Goal: Task Accomplishment & Management: Complete application form

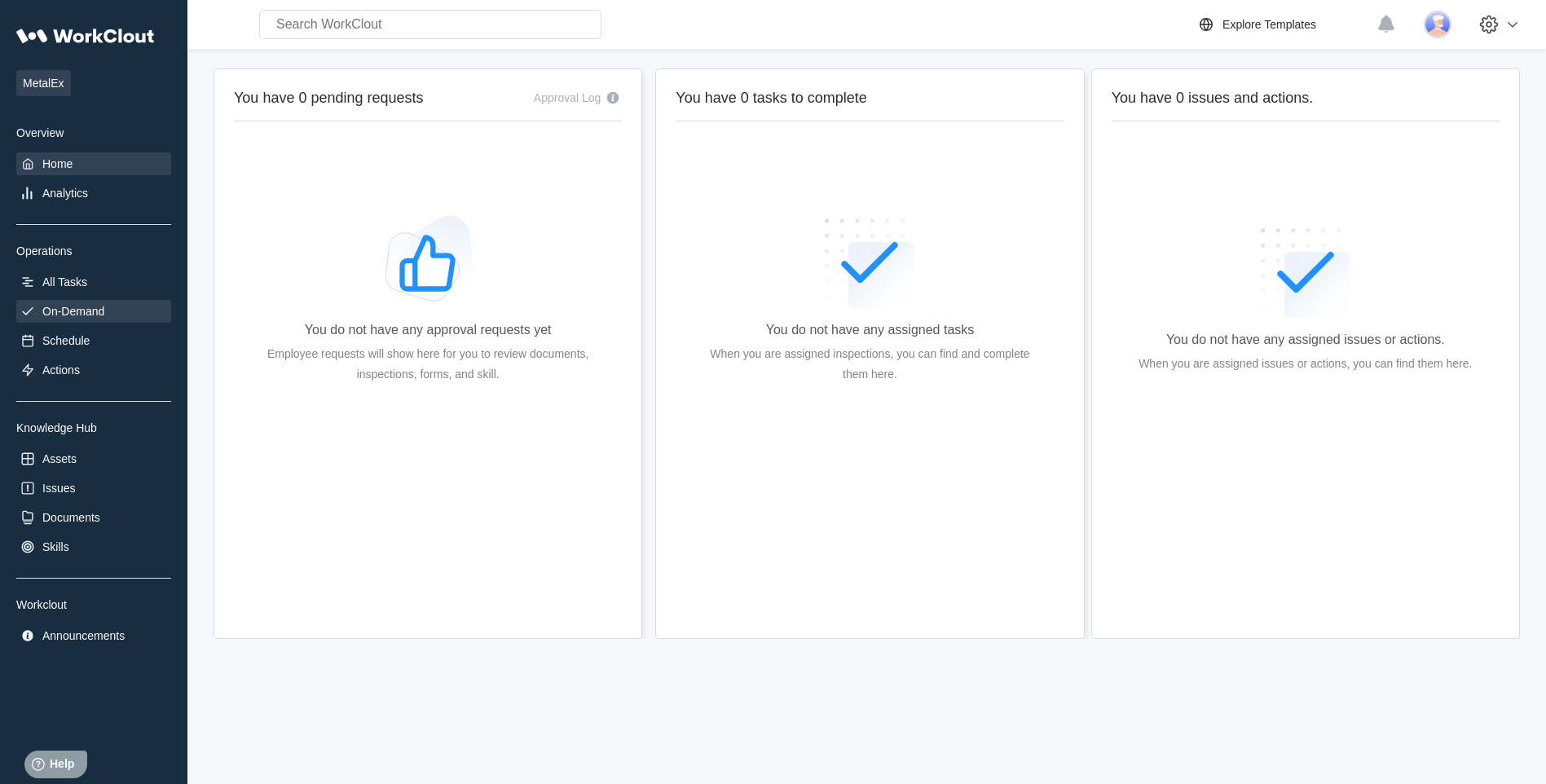
click at [74, 306] on div "On-Demand" at bounding box center [73, 311] width 62 height 13
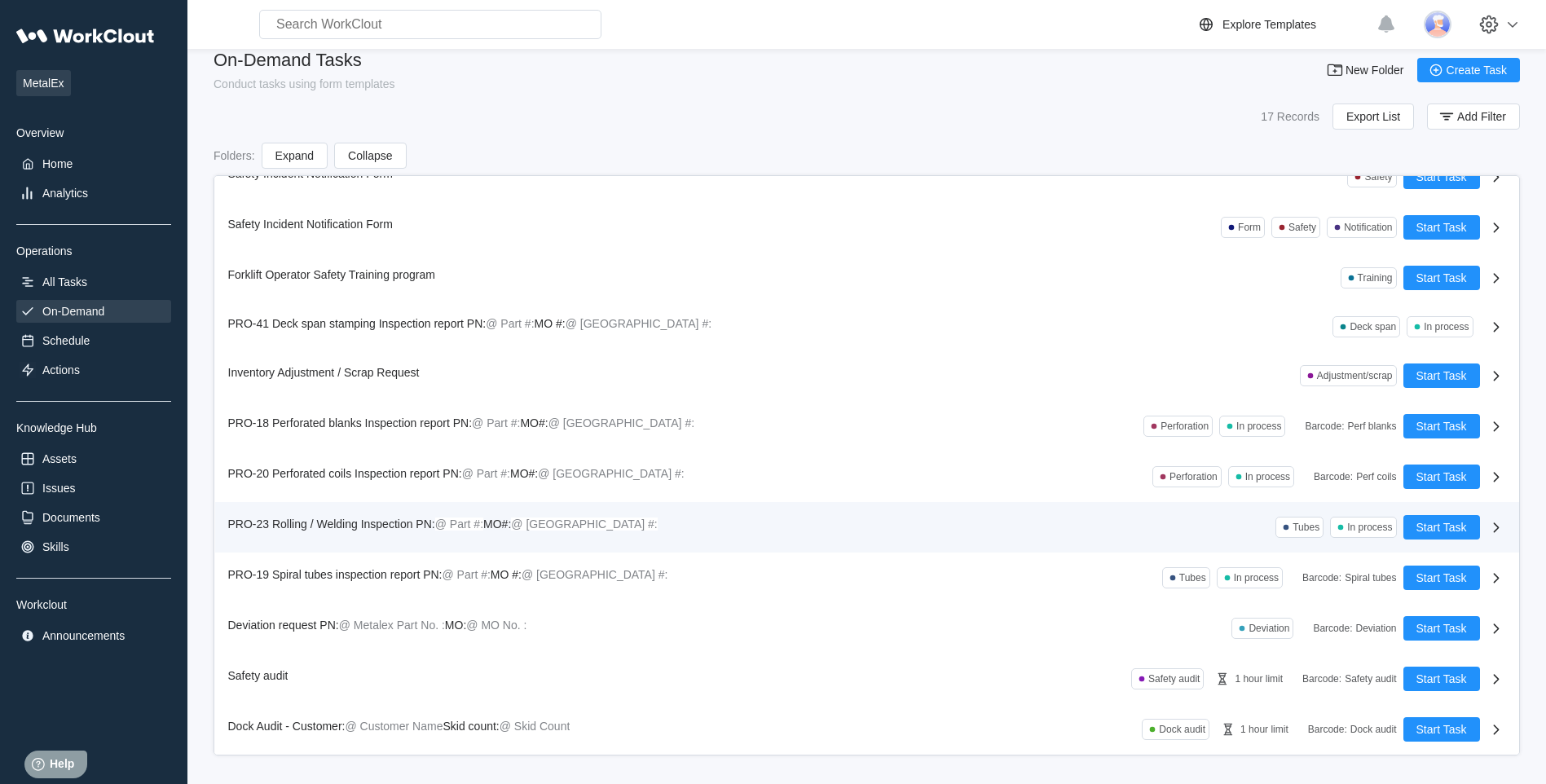
scroll to position [23, 0]
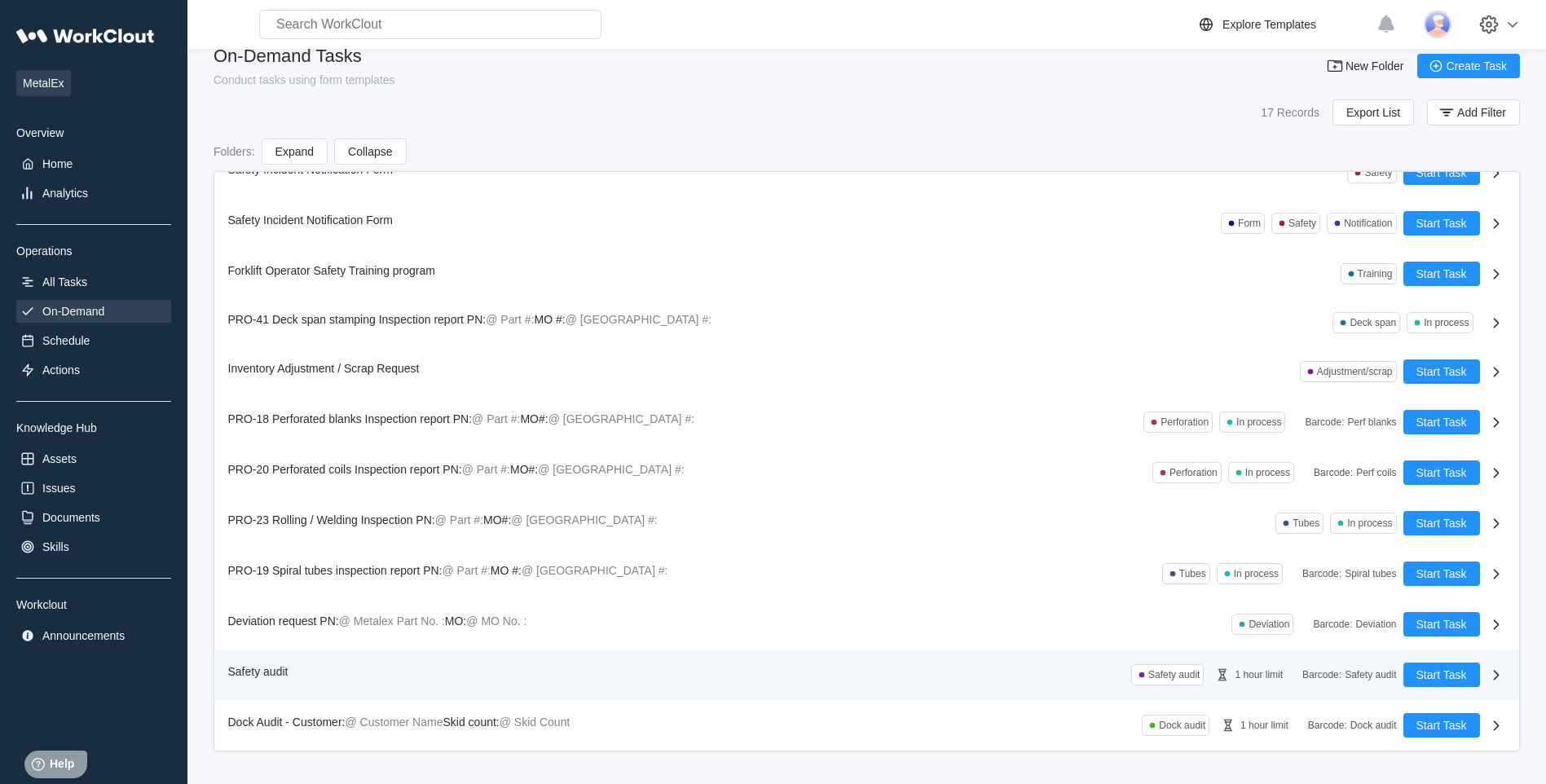
click at [262, 667] on span "Safety audit" at bounding box center [258, 671] width 61 height 13
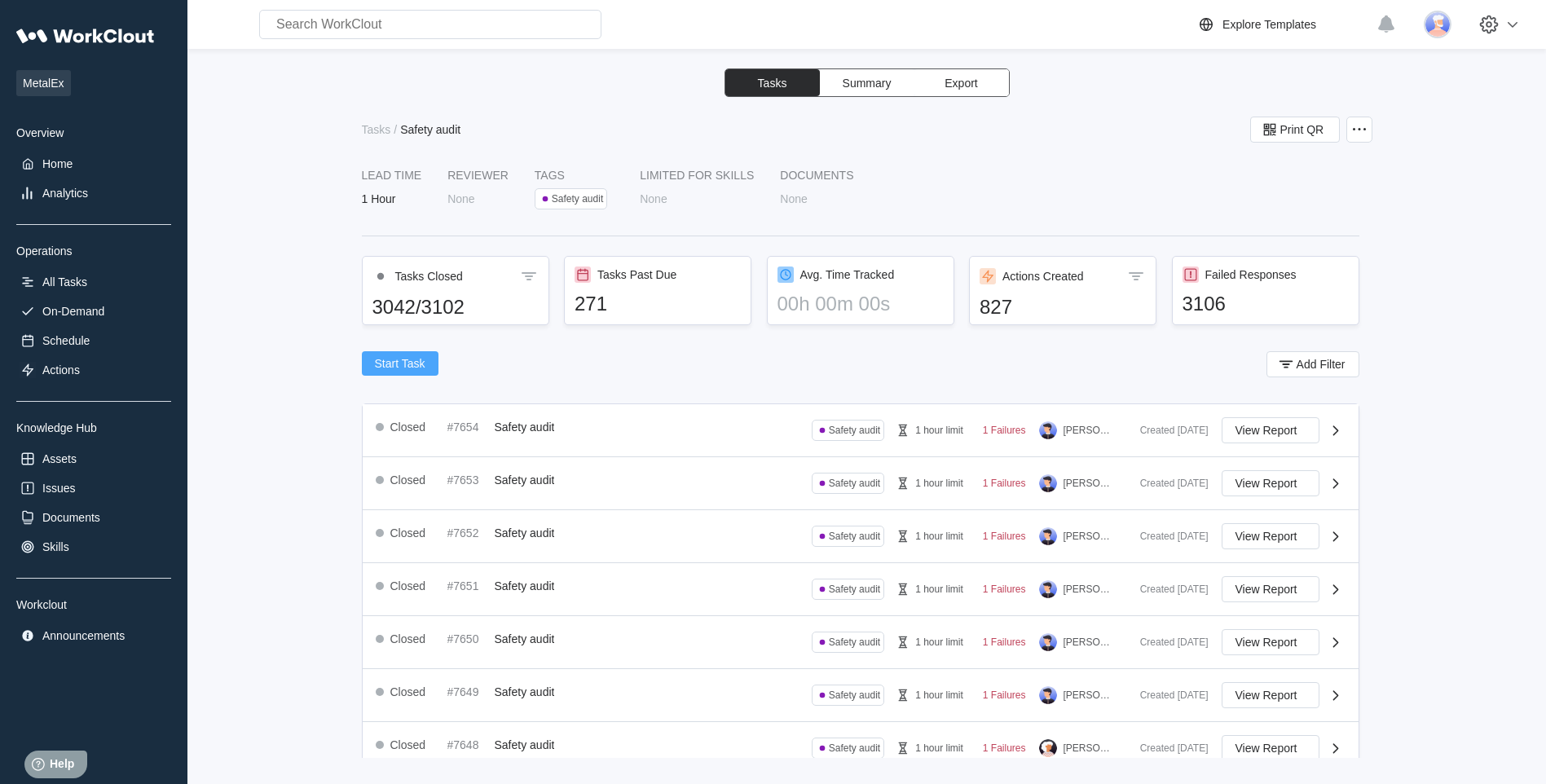
click at [395, 359] on span "Start Task" at bounding box center [400, 363] width 50 height 11
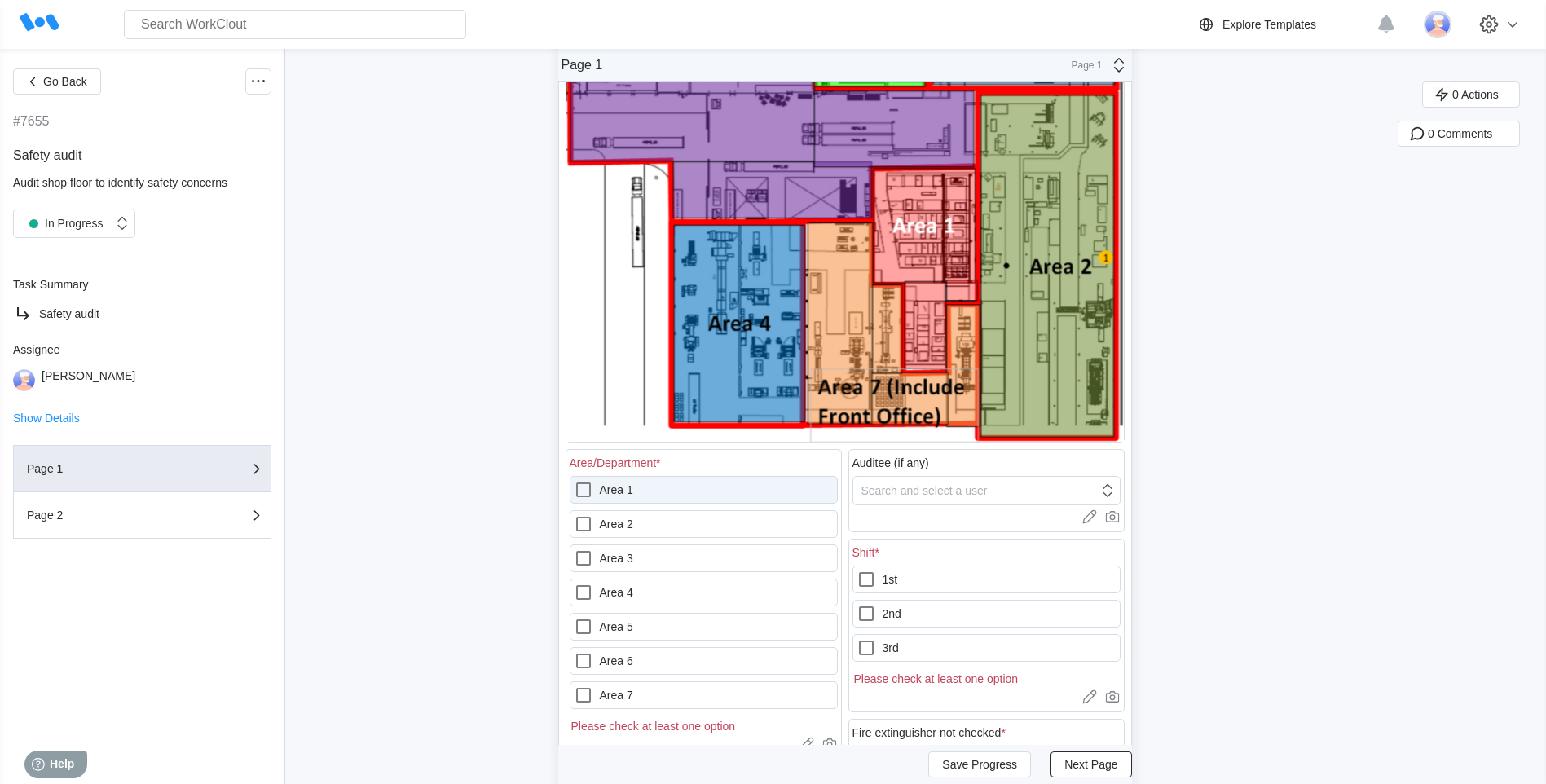
scroll to position [326, 0]
click at [589, 624] on icon at bounding box center [583, 625] width 20 height 20
click at [574, 617] on 5 "Area 5" at bounding box center [574, 616] width 1 height 1
checkbox 5 "true"
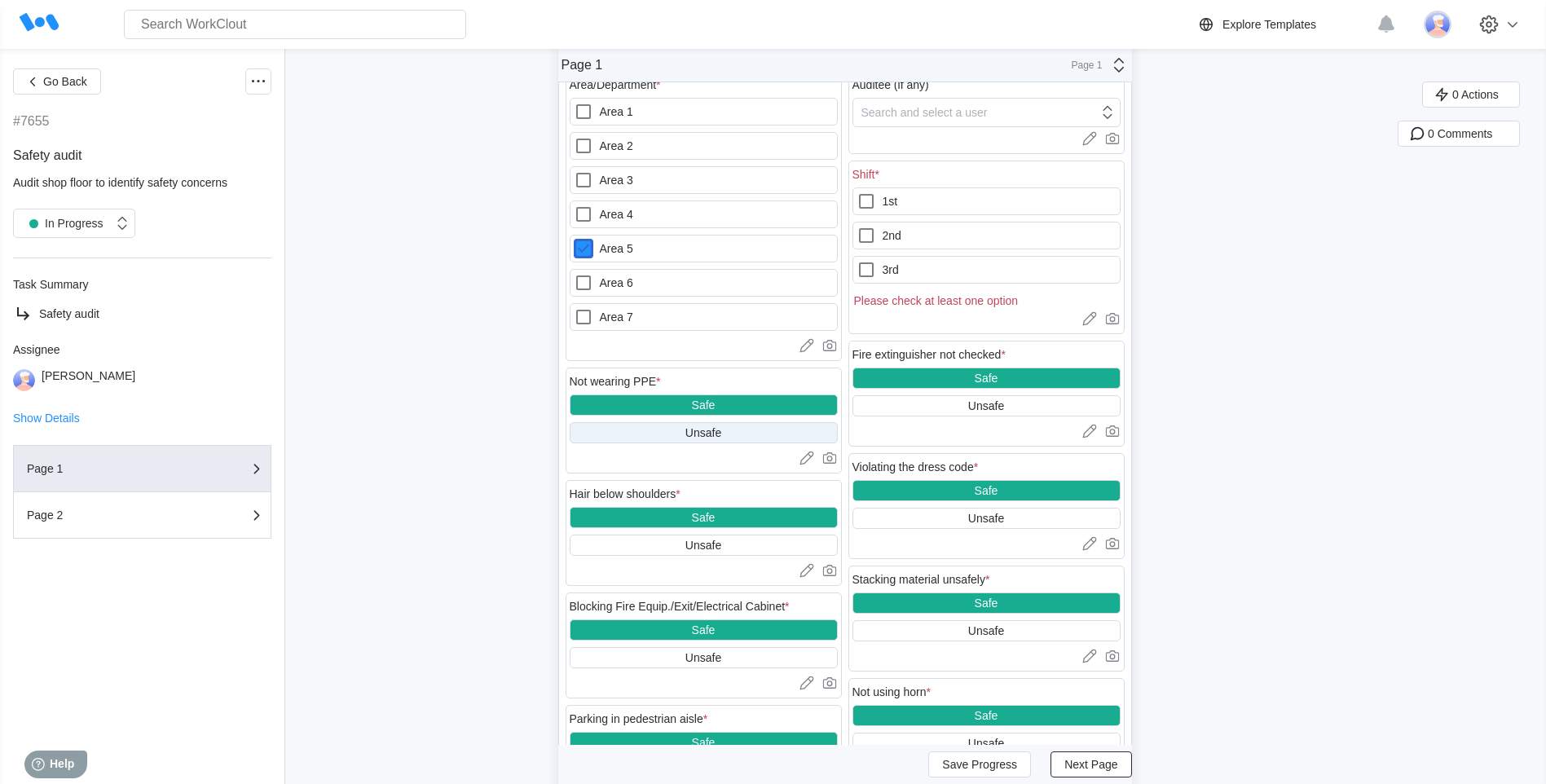
scroll to position [652, 0]
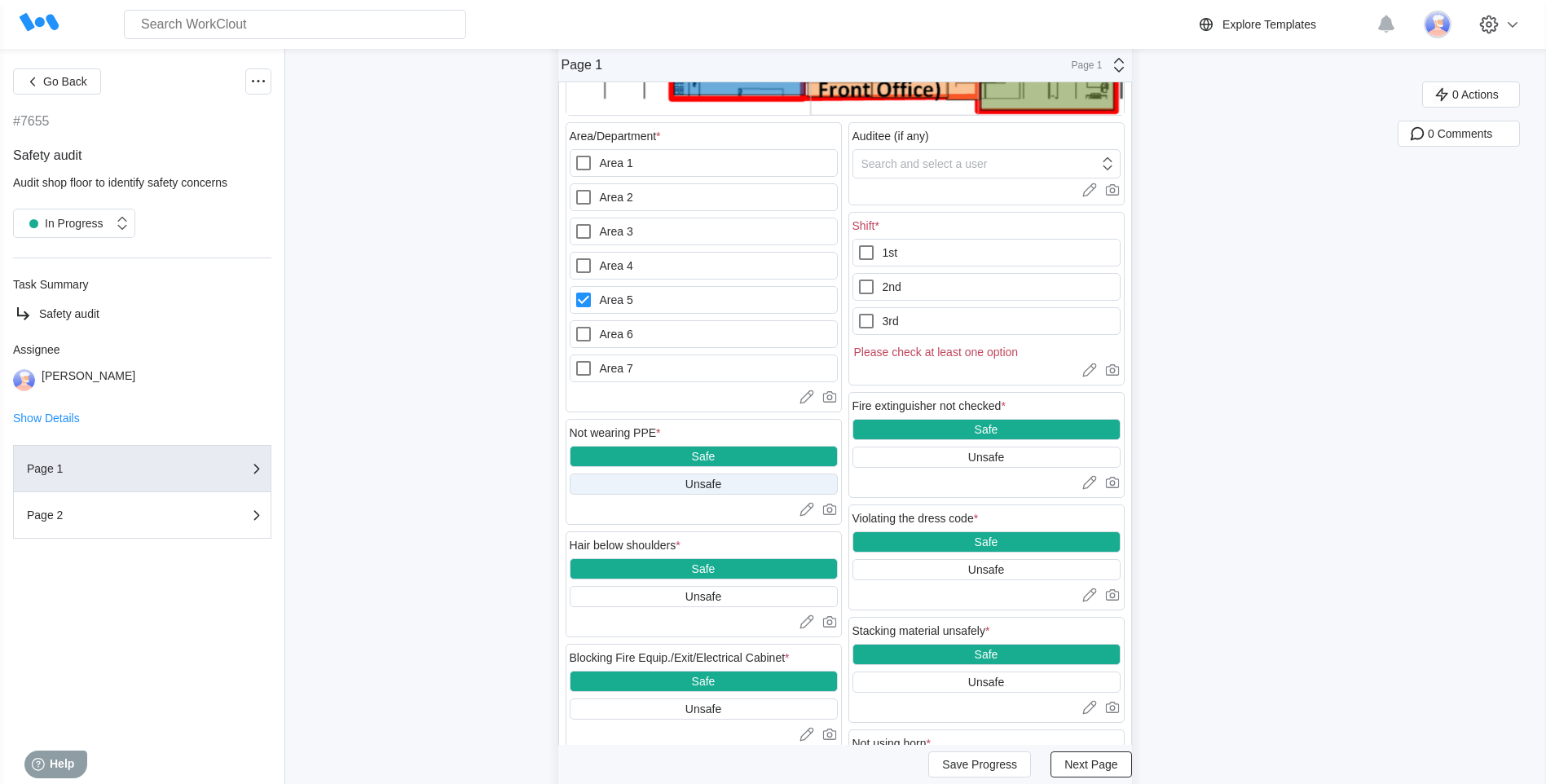
click at [706, 481] on div "Unsafe" at bounding box center [703, 483] width 36 height 13
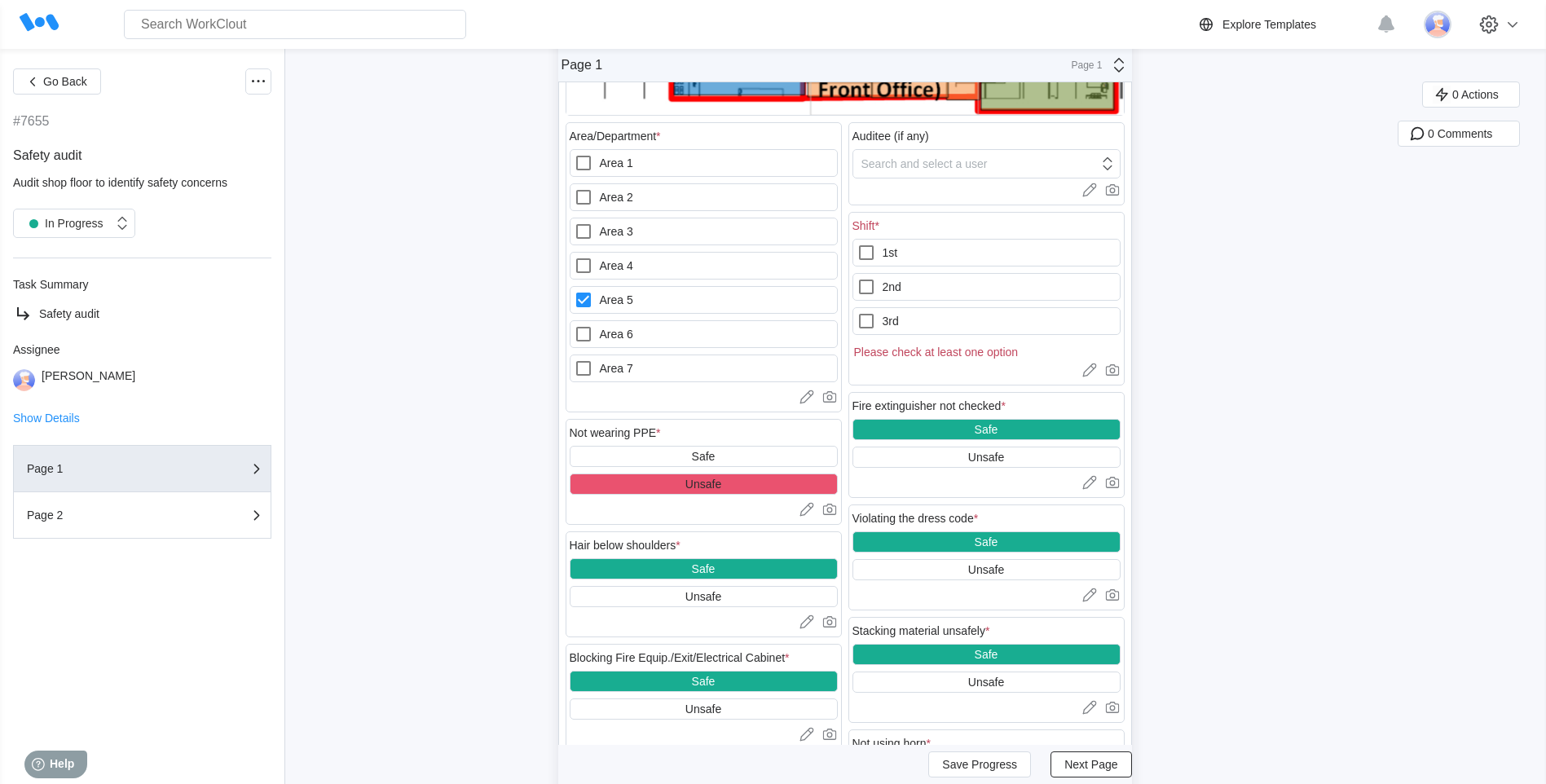
click at [649, 504] on div at bounding box center [703, 509] width 268 height 16
click at [605, 511] on div at bounding box center [703, 509] width 268 height 16
click at [813, 508] on icon at bounding box center [806, 510] width 14 height 14
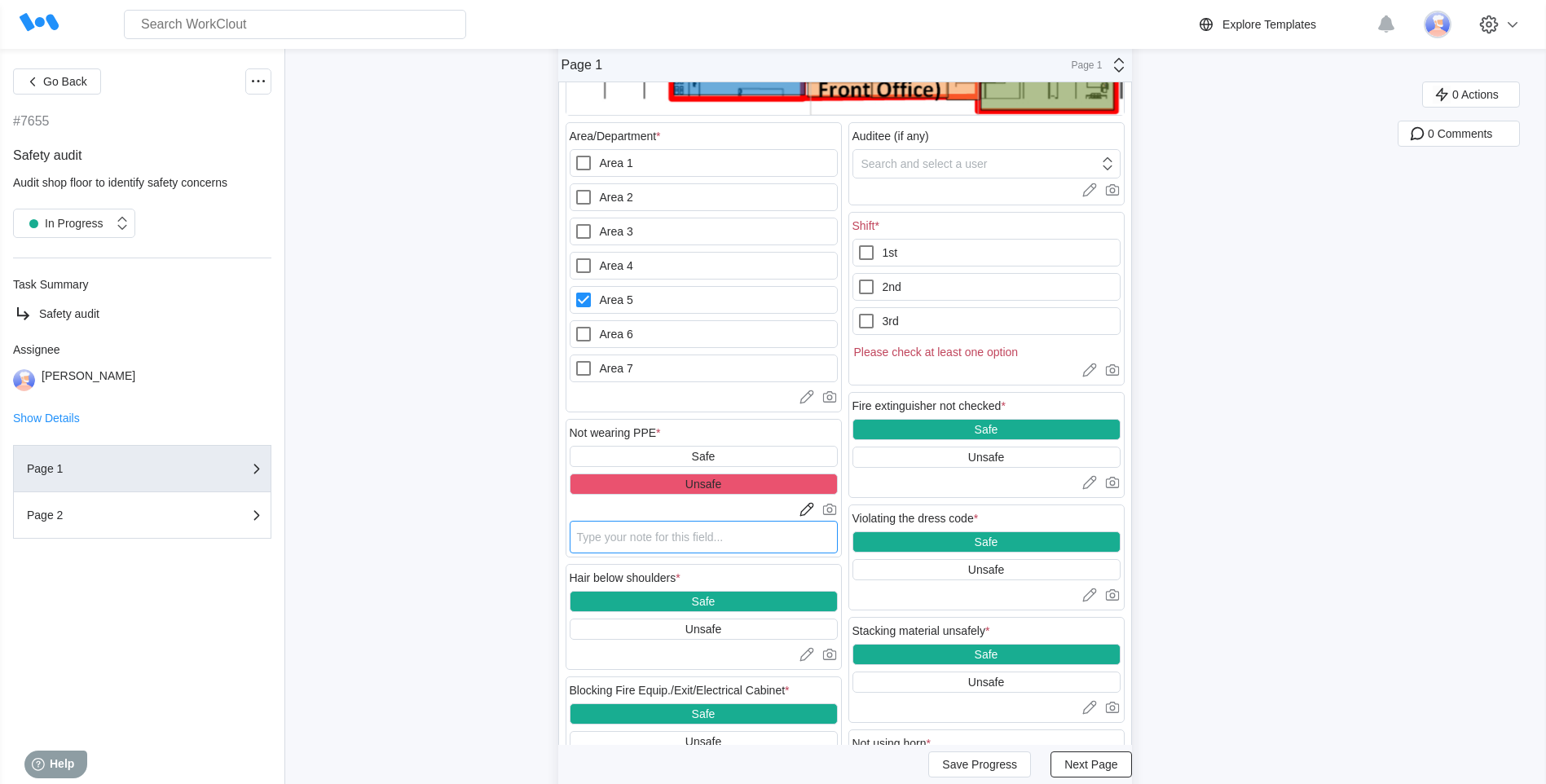
click at [605, 532] on textarea at bounding box center [703, 537] width 268 height 32
type textarea "E"
type textarea "x"
type textarea "Em"
type textarea "x"
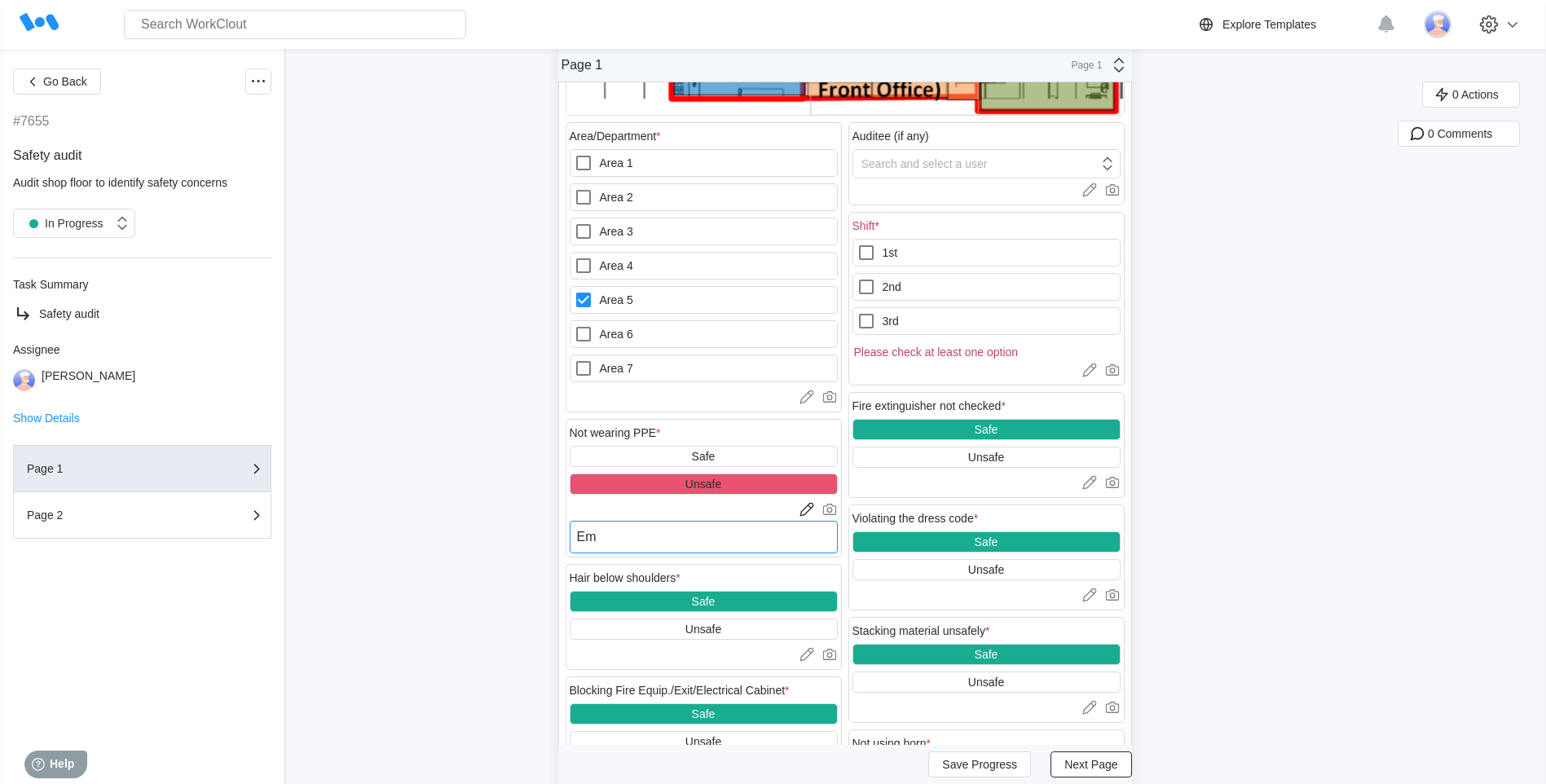
type textarea "Emp"
type textarea "x"
type textarea "Empl"
type textarea "x"
type textarea "Emplo"
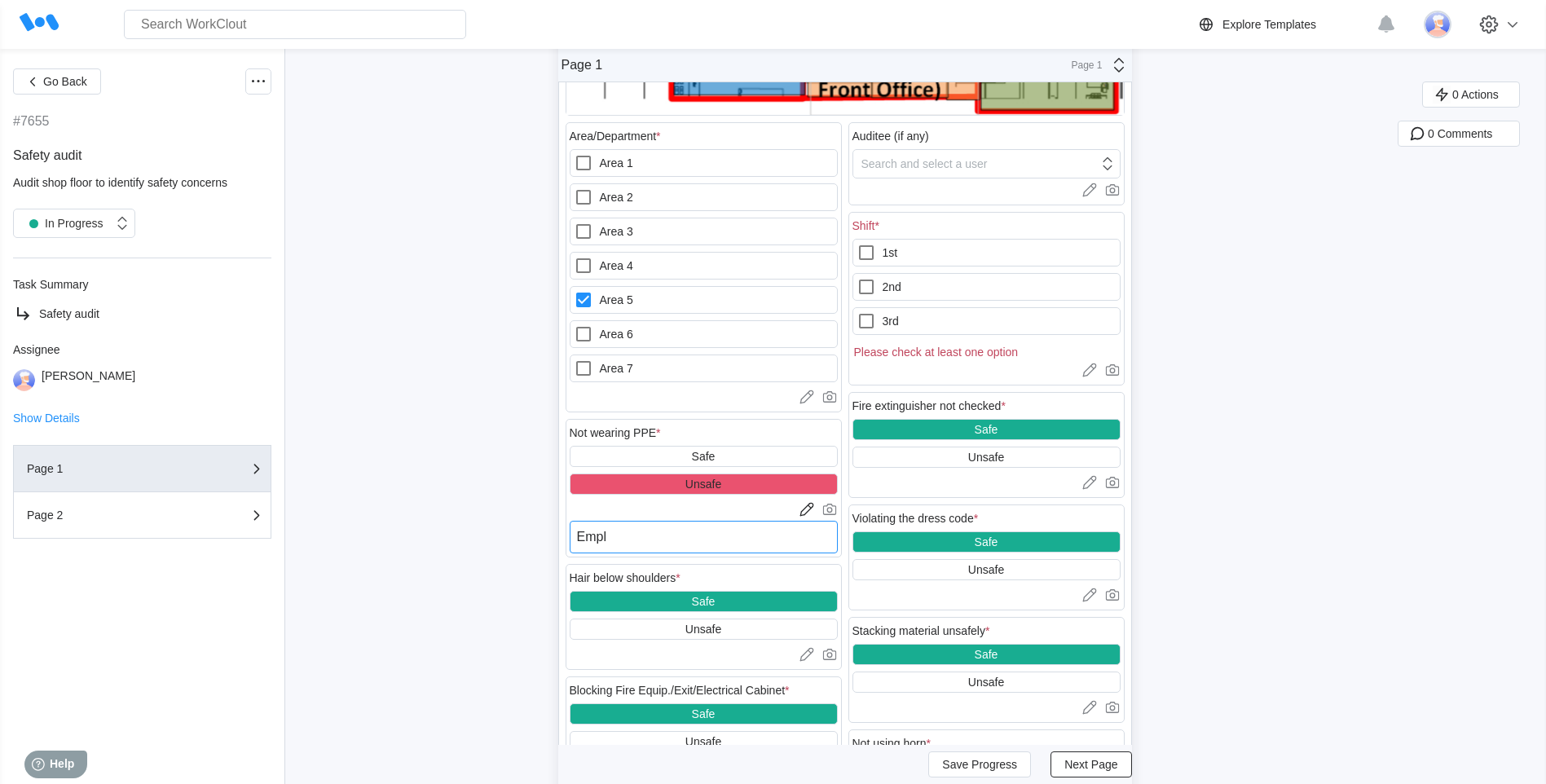
type textarea "x"
type textarea "Employ"
type textarea "x"
type textarea "Employe"
type textarea "x"
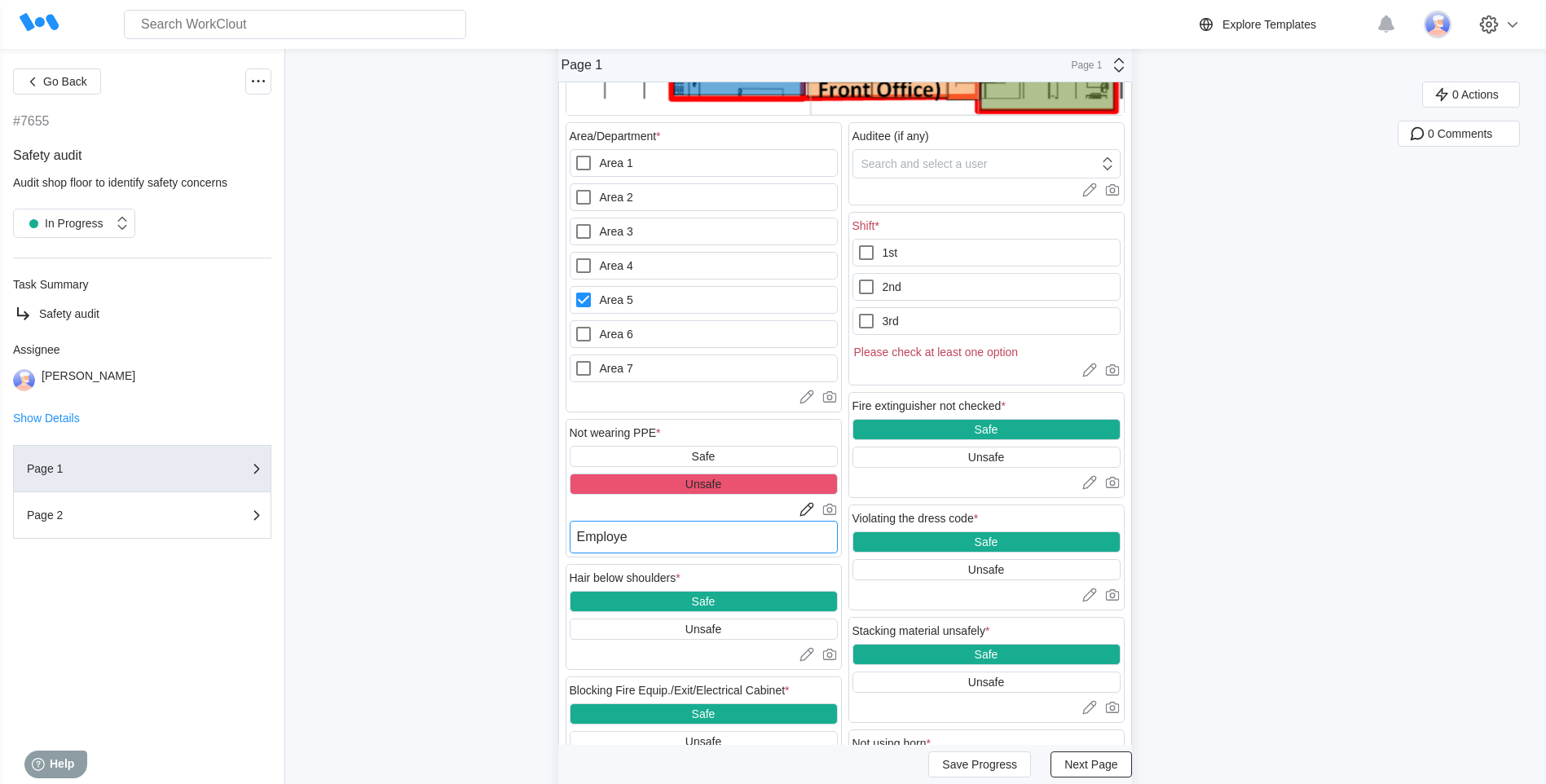
type textarea "Employee"
type textarea "x"
type textarea "Employee"
type textarea "x"
type textarea "Employee n"
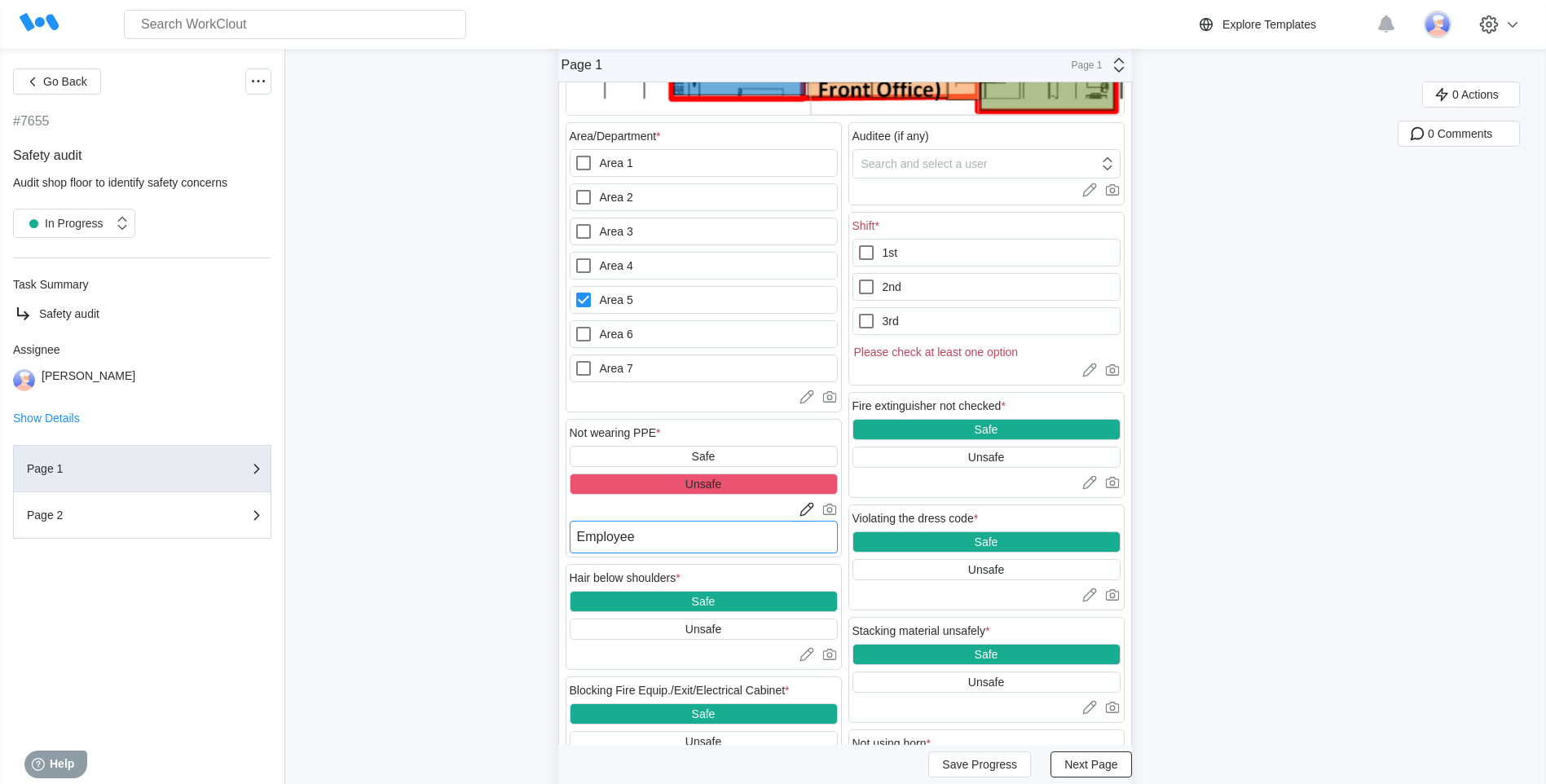
type textarea "x"
type textarea "Employee no"
type textarea "x"
type textarea "Employee not"
type textarea "x"
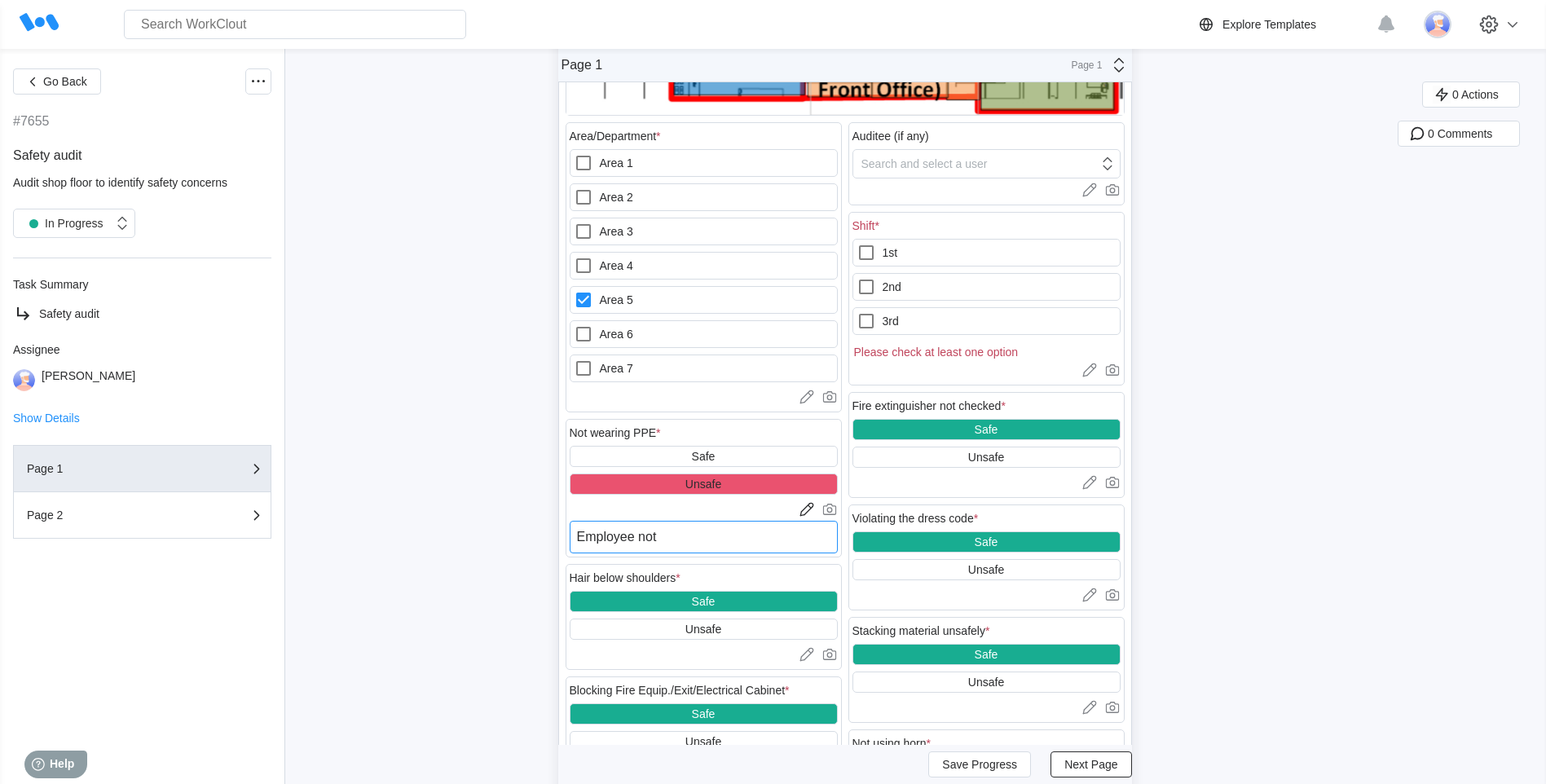
type textarea "Employee not"
type textarea "x"
type textarea "Employee not w"
type textarea "x"
type textarea "Employee not we"
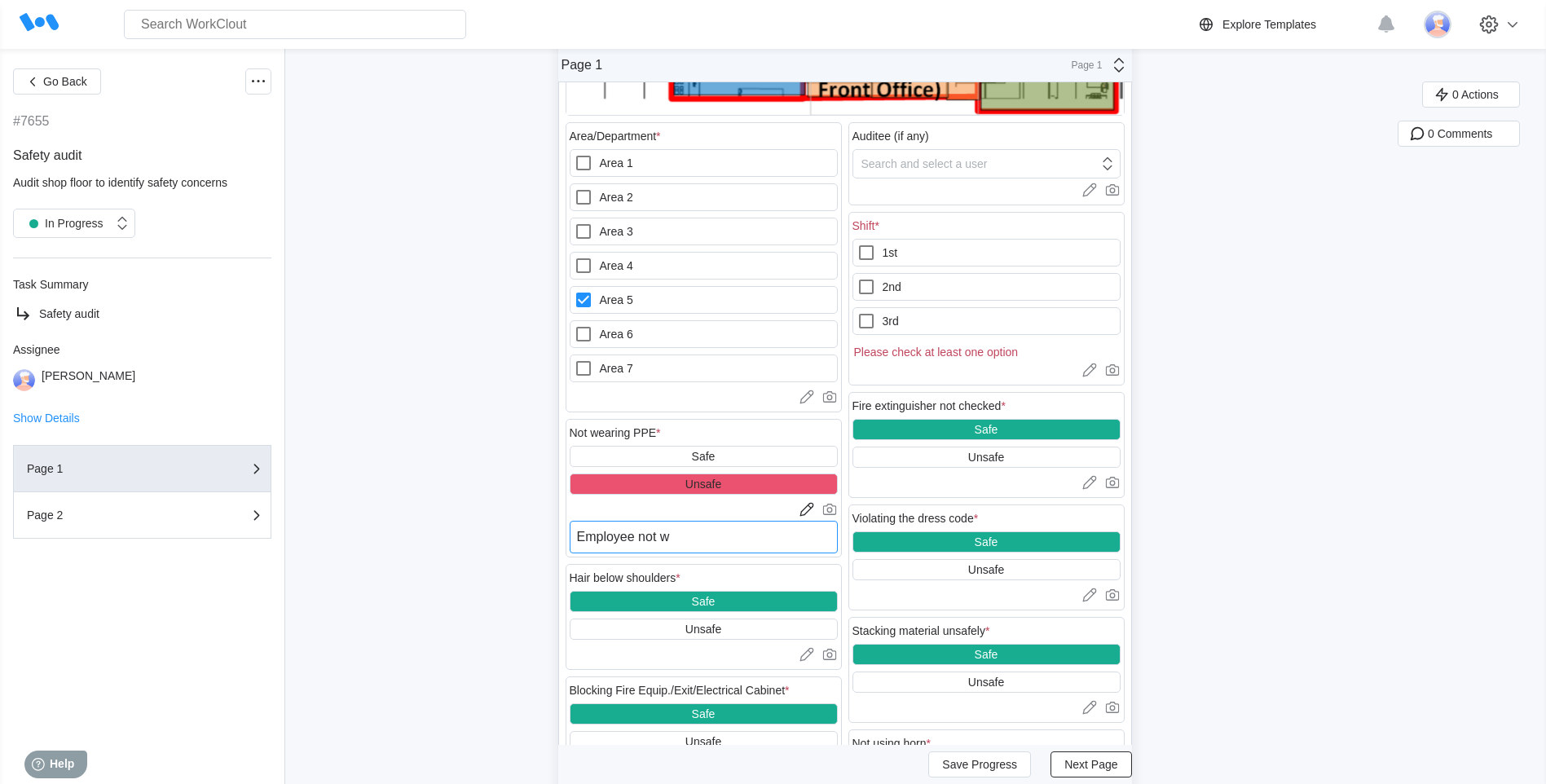
type textarea "x"
type textarea "Employee not wea"
type textarea "x"
type textarea "Employee not wear"
type textarea "x"
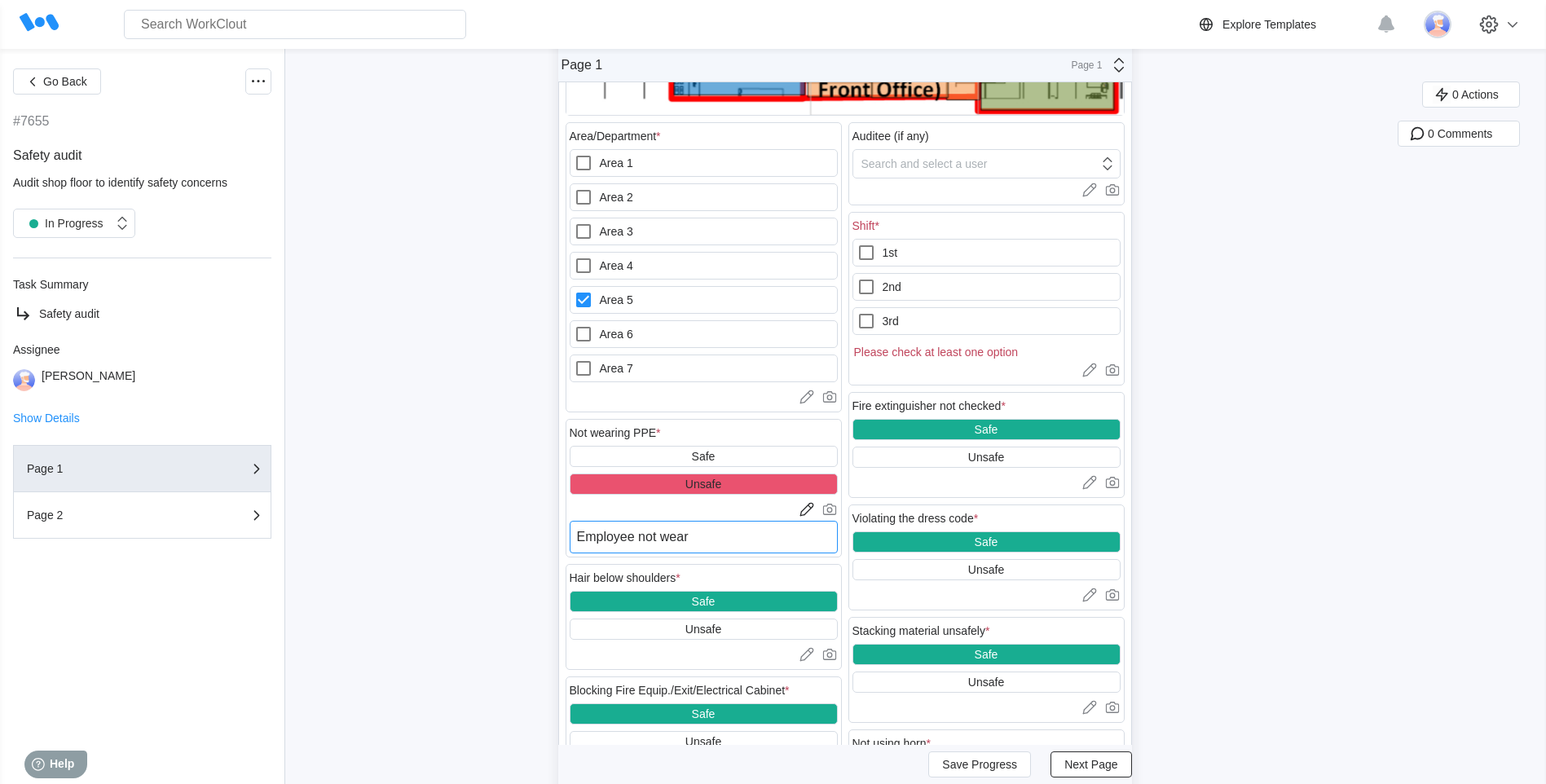
type textarea "Employee not weari"
type textarea "x"
type textarea "Employee not wearin"
type textarea "x"
type textarea "Employee not wearing"
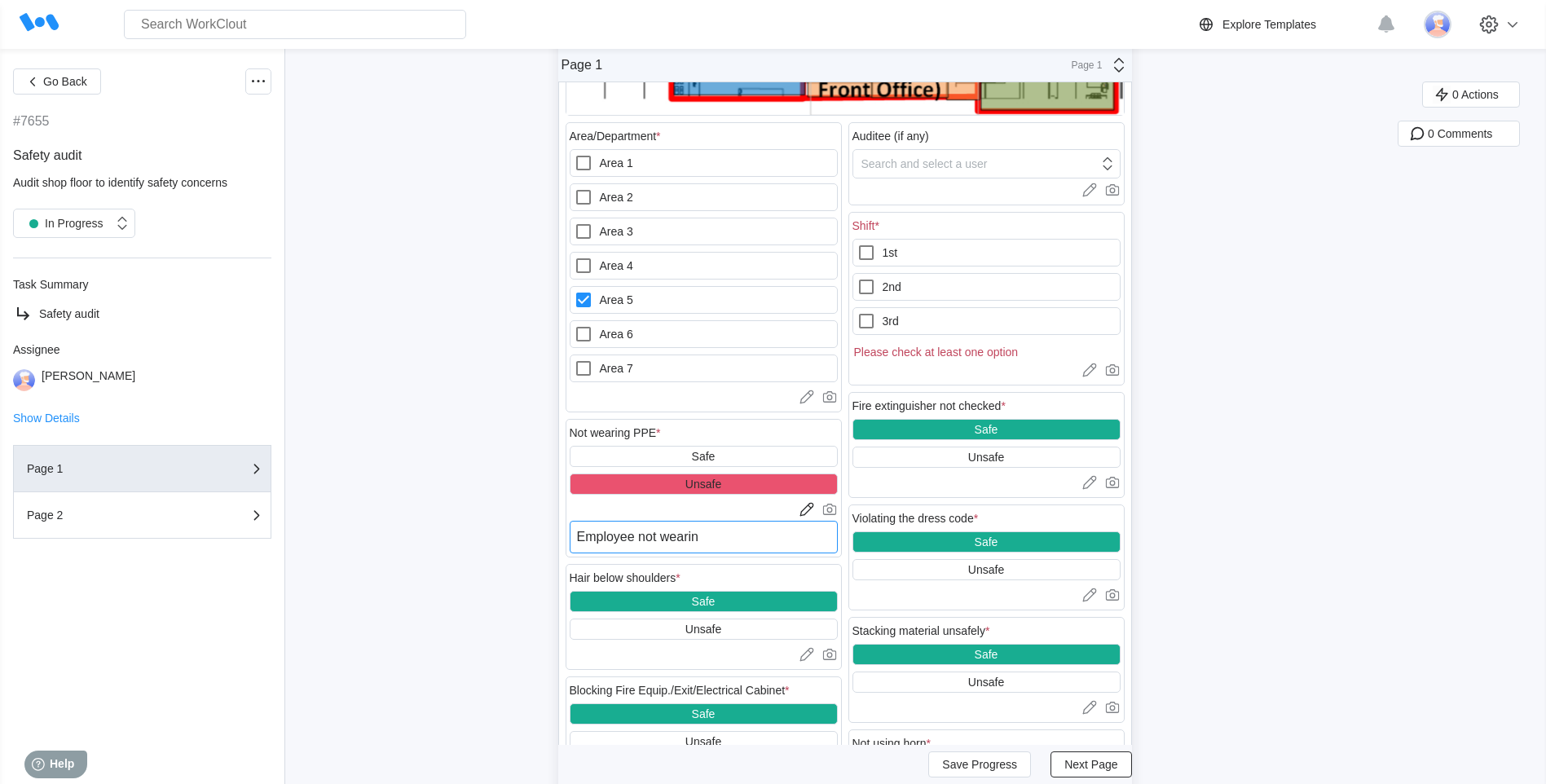
type textarea "x"
type textarea "Employee not wearing"
type textarea "x"
type textarea "Employee not wearing s"
type textarea "x"
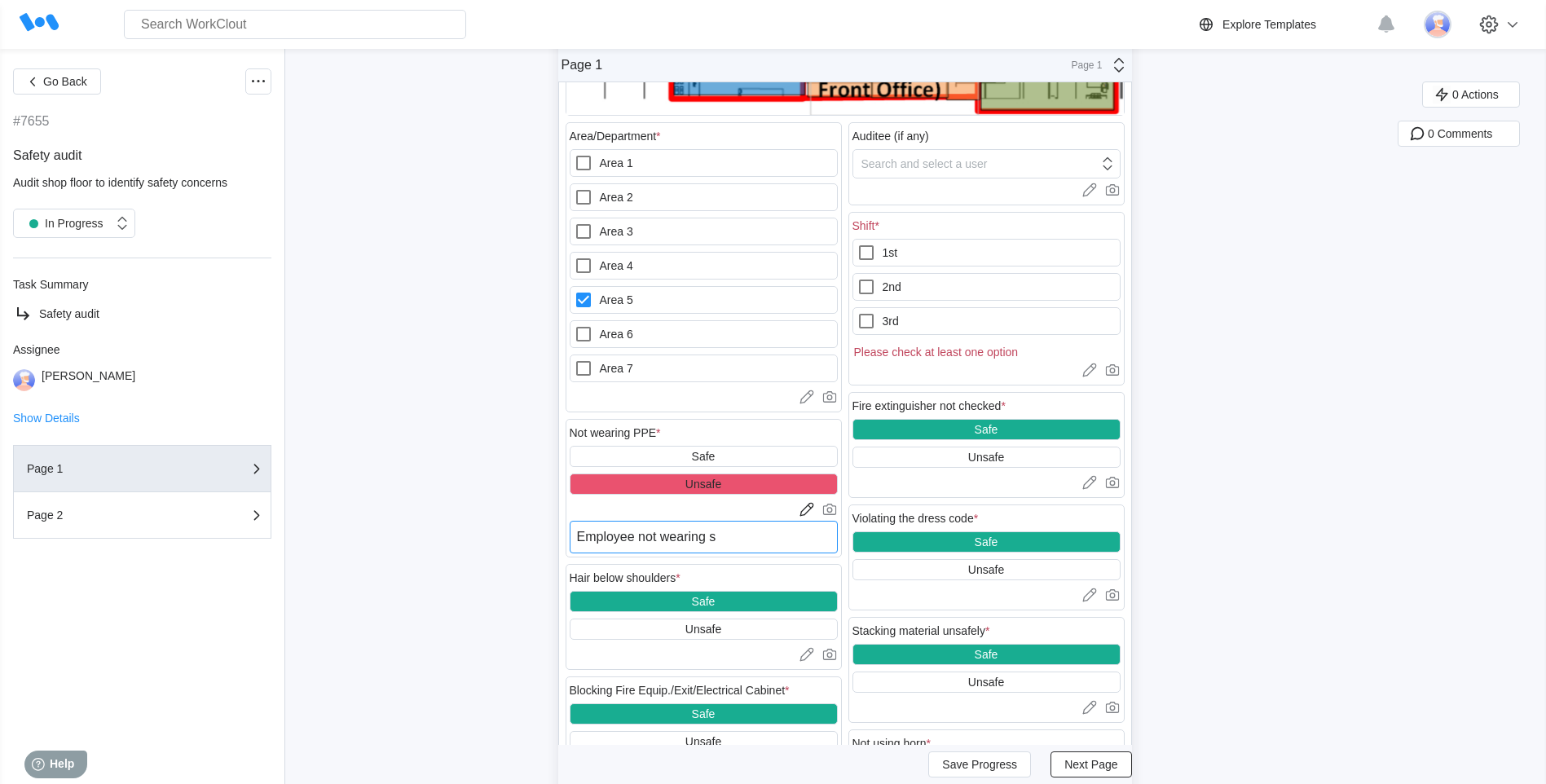
type textarea "Employee not wearing sa"
type textarea "x"
type textarea "Employee not wearing saf"
type textarea "x"
type textarea "Employee not wearing safe"
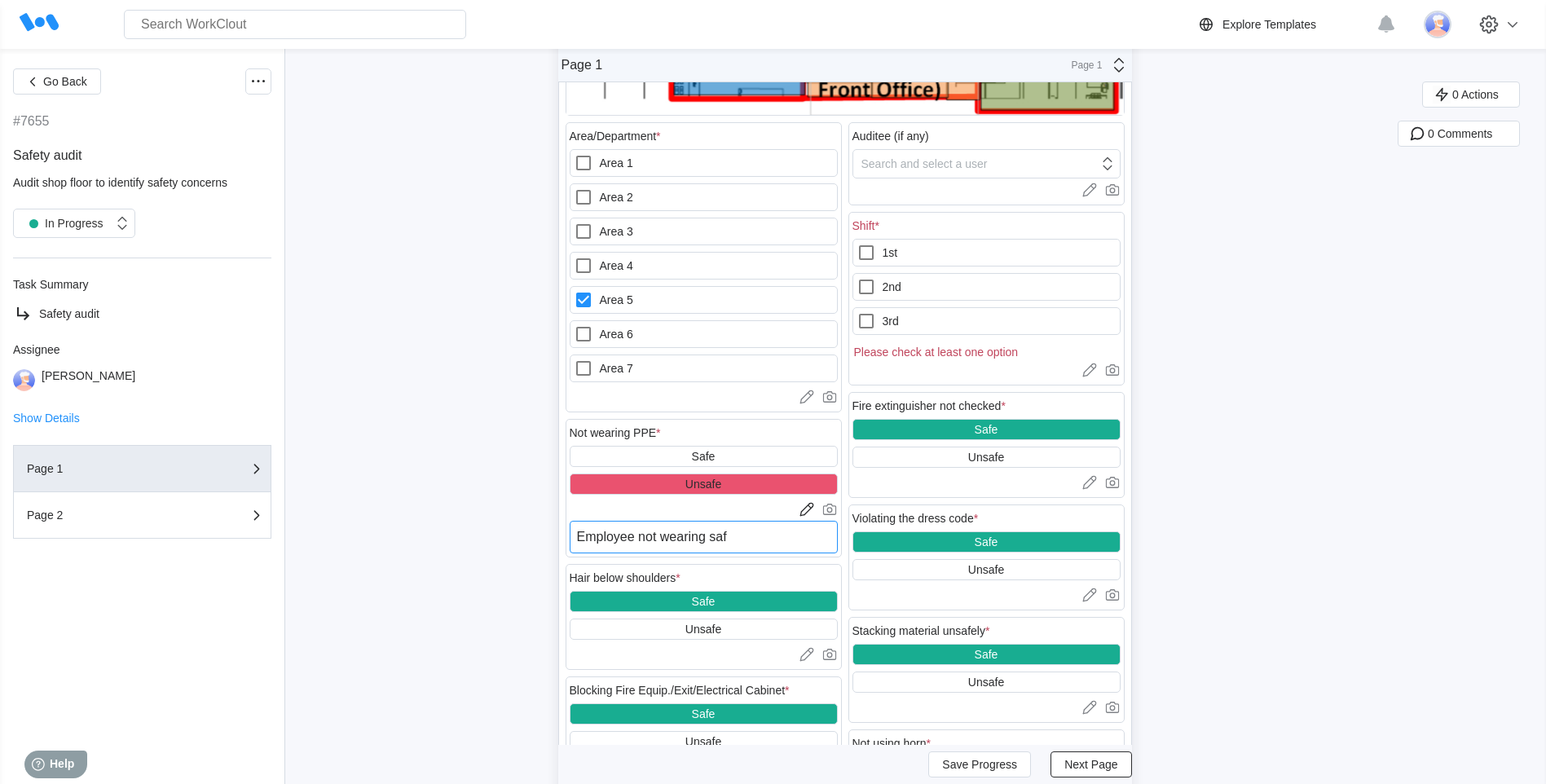
type textarea "x"
type textarea "Employee not wearing [PERSON_NAME]"
type textarea "x"
type textarea "Employee not wearing safety"
type textarea "x"
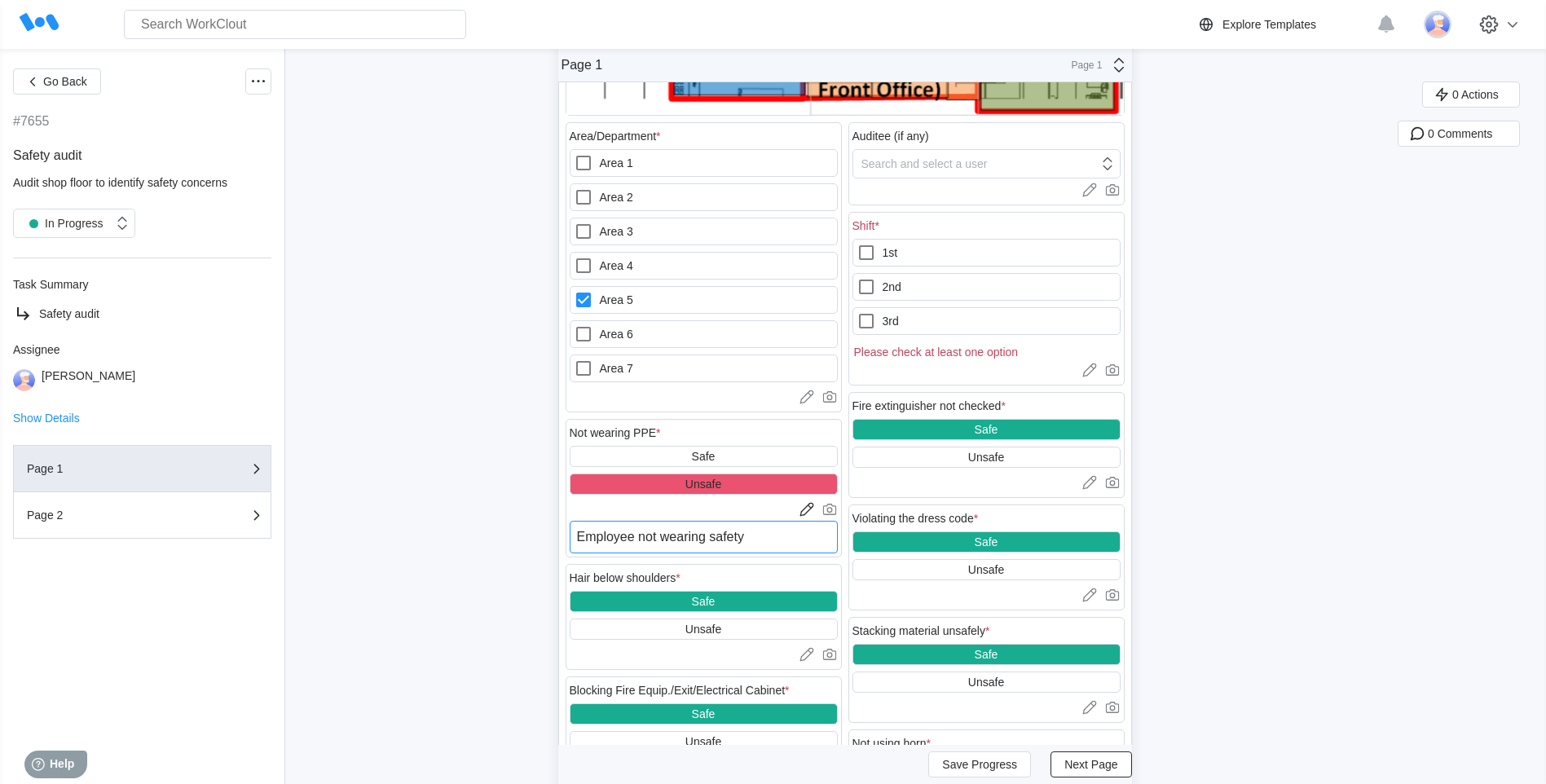
type textarea "Employee not wearing safety"
type textarea "x"
type textarea "Employee not wearing safety g"
type textarea "x"
type textarea "Employee not wearing safety gl"
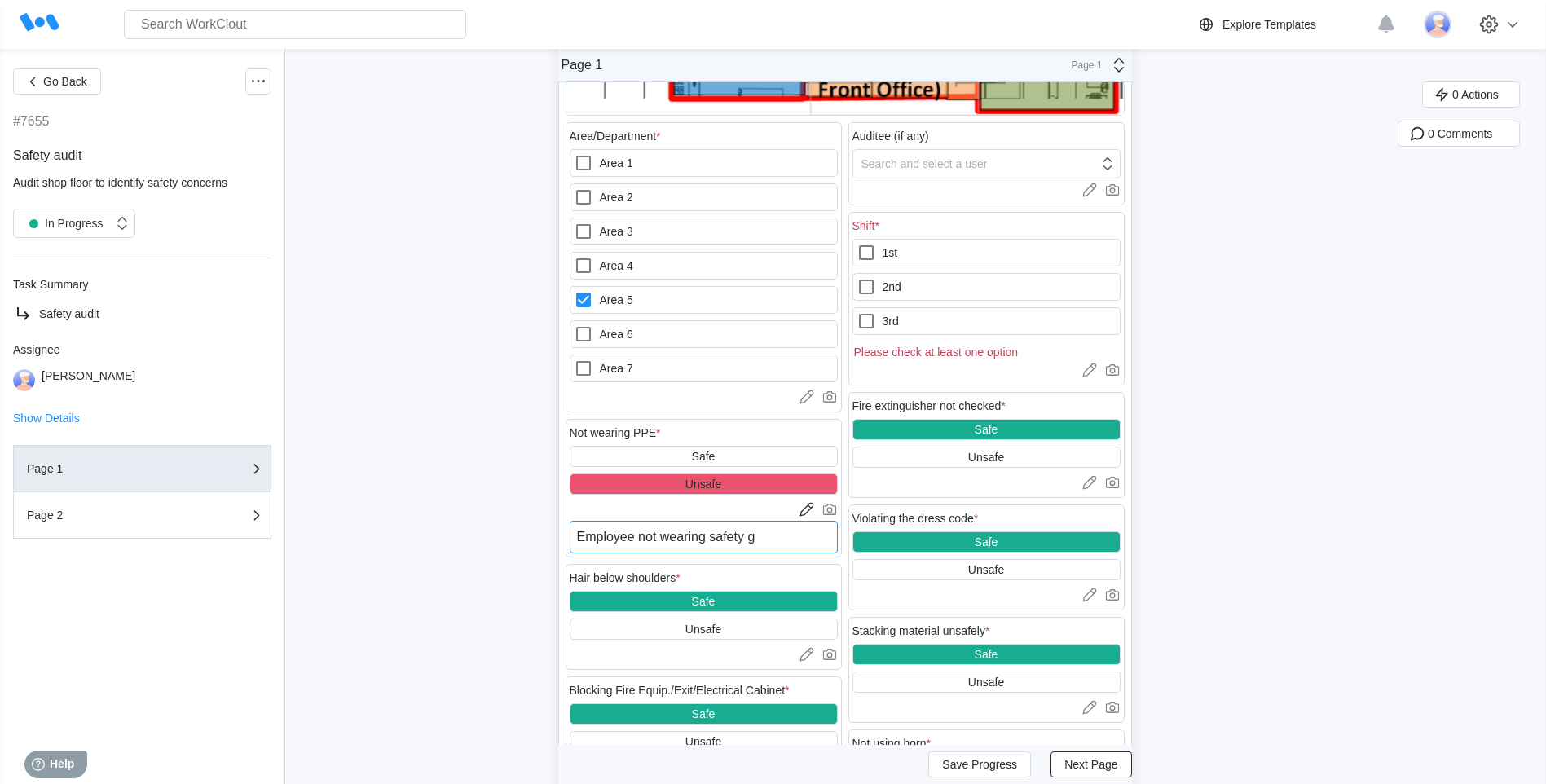
type textarea "x"
type textarea "Employee not wearing safety gla"
type textarea "x"
type textarea "Employee not wearing safety glas"
type textarea "x"
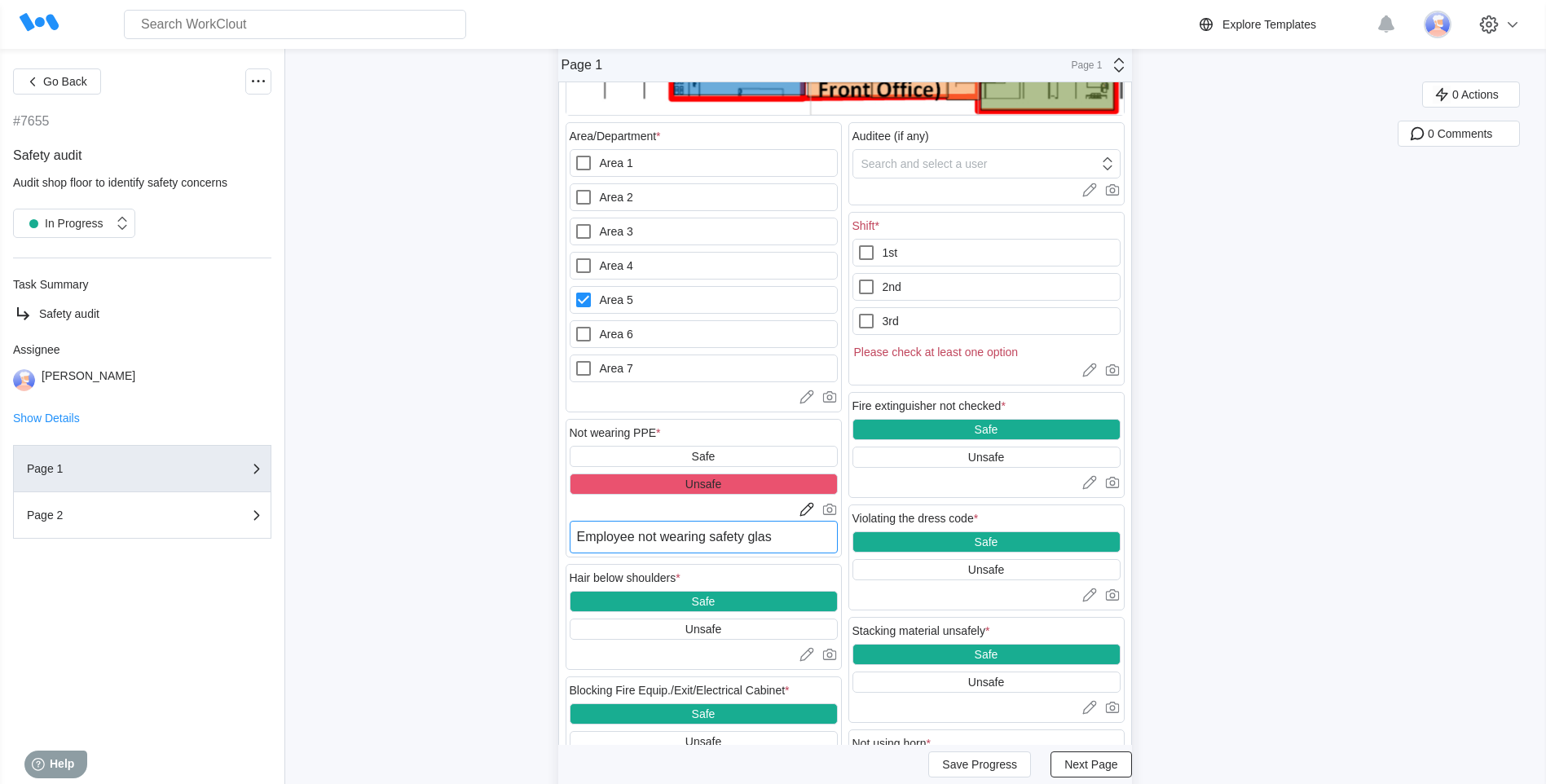
type textarea "Employee not wearing safety [PERSON_NAME]"
type textarea "x"
type textarea "Employee not wearing safety glas"
type textarea "x"
type textarea "Employee not wearing safety glass"
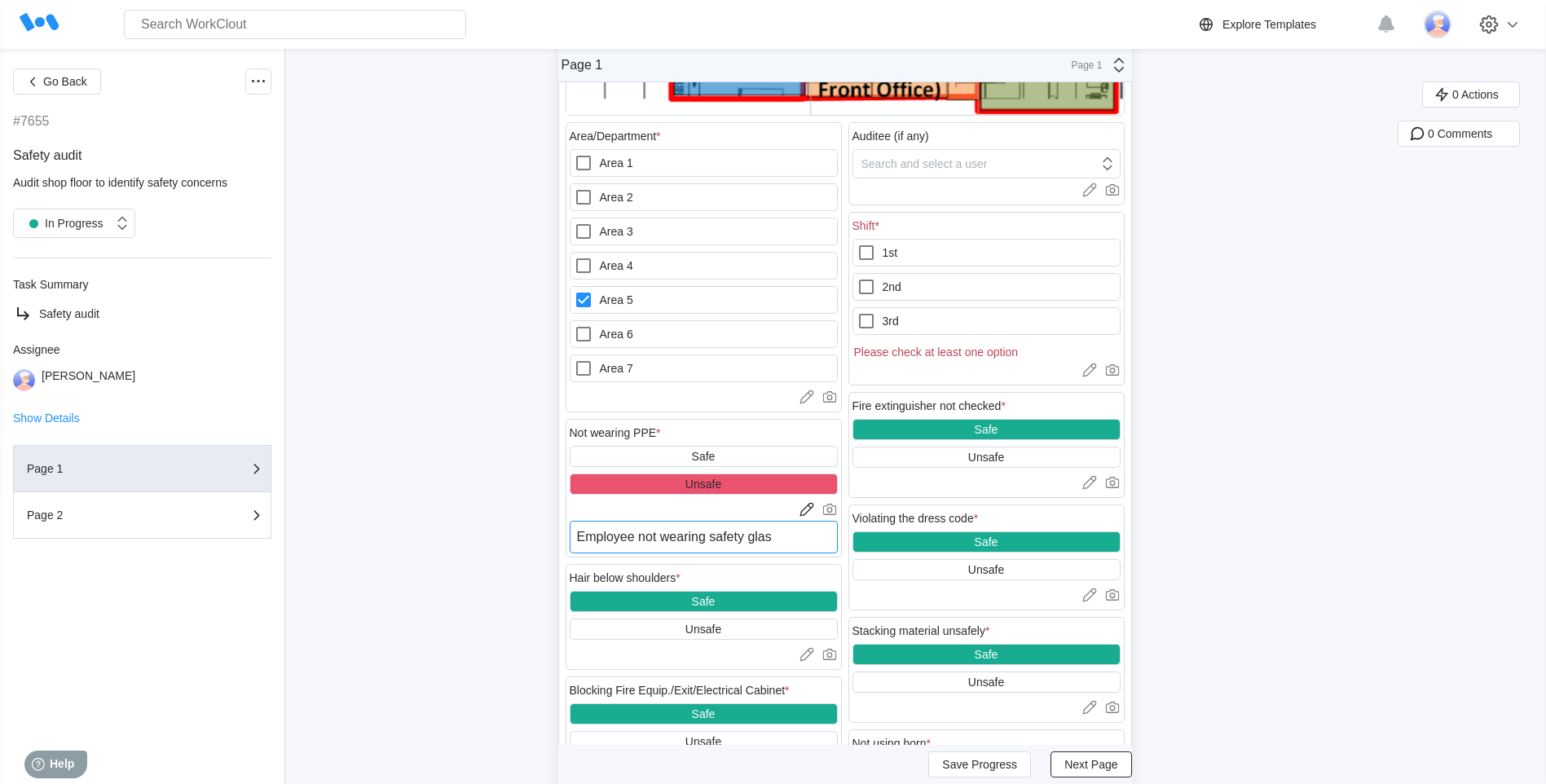
type textarea "x"
type textarea "Employee not wearing safety glasse"
type textarea "x"
type textarea "Employee not wearing safety glasses"
type textarea "x"
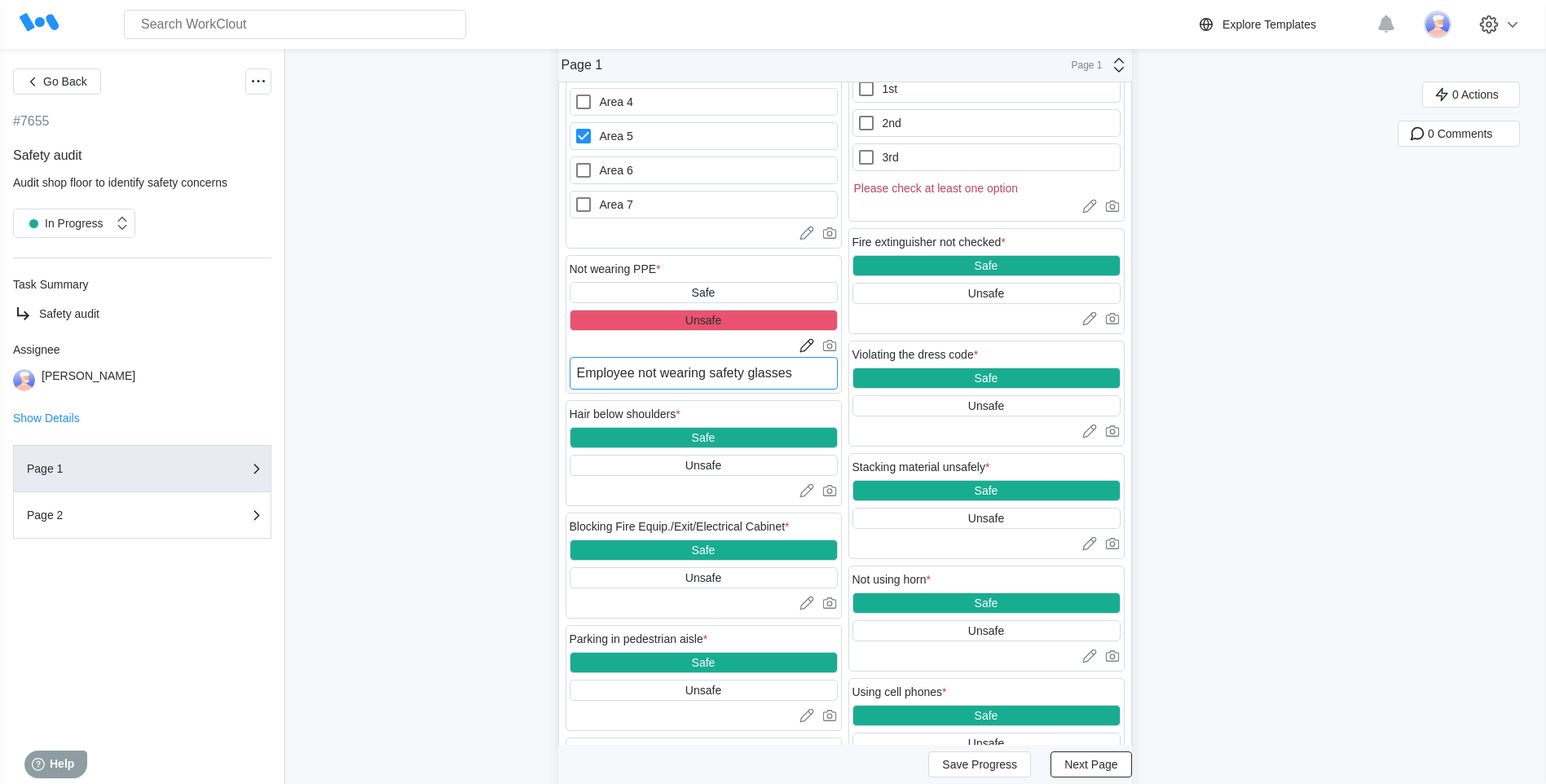
scroll to position [815, 0]
type textarea "Employee not wearing safety glasses"
click at [1100, 760] on span "Next Page" at bounding box center [1091, 764] width 53 height 11
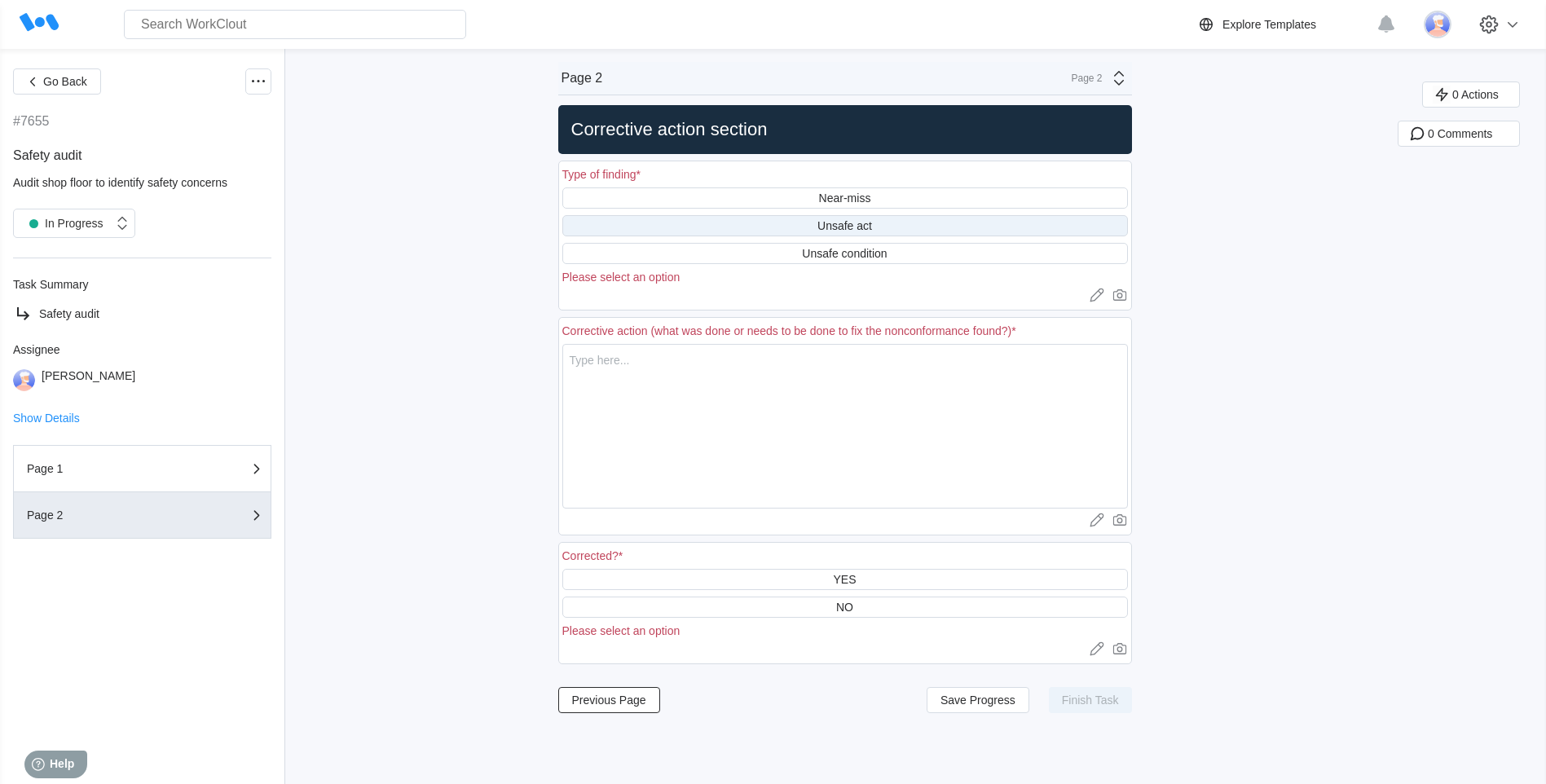
click at [834, 226] on div "Unsafe act" at bounding box center [845, 225] width 55 height 13
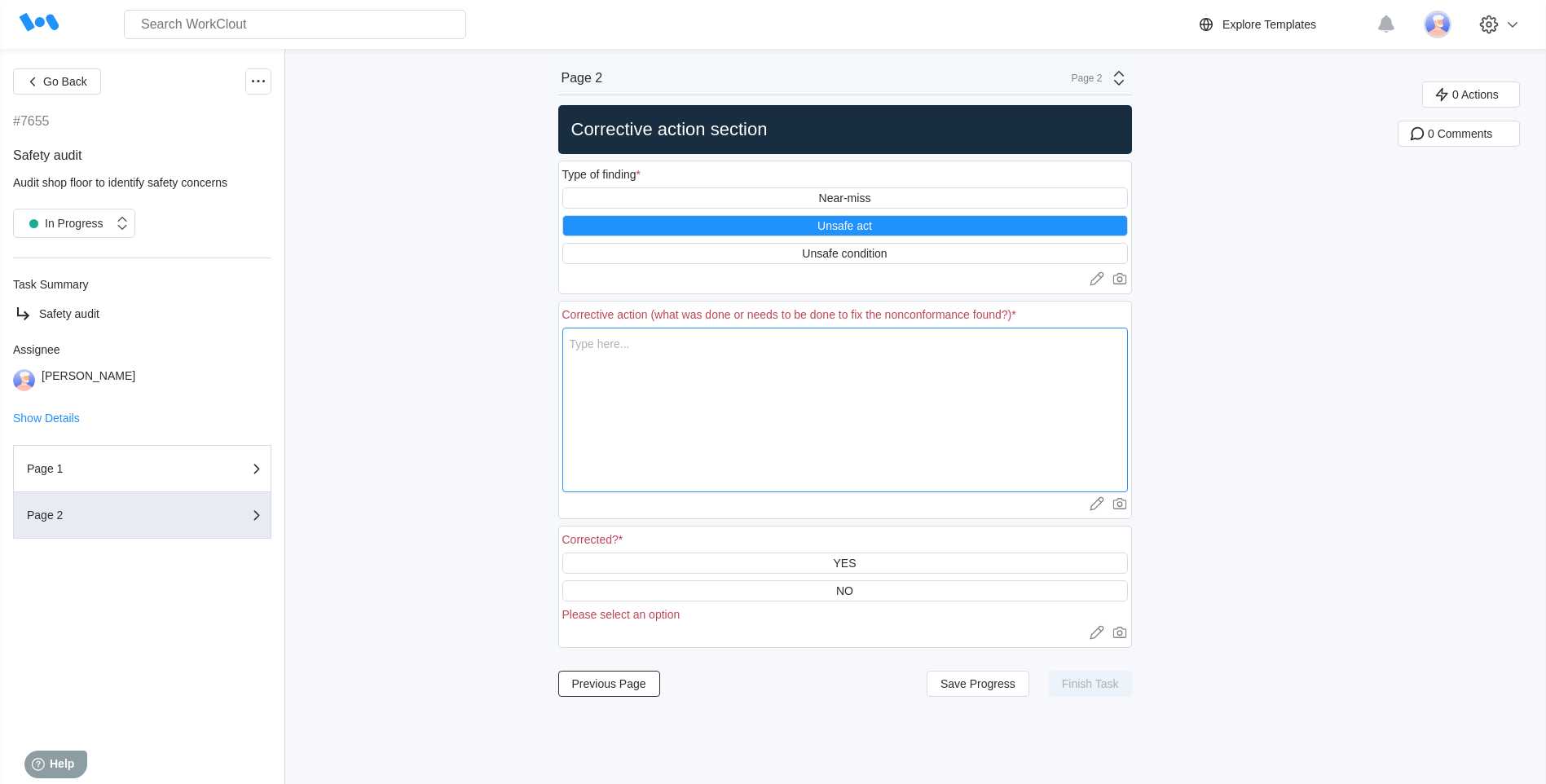
click at [586, 344] on textarea at bounding box center [845, 409] width 566 height 164
type textarea "E"
type textarea "x"
type textarea "Em"
type textarea "x"
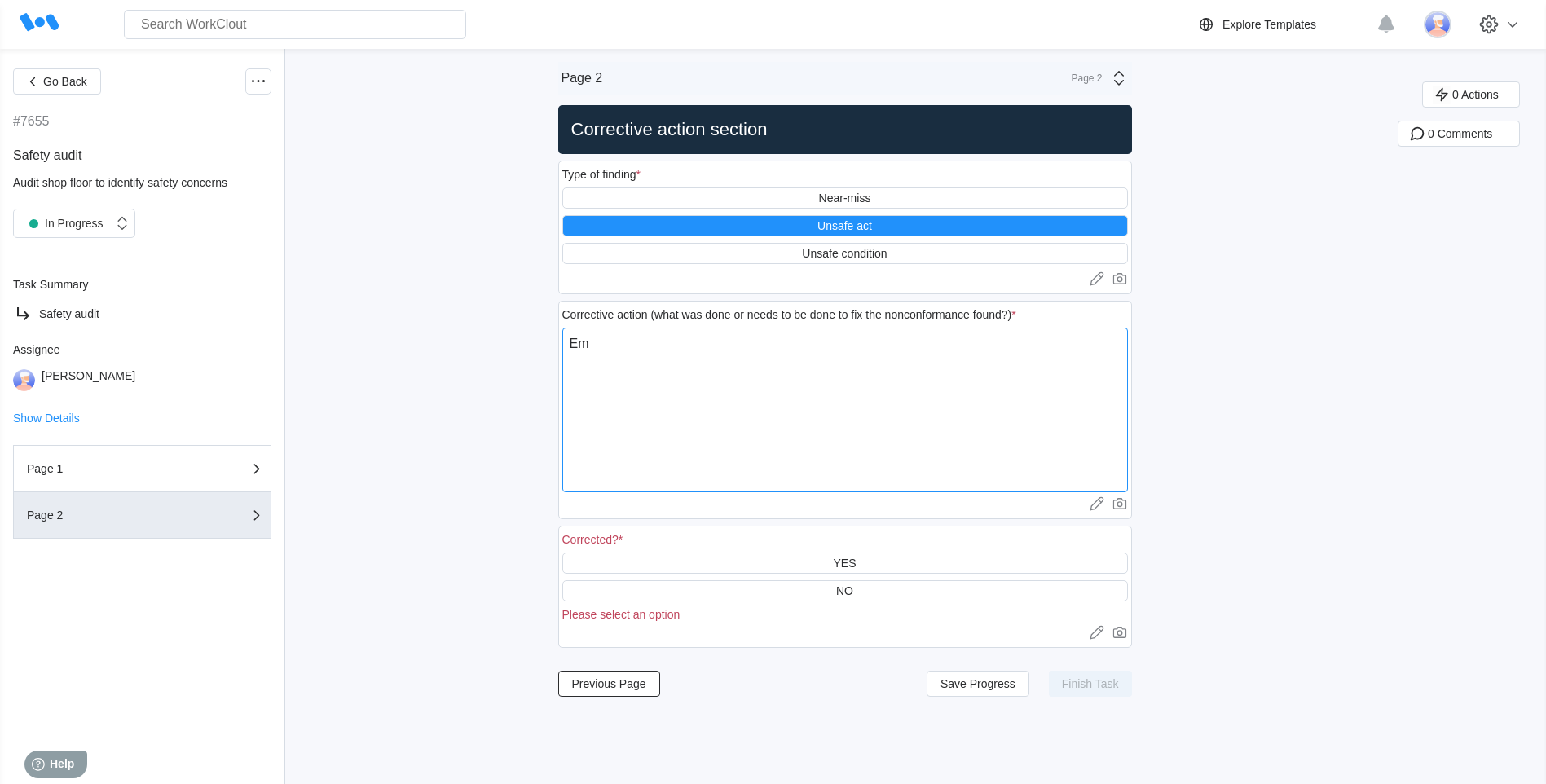
type textarea "Emp"
type textarea "x"
type textarea "Empl"
type textarea "x"
type textarea "Emplo"
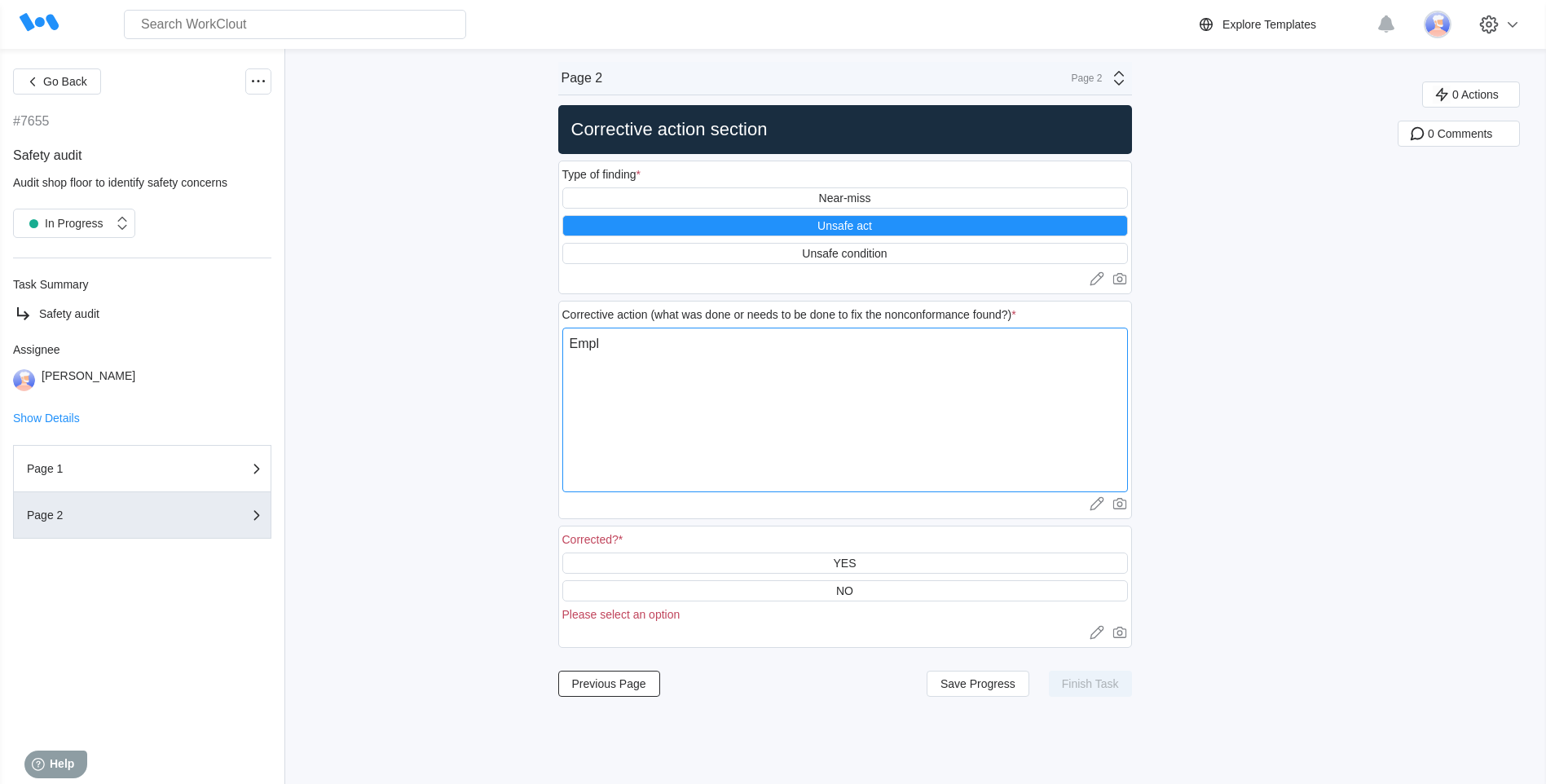
type textarea "x"
type textarea "Employ"
type textarea "x"
type textarea "Employe"
type textarea "x"
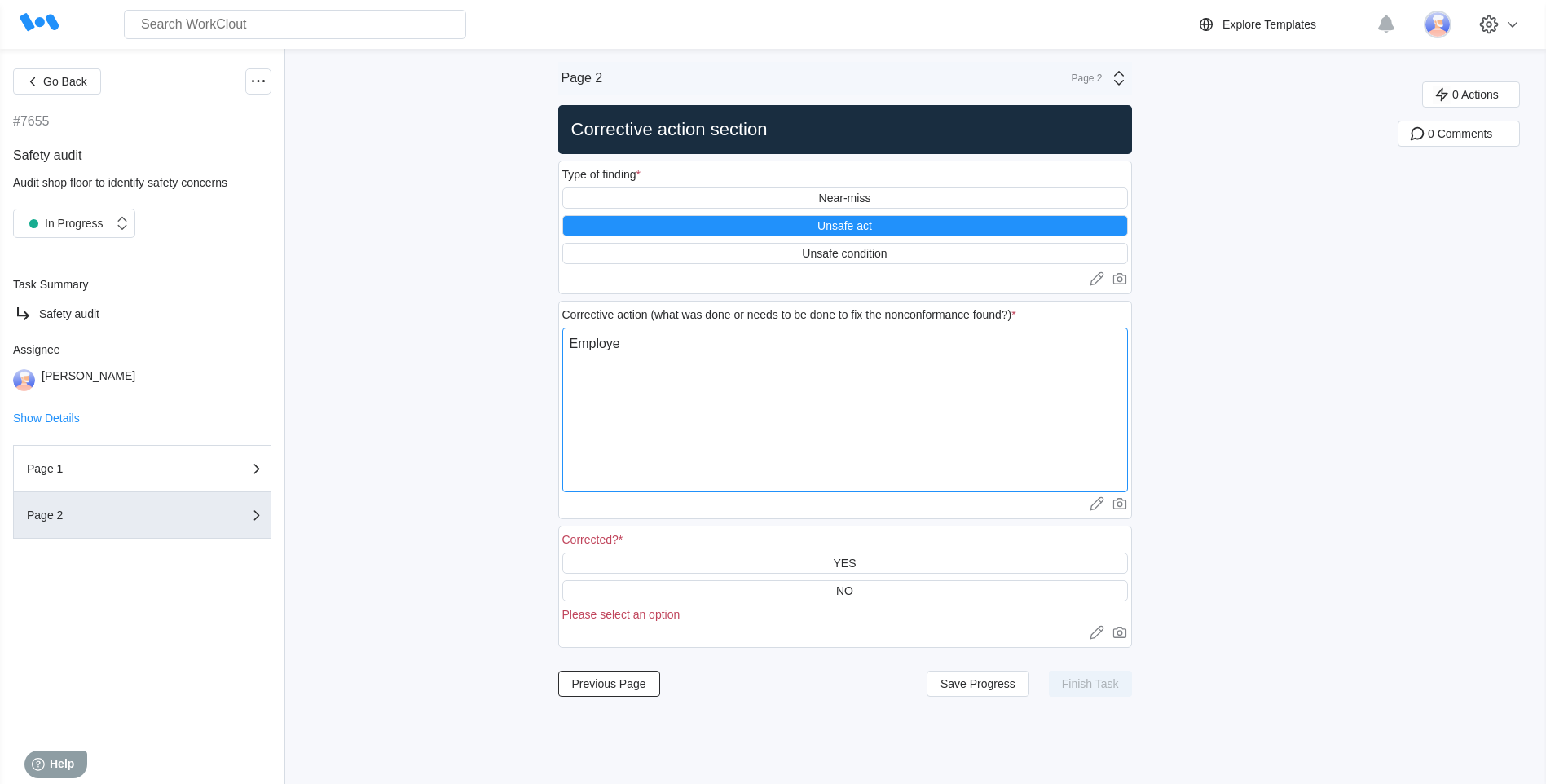
type textarea "Employee"
type textarea "x"
type textarea "Employee"
type textarea "x"
type textarea "Employee w"
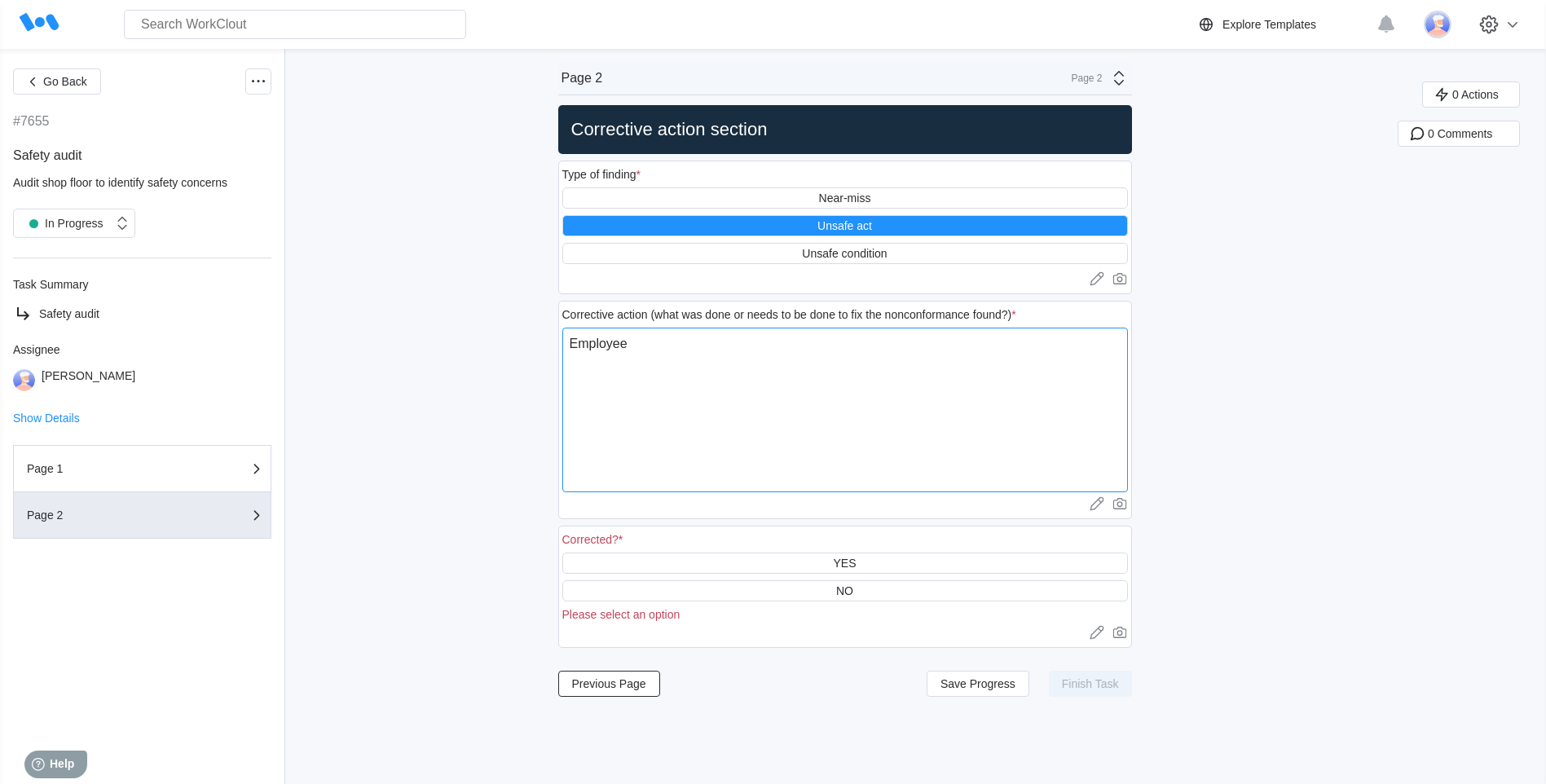
type textarea "x"
type textarea "Employee wa"
type textarea "x"
type textarea "Employee was"
type textarea "x"
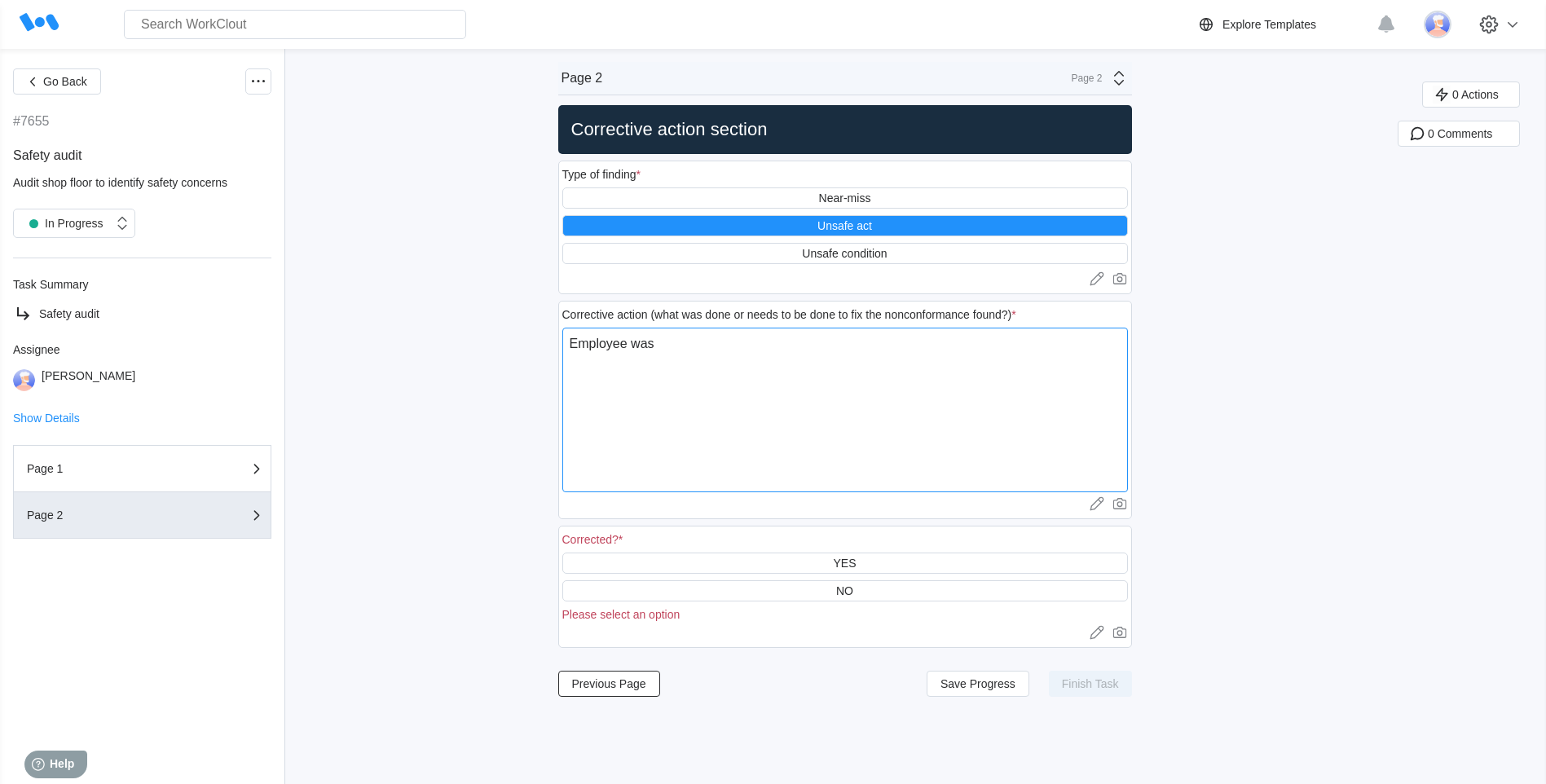
type textarea "Employee was"
type textarea "x"
type textarea "Employee was a"
type textarea "x"
type textarea "Employee was as"
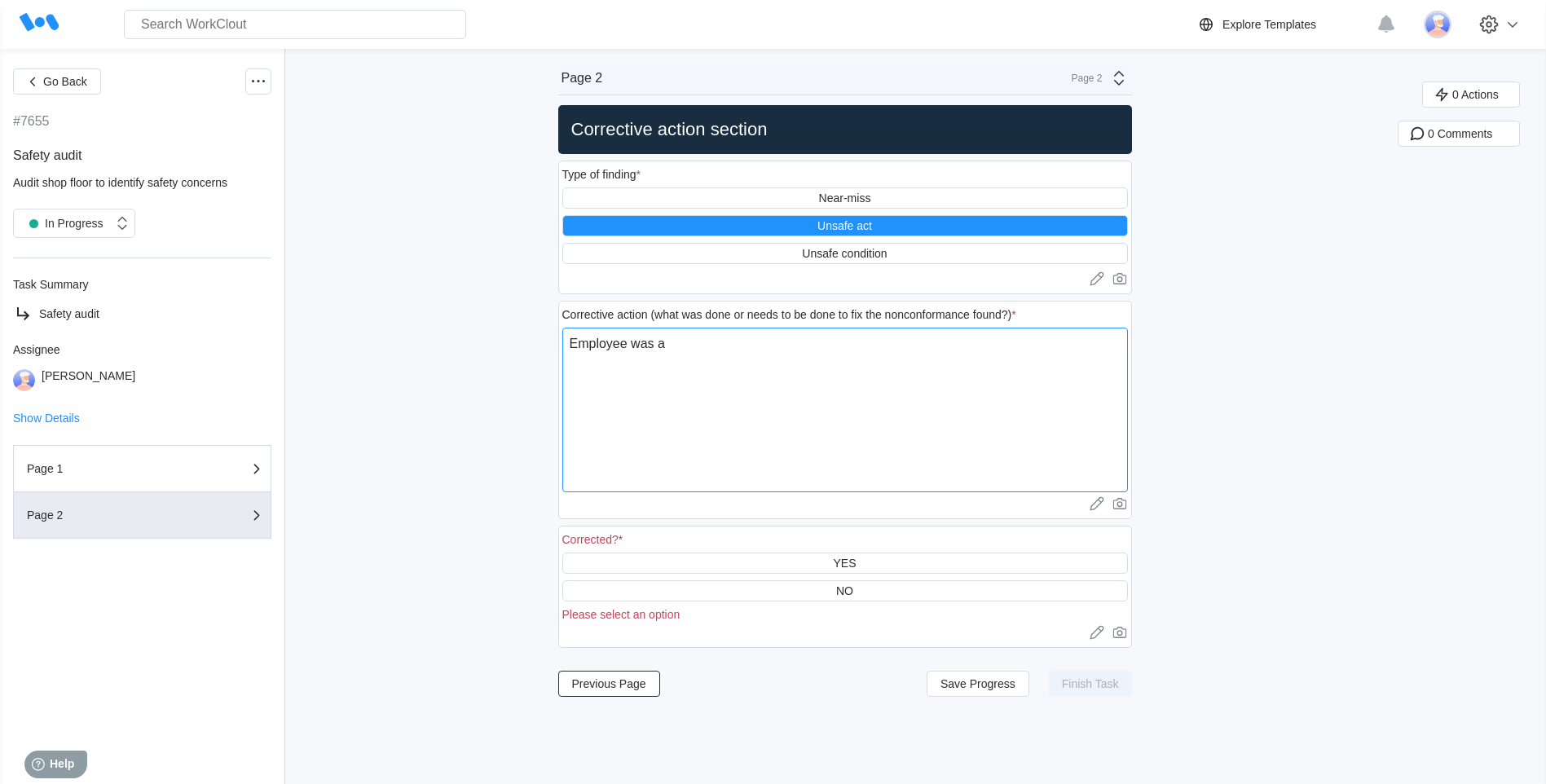
type textarea "x"
type textarea "Employee was ask"
type textarea "x"
type textarea "Employee was ask"
type textarea "x"
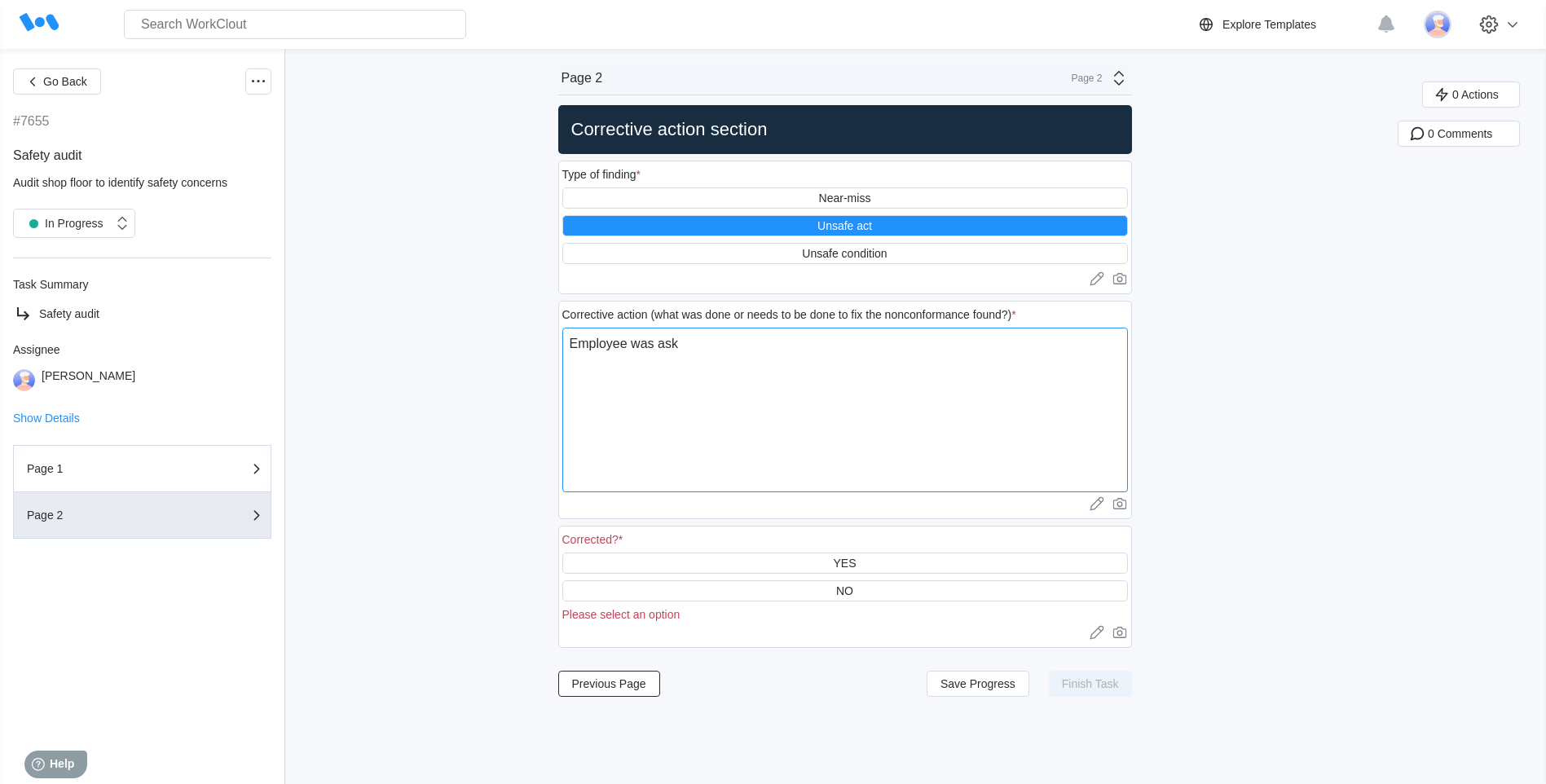
type textarea "Employee was ask t"
type textarea "x"
type textarea "Employee was ask to"
type textarea "x"
type textarea "Employee was ask to"
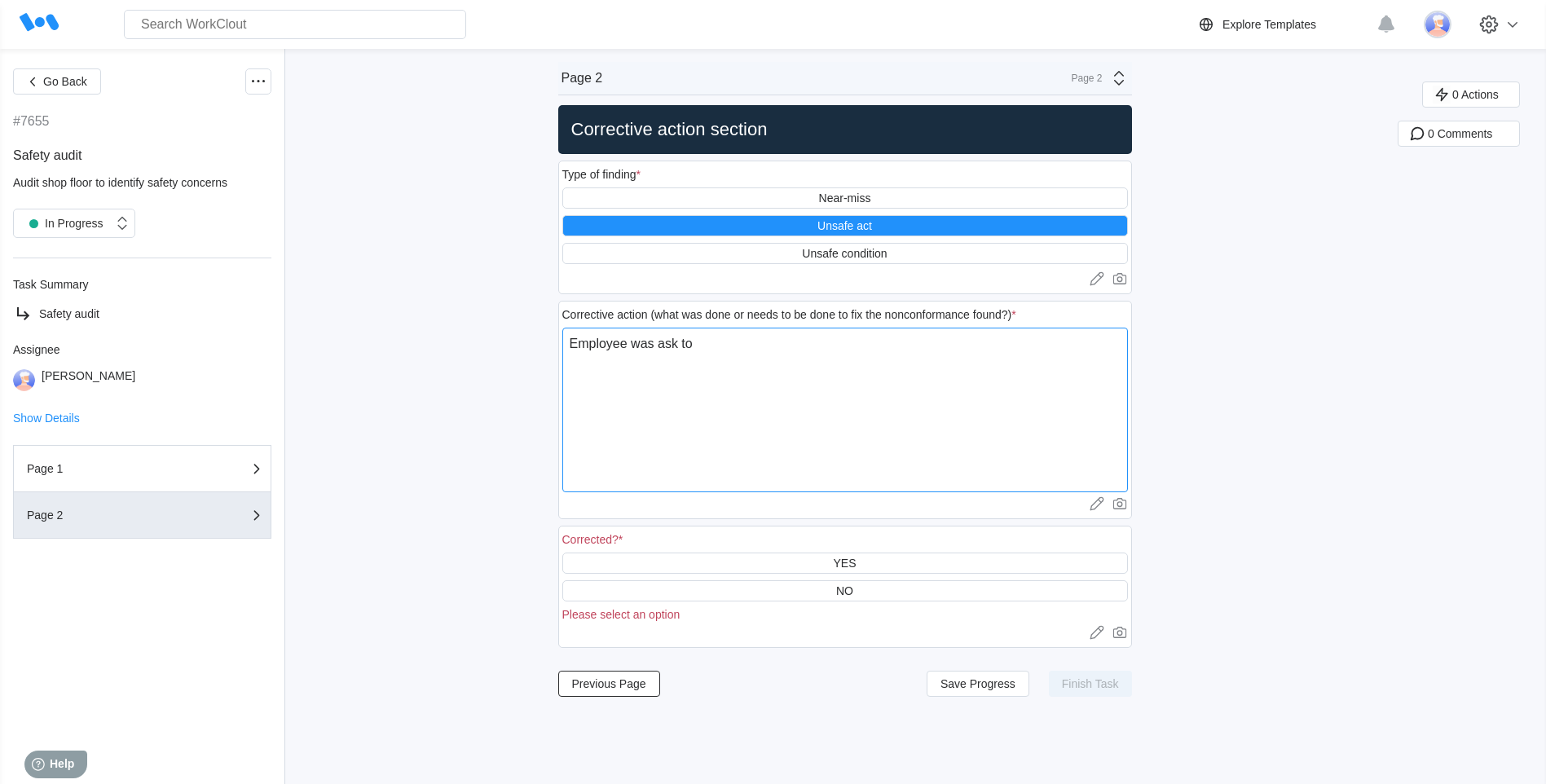
type textarea "x"
type textarea "Employee was ask to l"
type textarea "x"
type textarea "Employee was ask to lo"
type textarea "x"
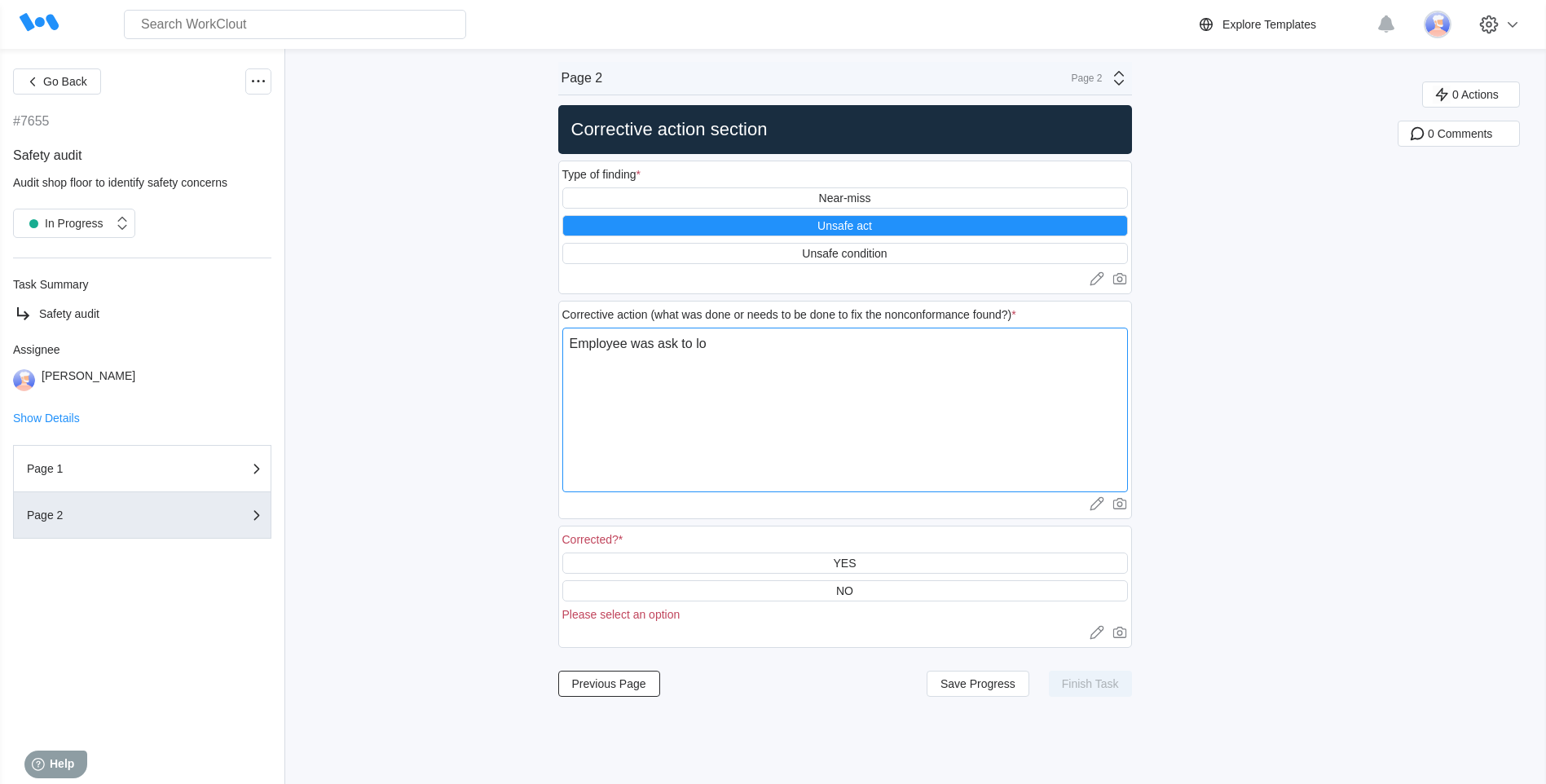
type textarea "Employee was ask to low"
type textarea "x"
type textarea "Employee was ask to [PERSON_NAME]"
type textarea "x"
type textarea "Employee was ask to lower"
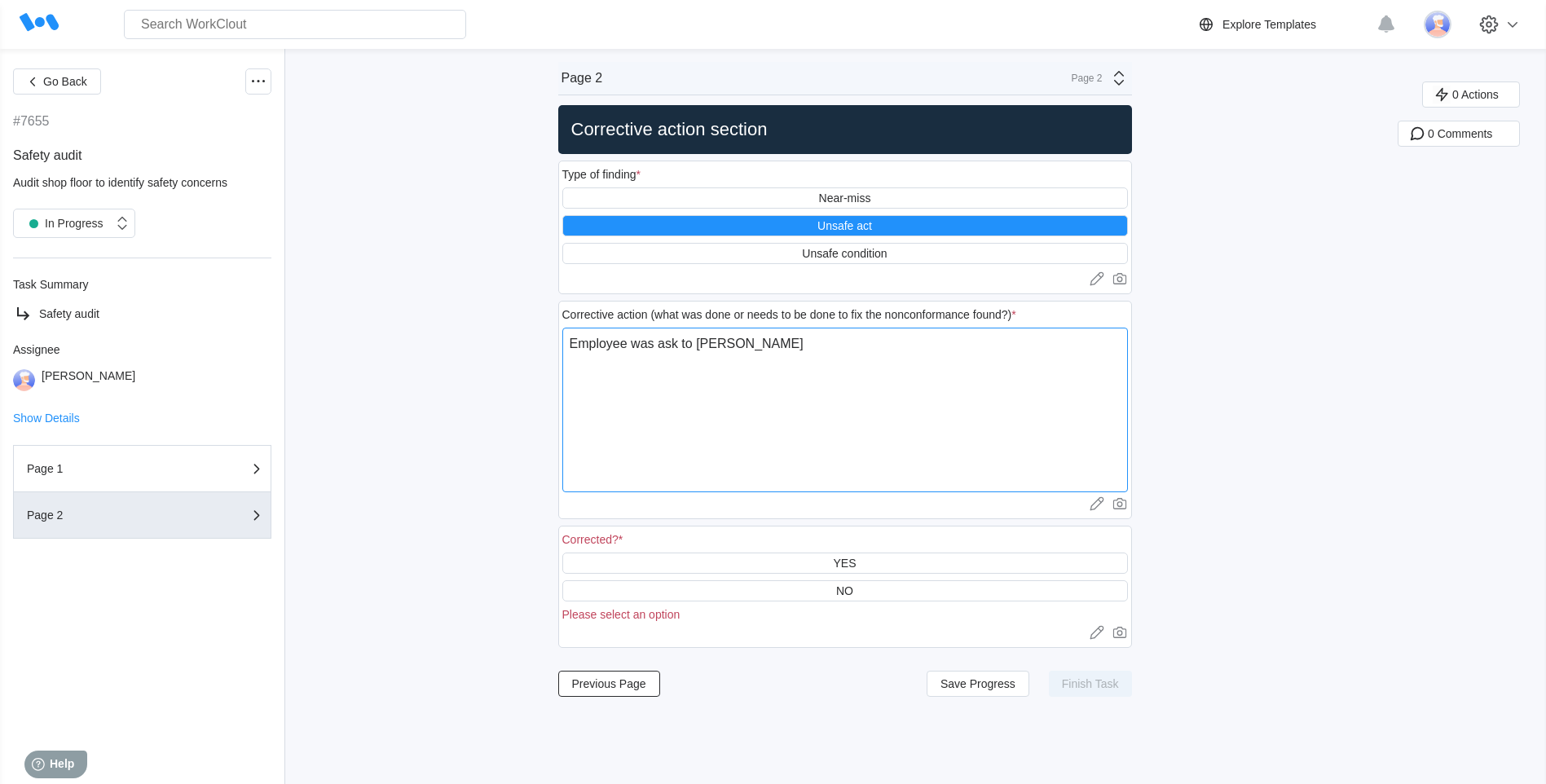
type textarea "x"
type textarea "Employee was ask to lower"
type textarea "x"
type textarea "Employee was ask to lower g"
type textarea "x"
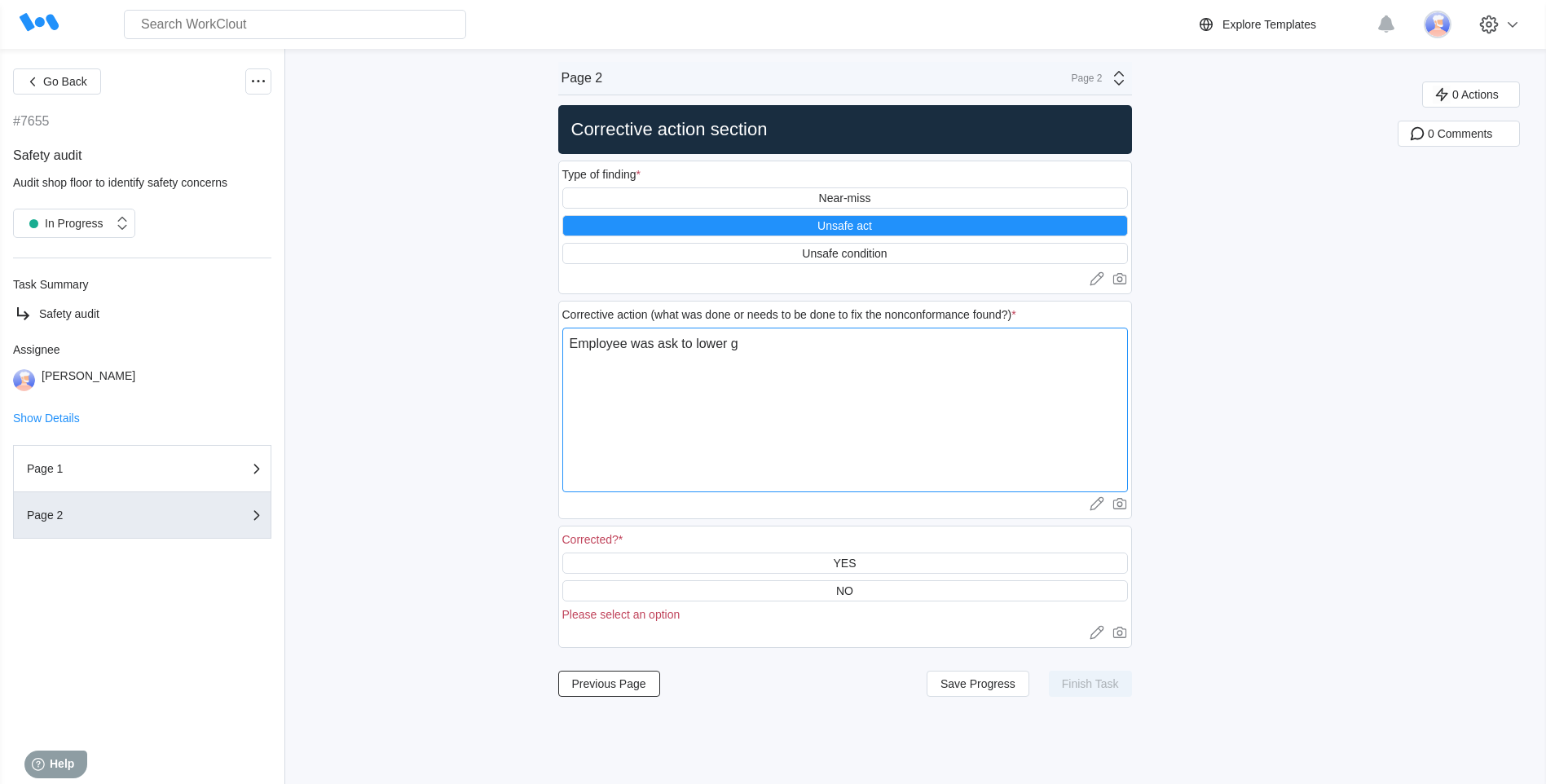
type textarea "Employee was ask to lower gl"
type textarea "x"
type textarea "Employee was ask to lower gla"
type textarea "x"
type textarea "Employee was ask to lower glas"
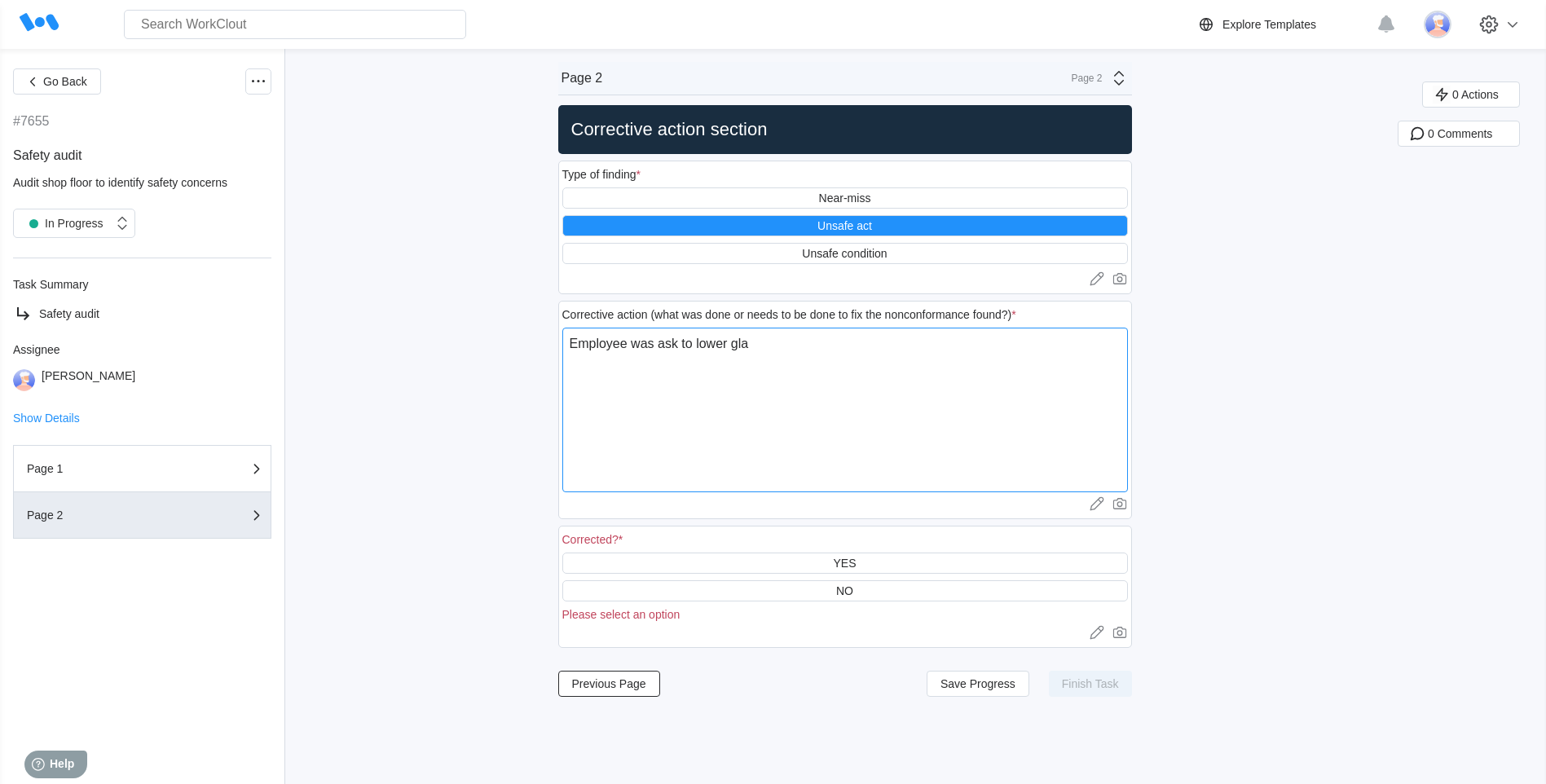
type textarea "x"
type textarea "Employee was ask to lower glass"
type textarea "x"
type textarea "Employee was ask to lower glasse"
type textarea "x"
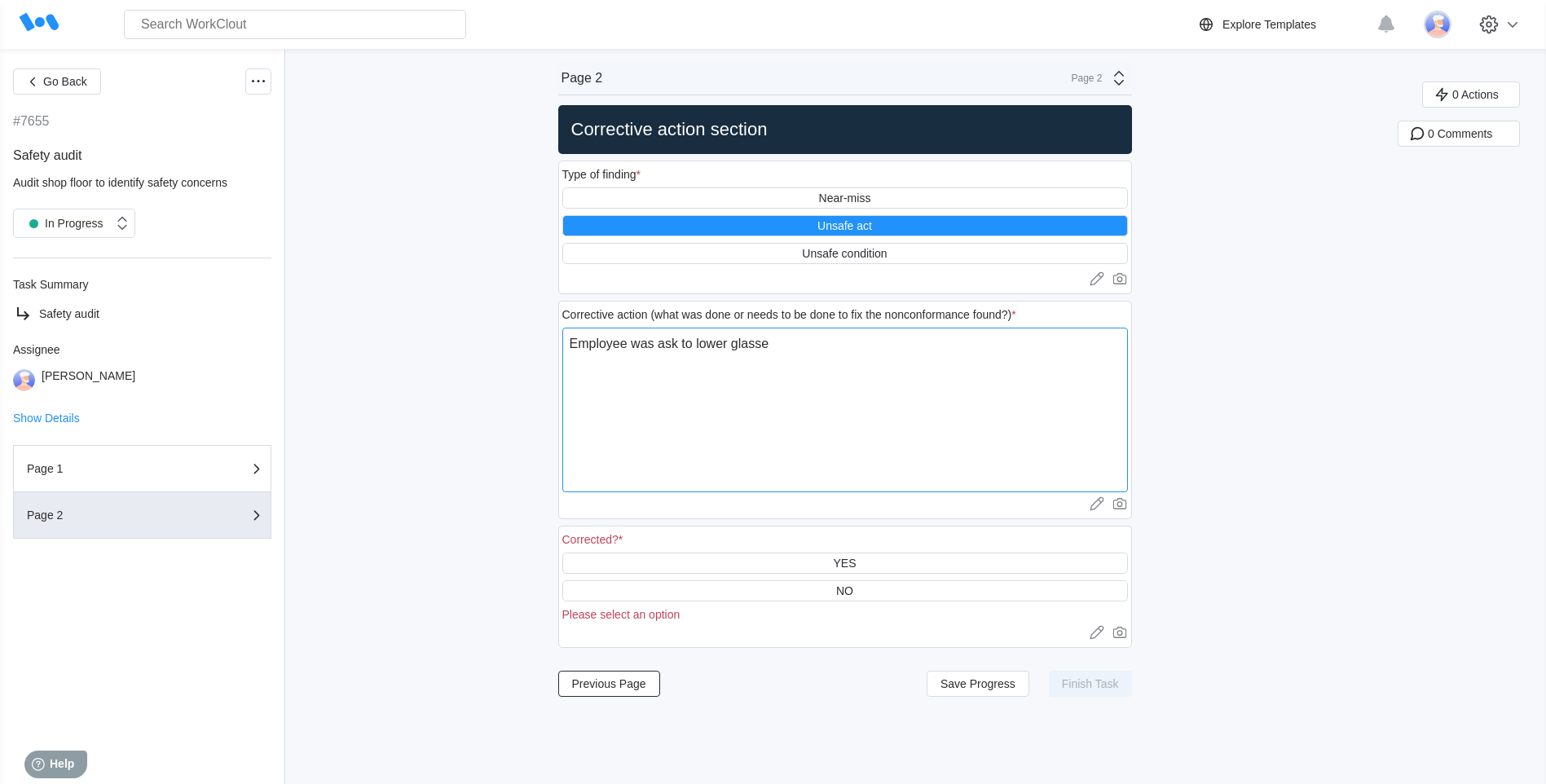
type textarea "Employee was ask to lower glasses"
type textarea "x"
type textarea "Employee was ask to lower glasses"
type textarea "x"
type textarea "Employee was ask to lower glasses t"
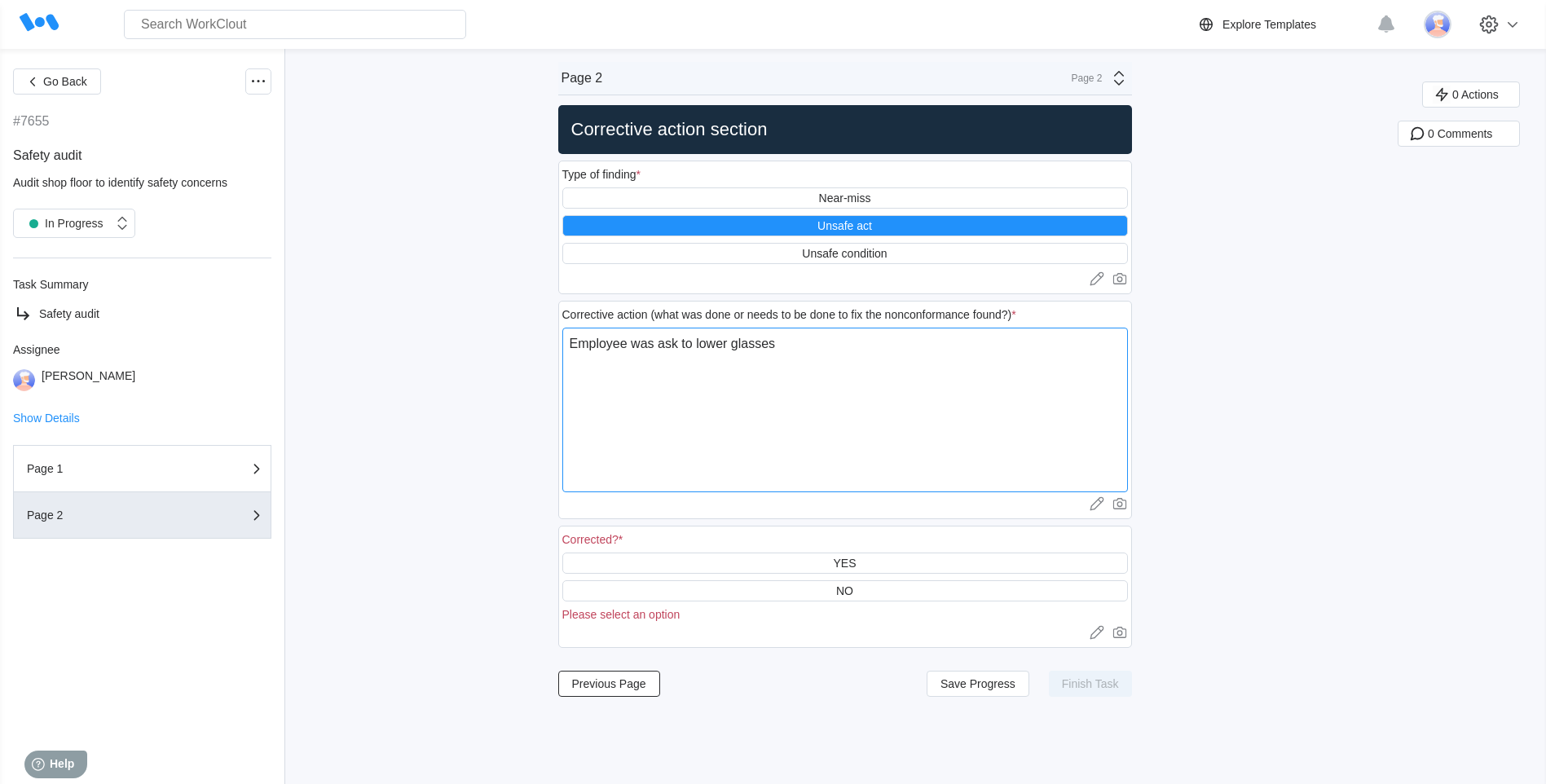
type textarea "x"
type textarea "Employee was ask to lower glasses to"
type textarea "x"
type textarea "Employee was ask to lower glasses to"
type textarea "x"
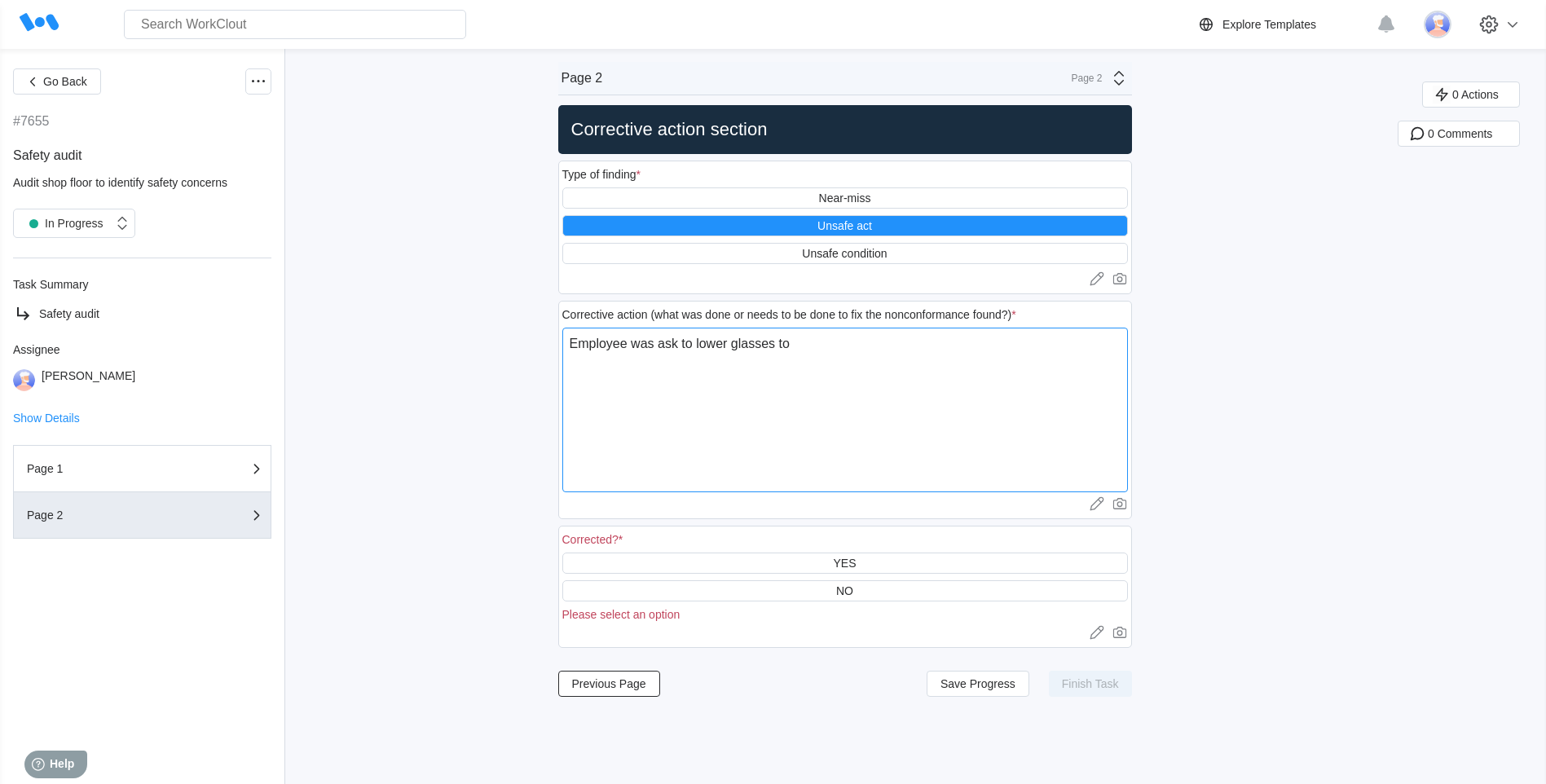
type textarea "Employee was ask to lower glasses to c"
type textarea "x"
type textarea "Employee was ask to lower glasses to co"
type textarea "x"
type textarea "Employee was ask to lower glasses to cov"
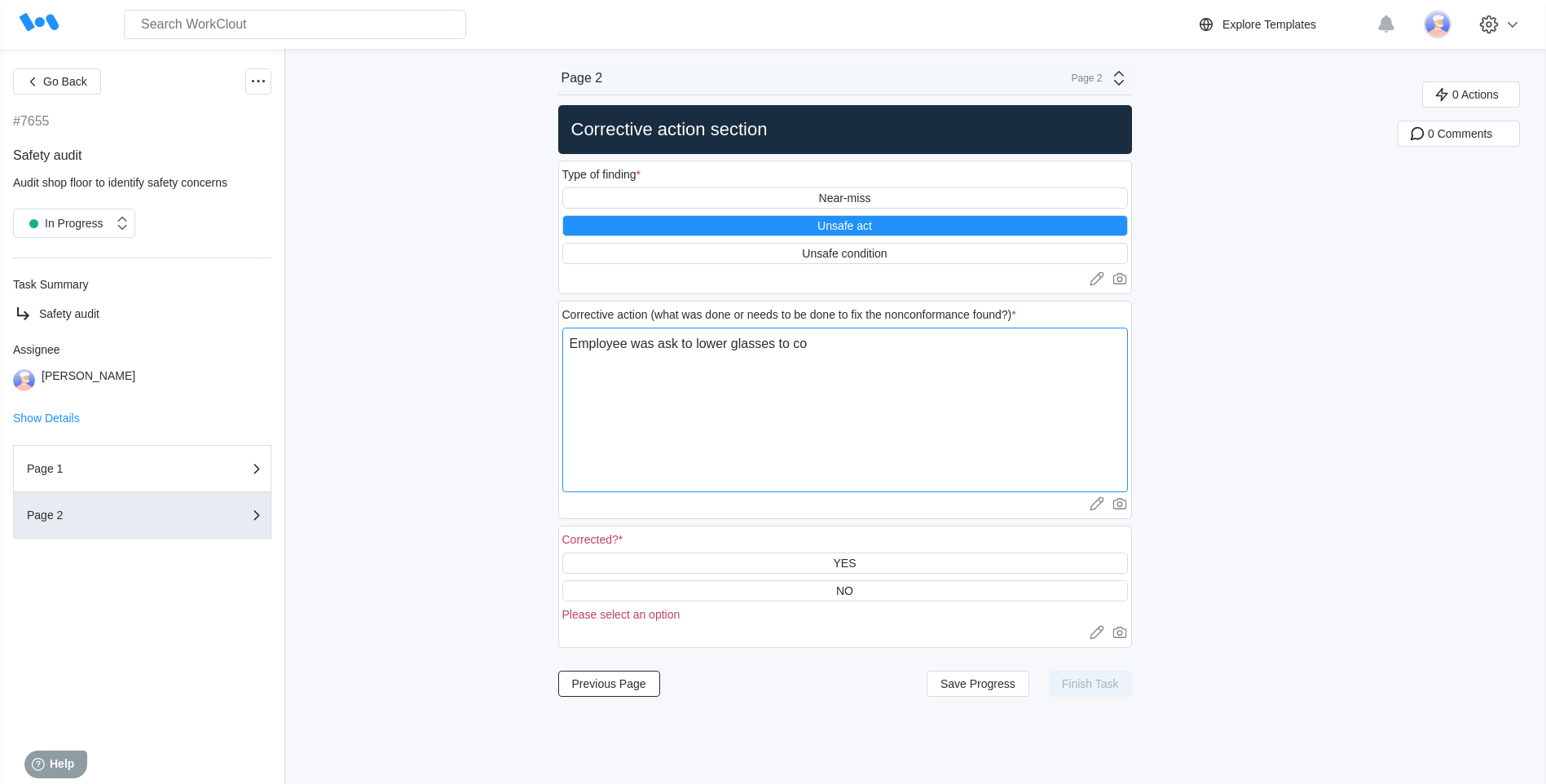
type textarea "x"
type textarea "Employee was ask to lower glasses to cove"
type textarea "x"
type textarea "Employee was ask to lower glasses to cover"
type textarea "x"
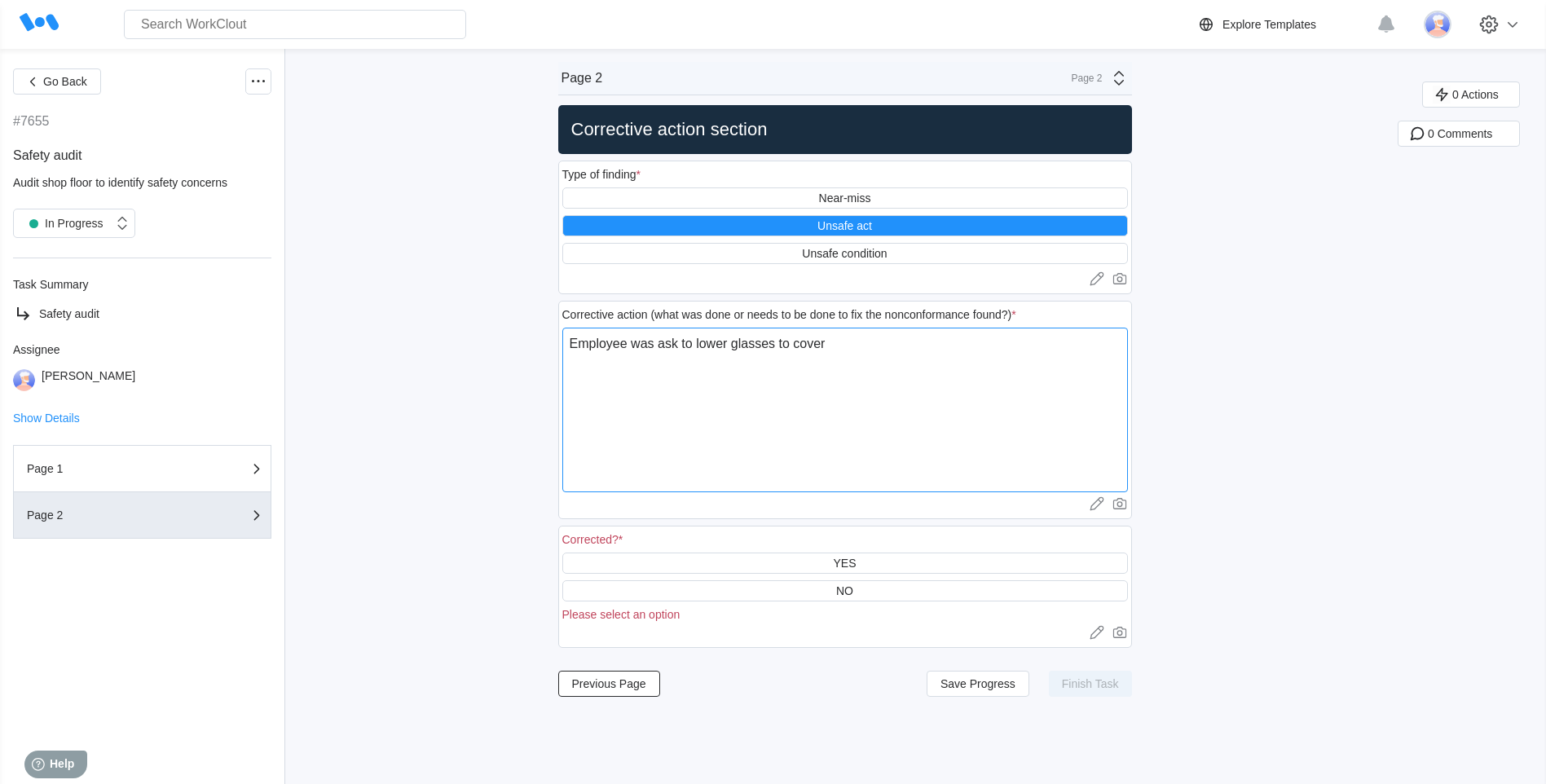
type textarea "Employee was ask to lower glasses to cover"
type textarea "x"
type textarea "Employee was ask to lower glasses to cover e"
type textarea "x"
type textarea "Employee was ask to lower glasses to cover ey"
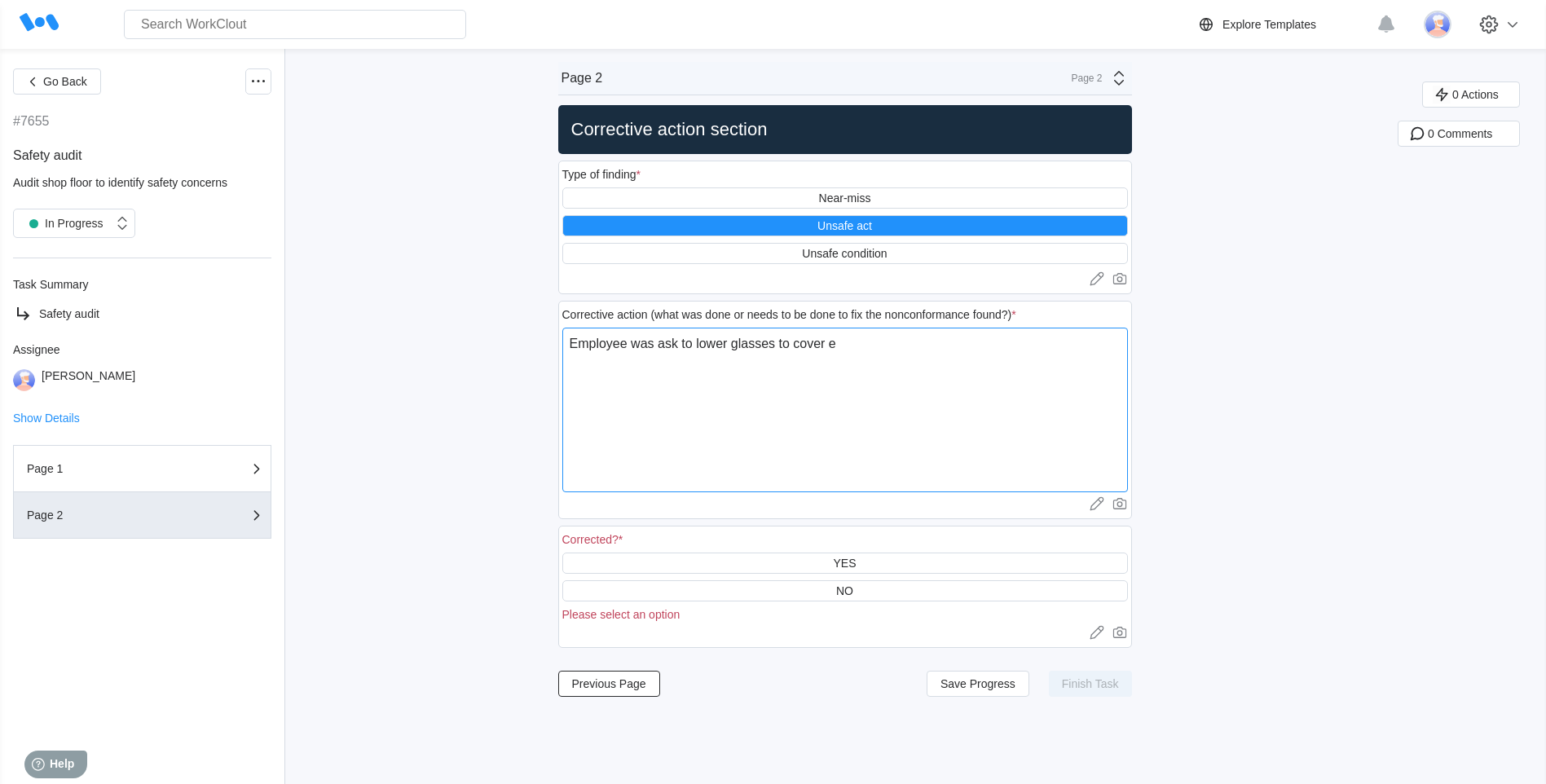
type textarea "x"
type textarea "Employee was ask to lower glasses to cover eye"
type textarea "x"
type textarea "Employee was ask to lower glasses to cover eyes"
type textarea "x"
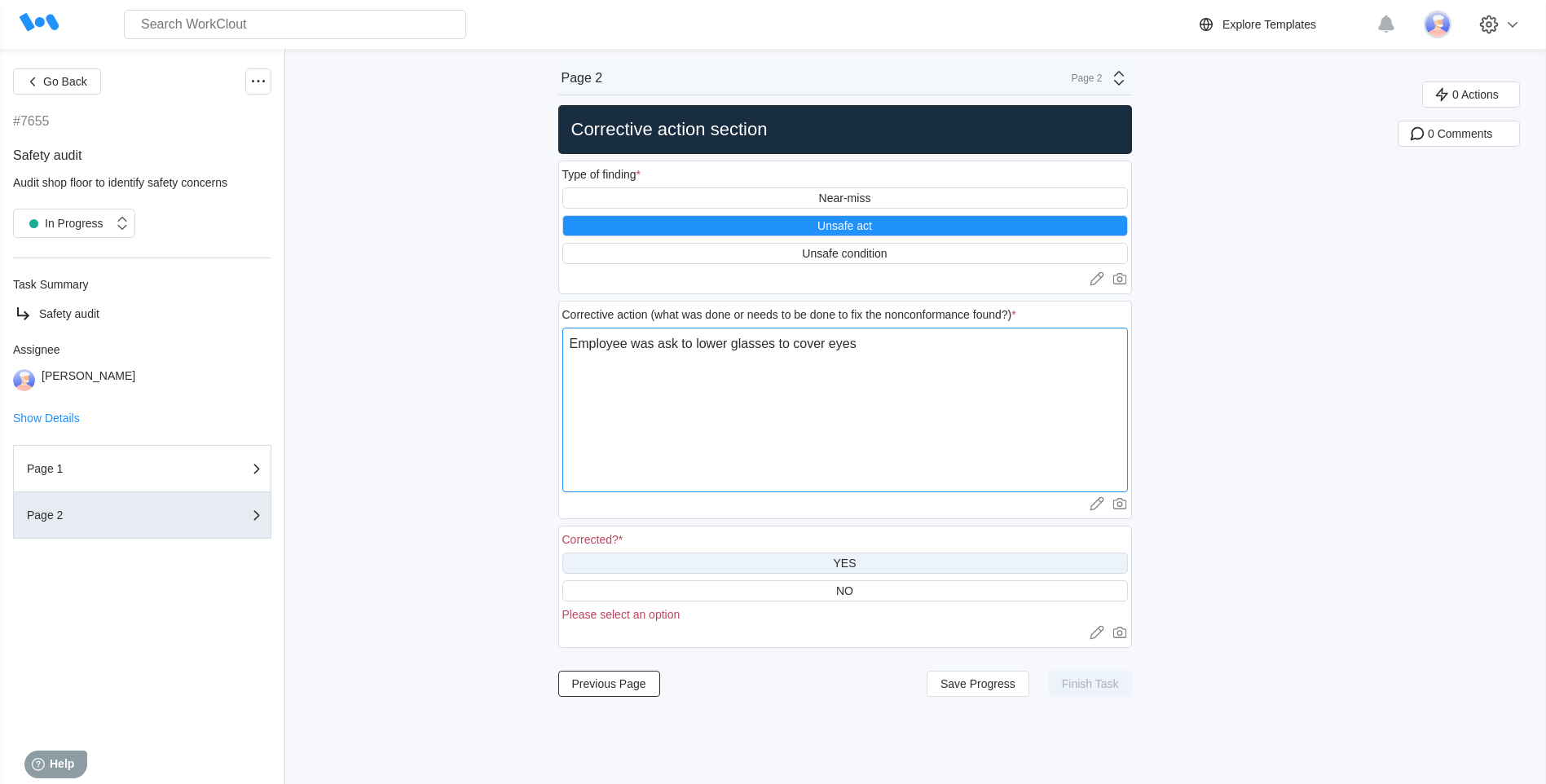
type textarea "Employee was ask to lower glasses to cover eyes"
click at [846, 564] on div "YES" at bounding box center [844, 562] width 23 height 13
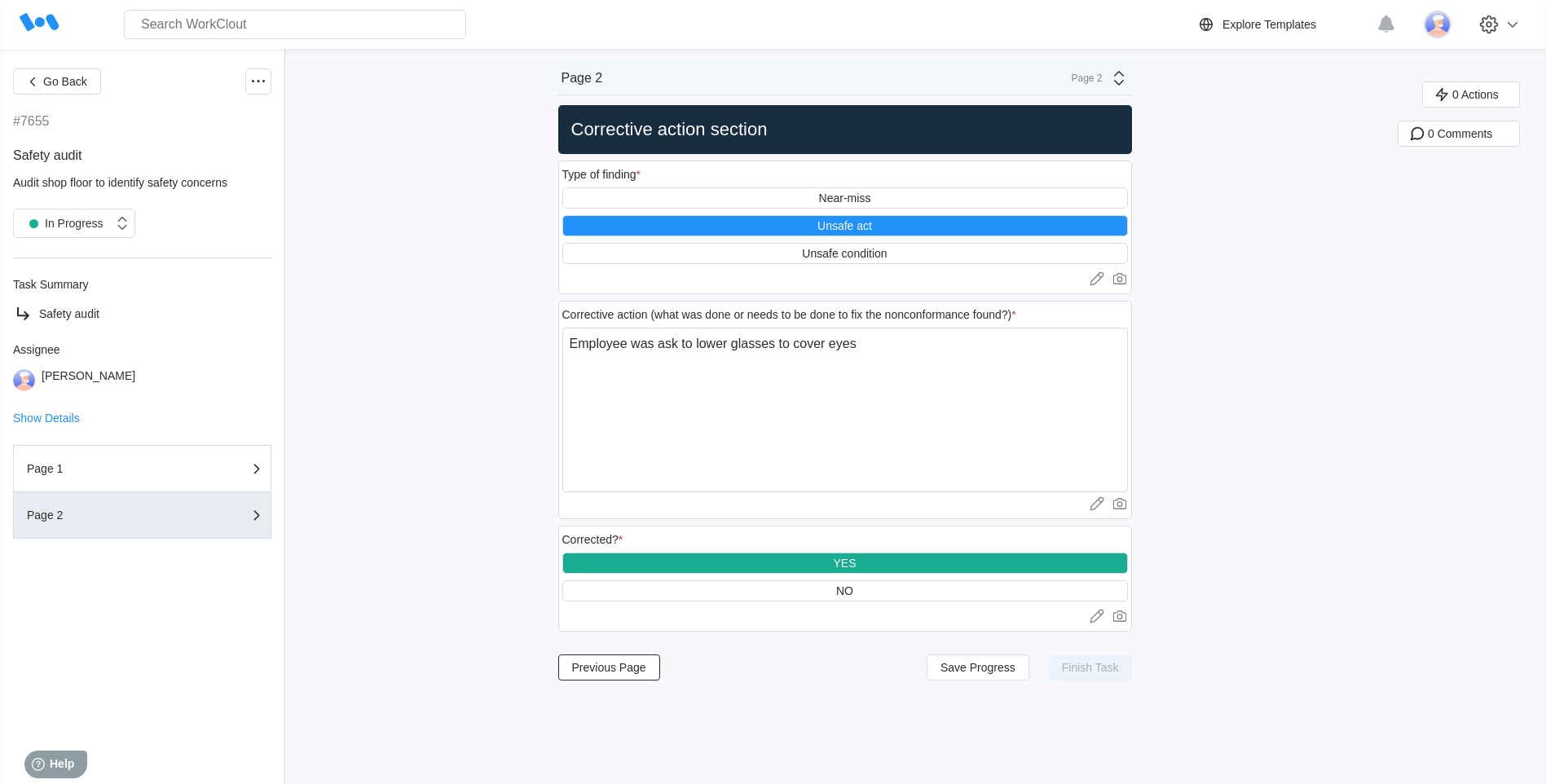
click at [597, 176] on div "Type of finding *" at bounding box center [602, 174] width 79 height 13
drag, startPoint x: 643, startPoint y: 173, endPoint x: 661, endPoint y: 166, distance: 19.3
click at [641, 173] on div "*" at bounding box center [638, 174] width 4 height 13
click at [660, 167] on div "Type of finding *" at bounding box center [845, 176] width 566 height 23
click at [613, 170] on div "Type of finding *" at bounding box center [602, 174] width 79 height 13
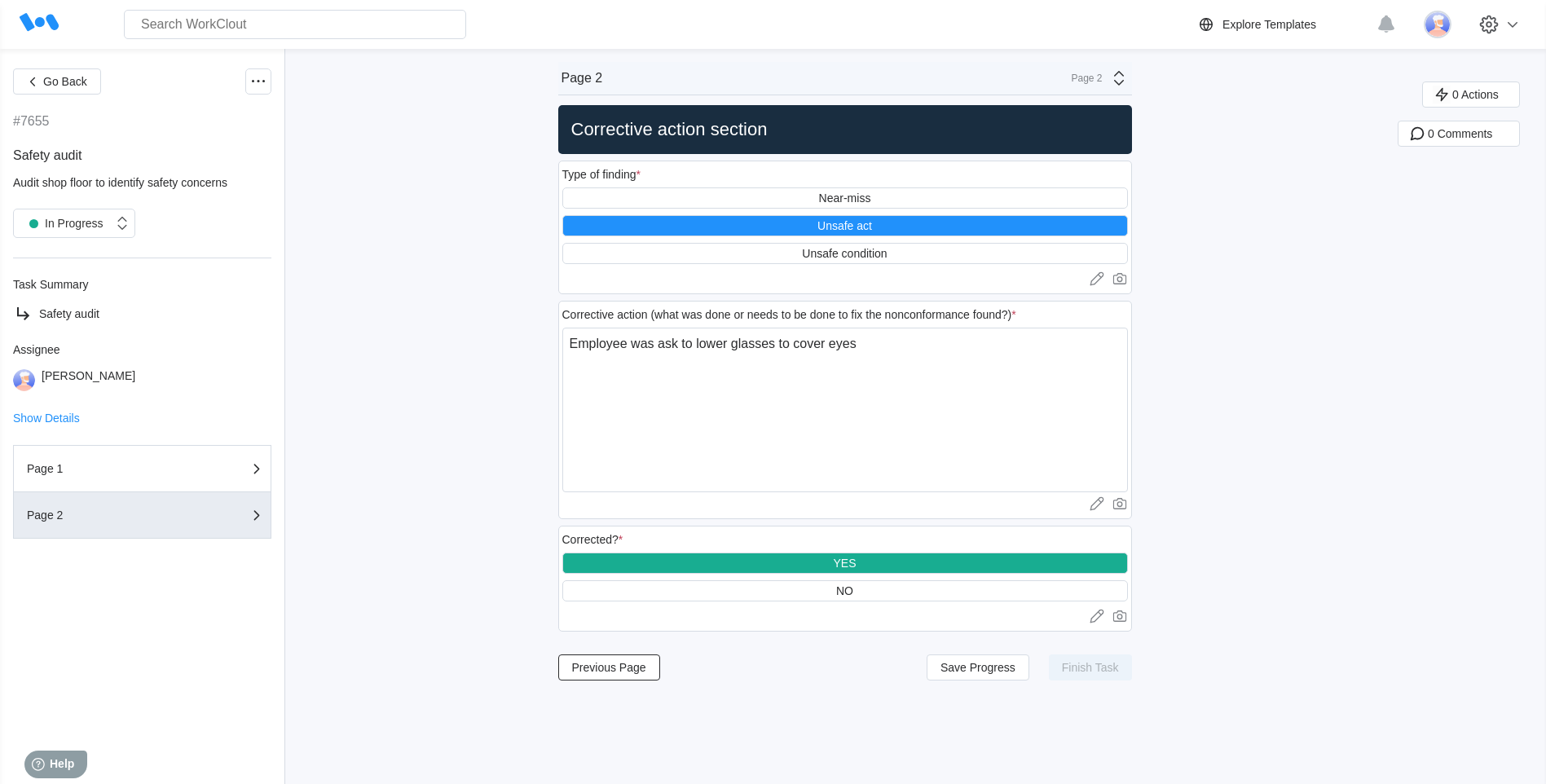
click at [578, 176] on div "Type of finding *" at bounding box center [602, 174] width 79 height 13
click at [849, 564] on div "YES" at bounding box center [844, 562] width 23 height 13
click at [586, 169] on div "Type of finding *" at bounding box center [602, 174] width 79 height 13
drag, startPoint x: 811, startPoint y: 228, endPoint x: 824, endPoint y: 226, distance: 13.2
click at [811, 228] on div "Unsafe act" at bounding box center [845, 225] width 566 height 21
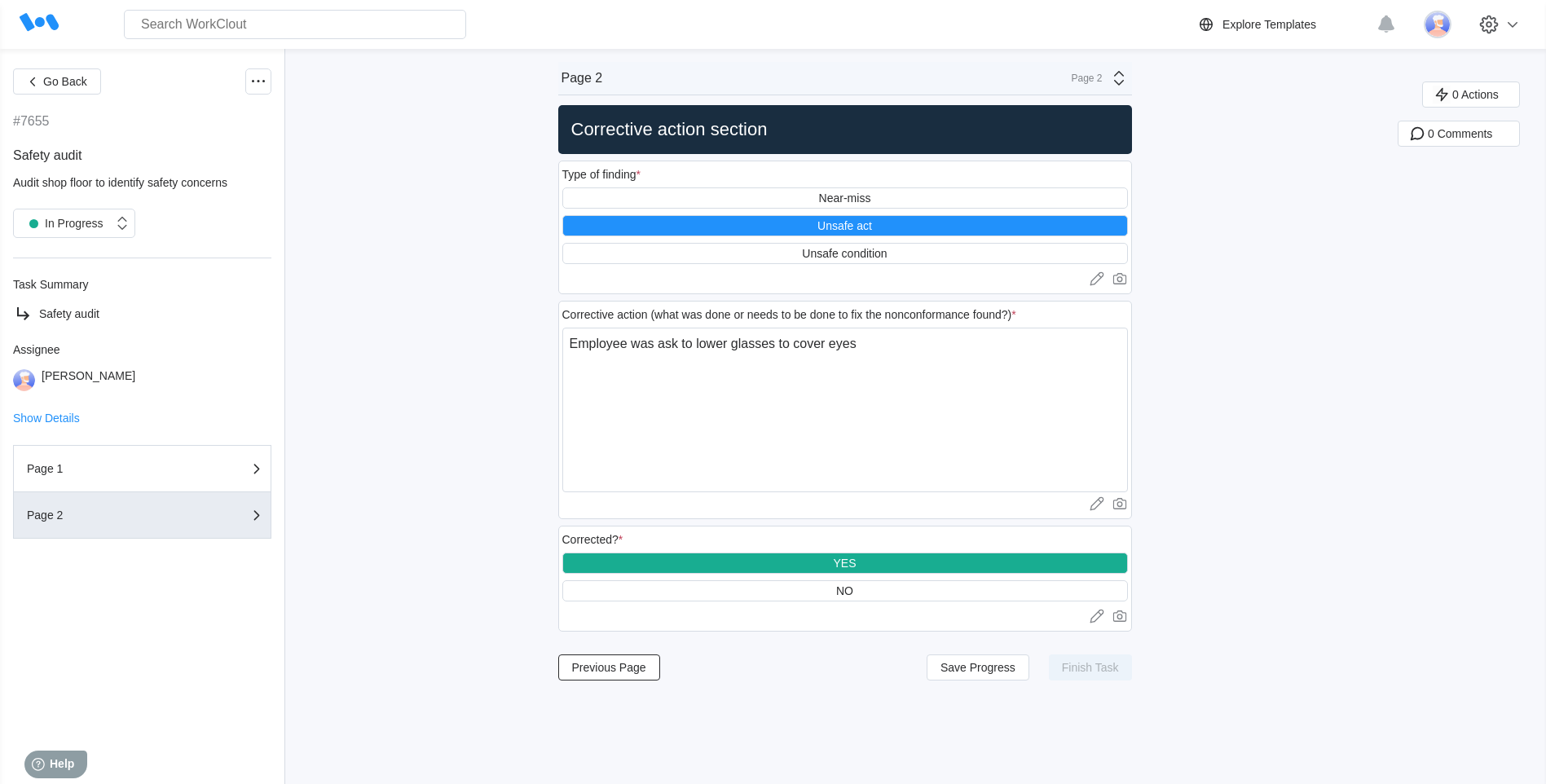
click at [624, 166] on div "Type of finding *" at bounding box center [845, 176] width 566 height 23
click at [614, 665] on span "Previous Page" at bounding box center [609, 666] width 74 height 11
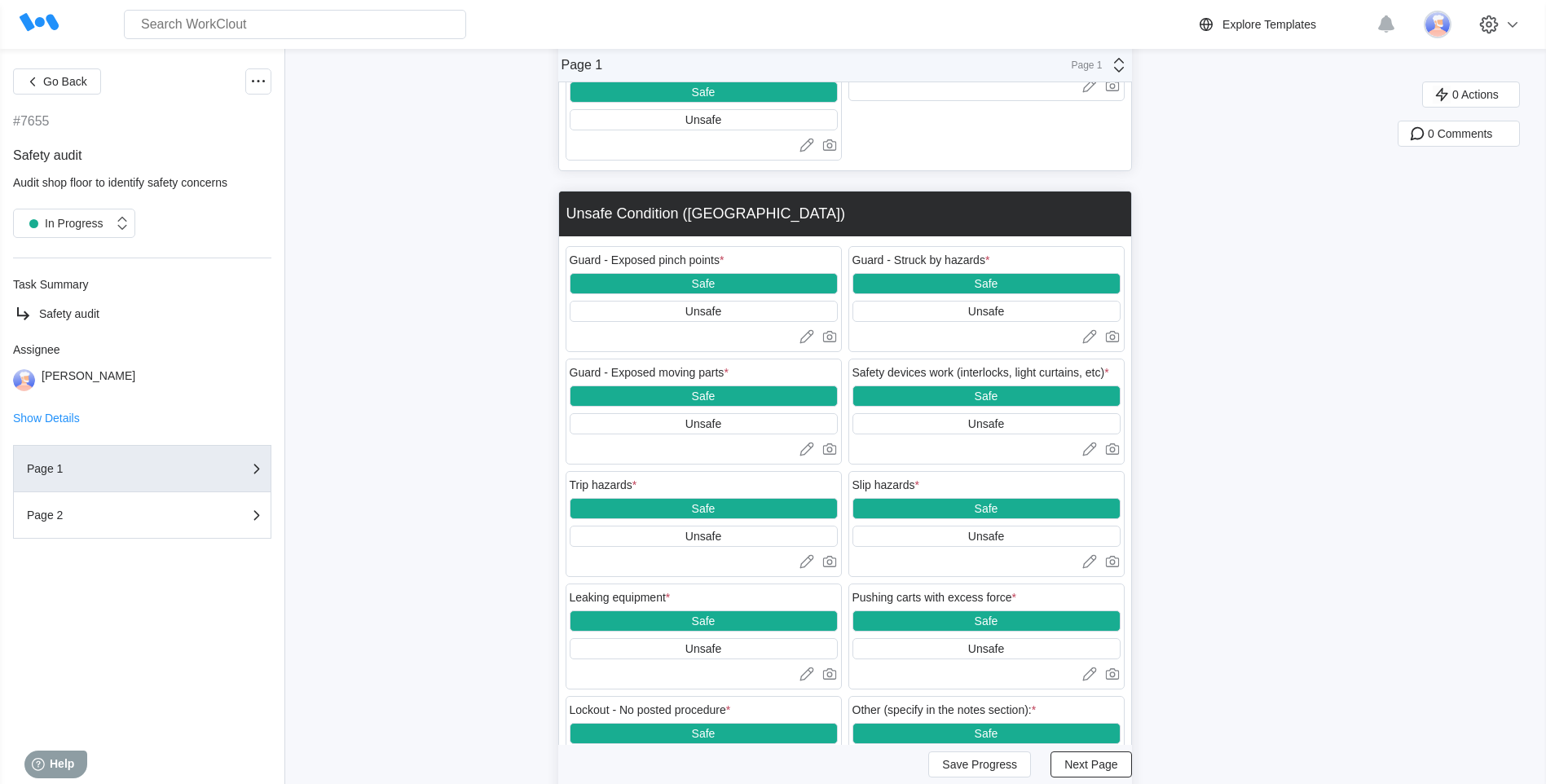
scroll to position [2277, 0]
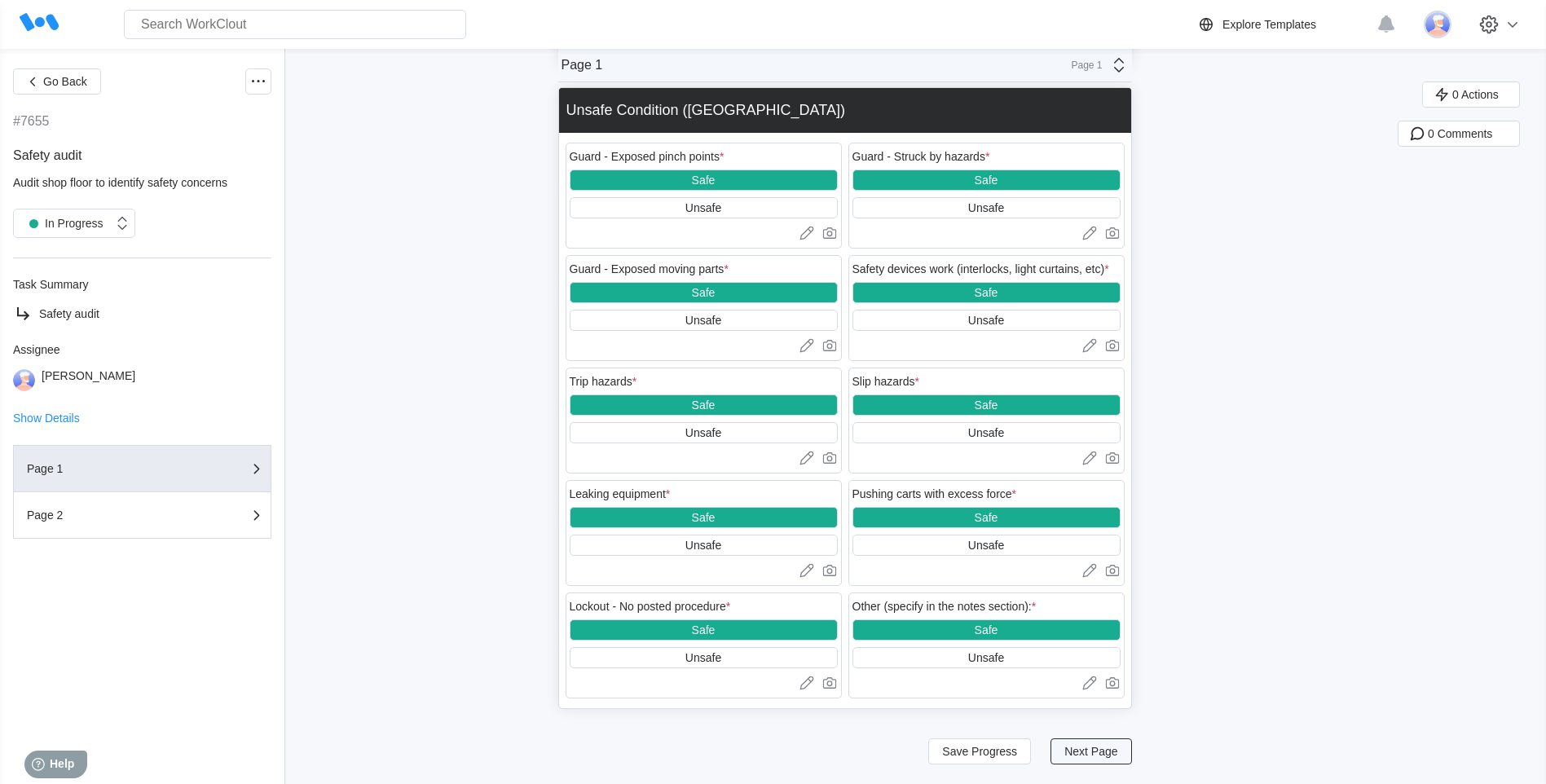
click at [1090, 748] on span "Next Page" at bounding box center [1091, 751] width 53 height 11
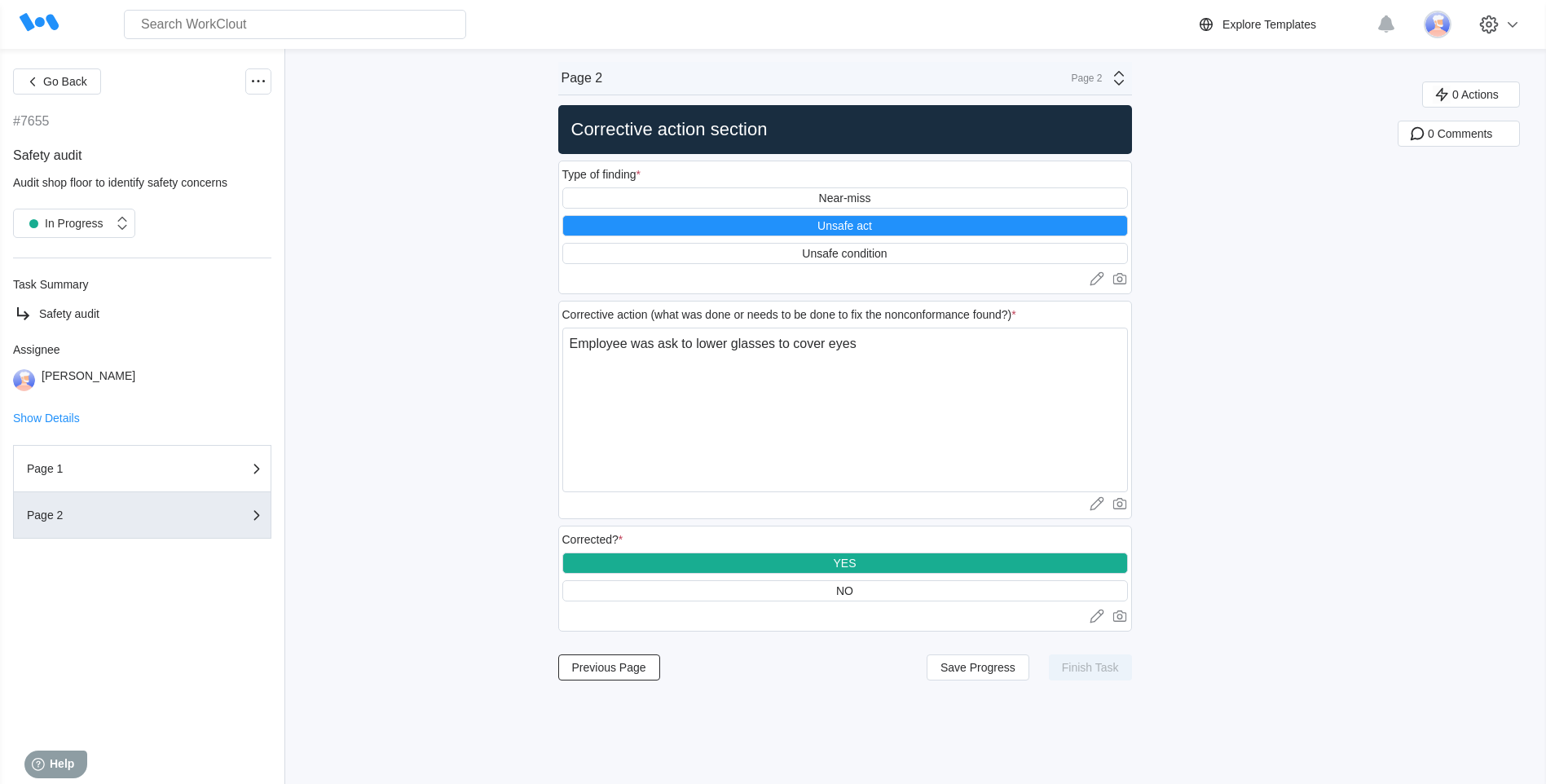
scroll to position [0, 0]
click at [612, 612] on div at bounding box center [845, 615] width 566 height 16
click at [641, 174] on div "*" at bounding box center [638, 174] width 4 height 13
click at [618, 170] on div "Type of finding *" at bounding box center [602, 174] width 79 height 13
click at [616, 172] on div "Type of finding *" at bounding box center [602, 174] width 79 height 13
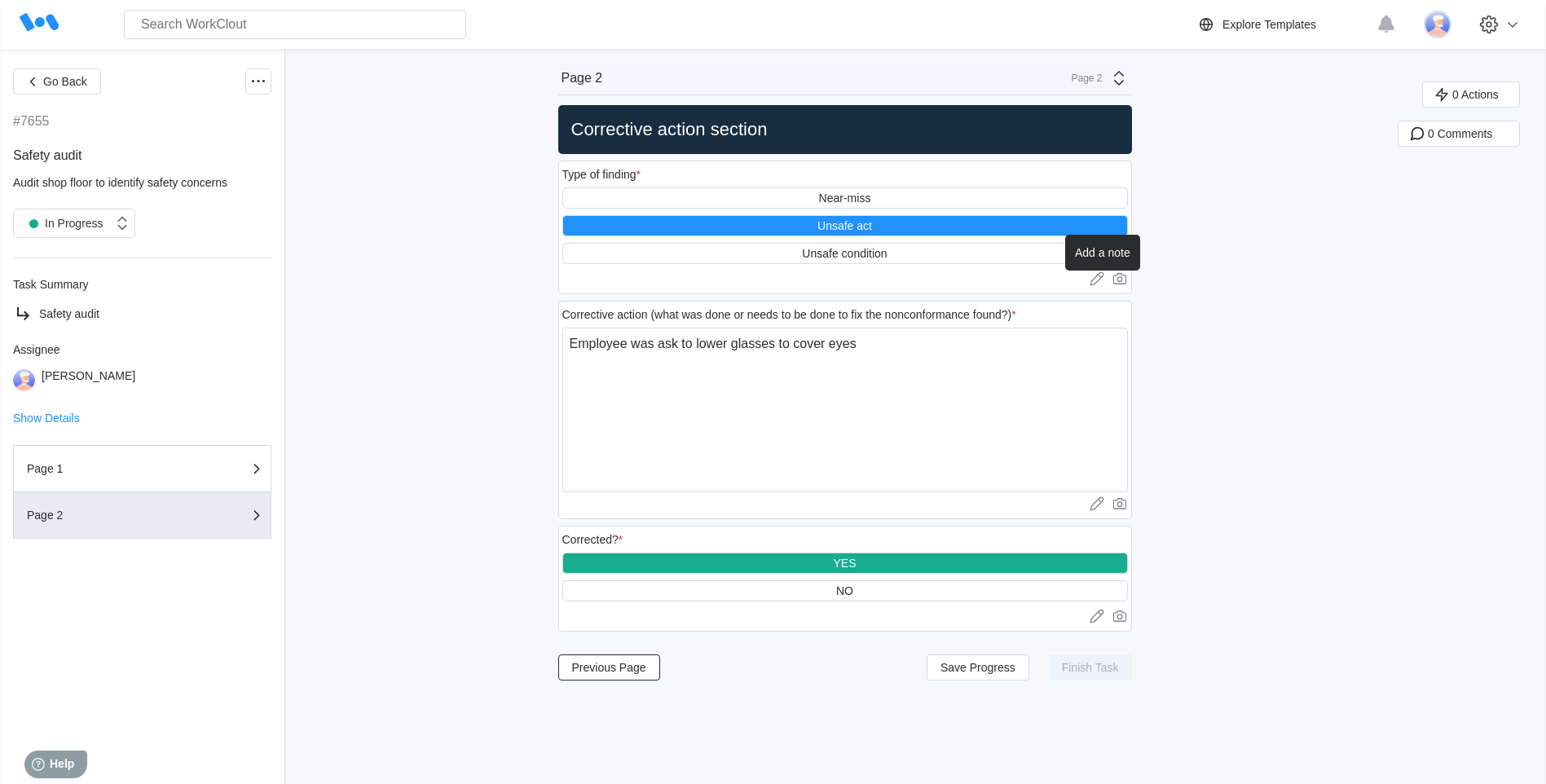
click at [1101, 278] on icon at bounding box center [1097, 278] width 16 height 16
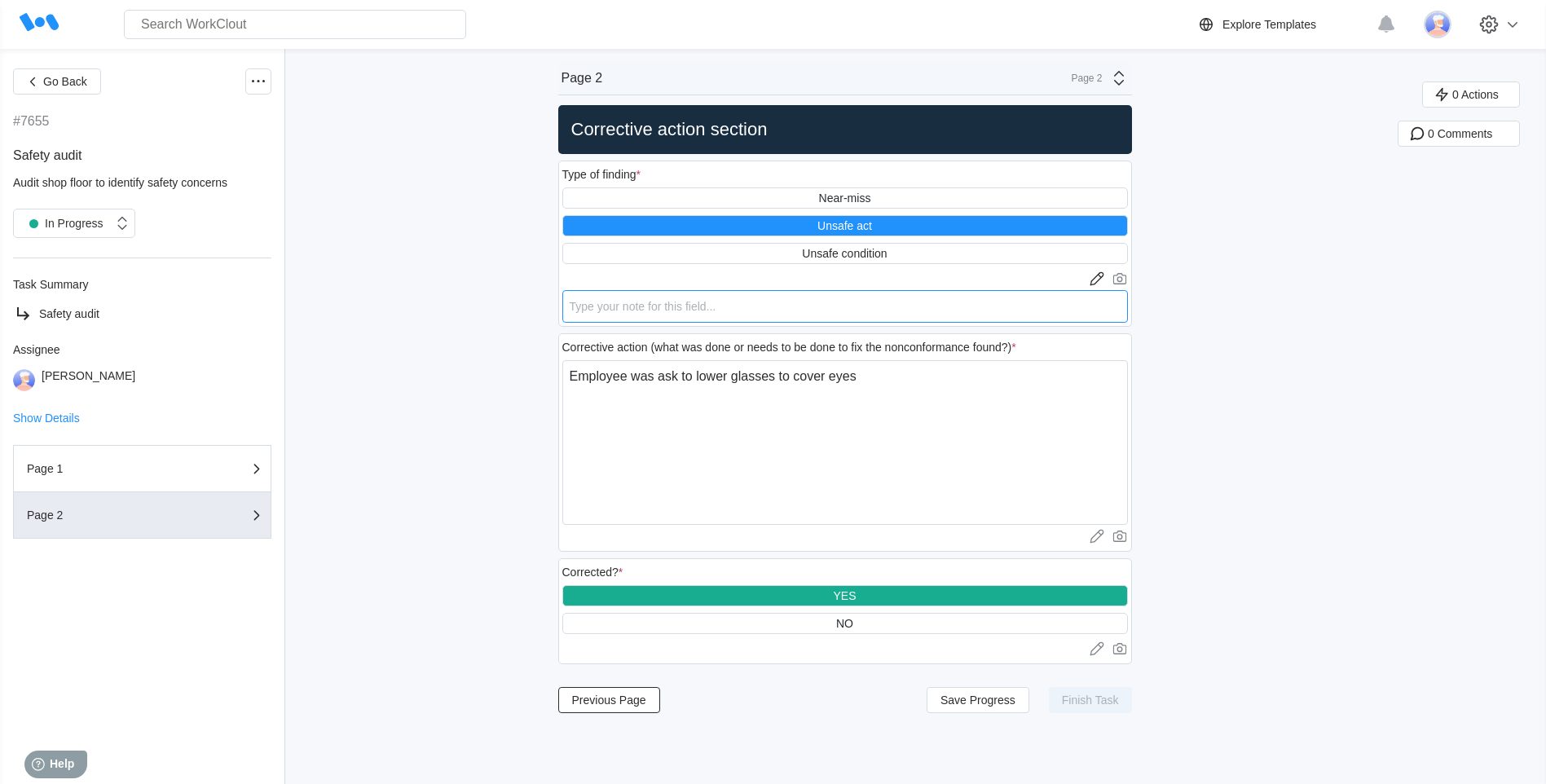
click at [586, 308] on textarea at bounding box center [845, 306] width 566 height 32
type textarea "P"
type textarea "x"
type textarea "PP"
type textarea "x"
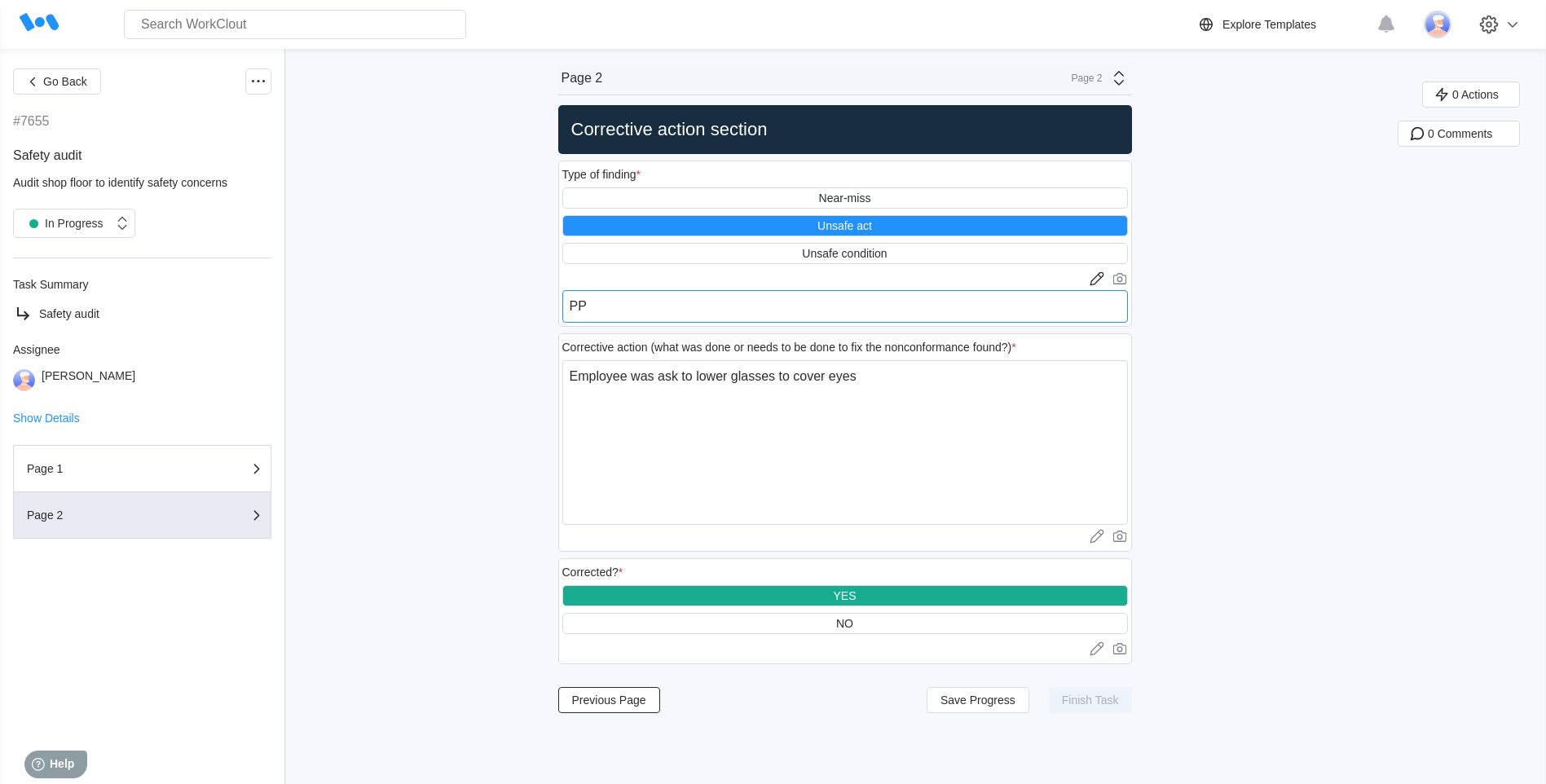
type textarea "PPE"
type textarea "x"
type textarea "PPE"
type textarea "x"
type textarea "PPE m"
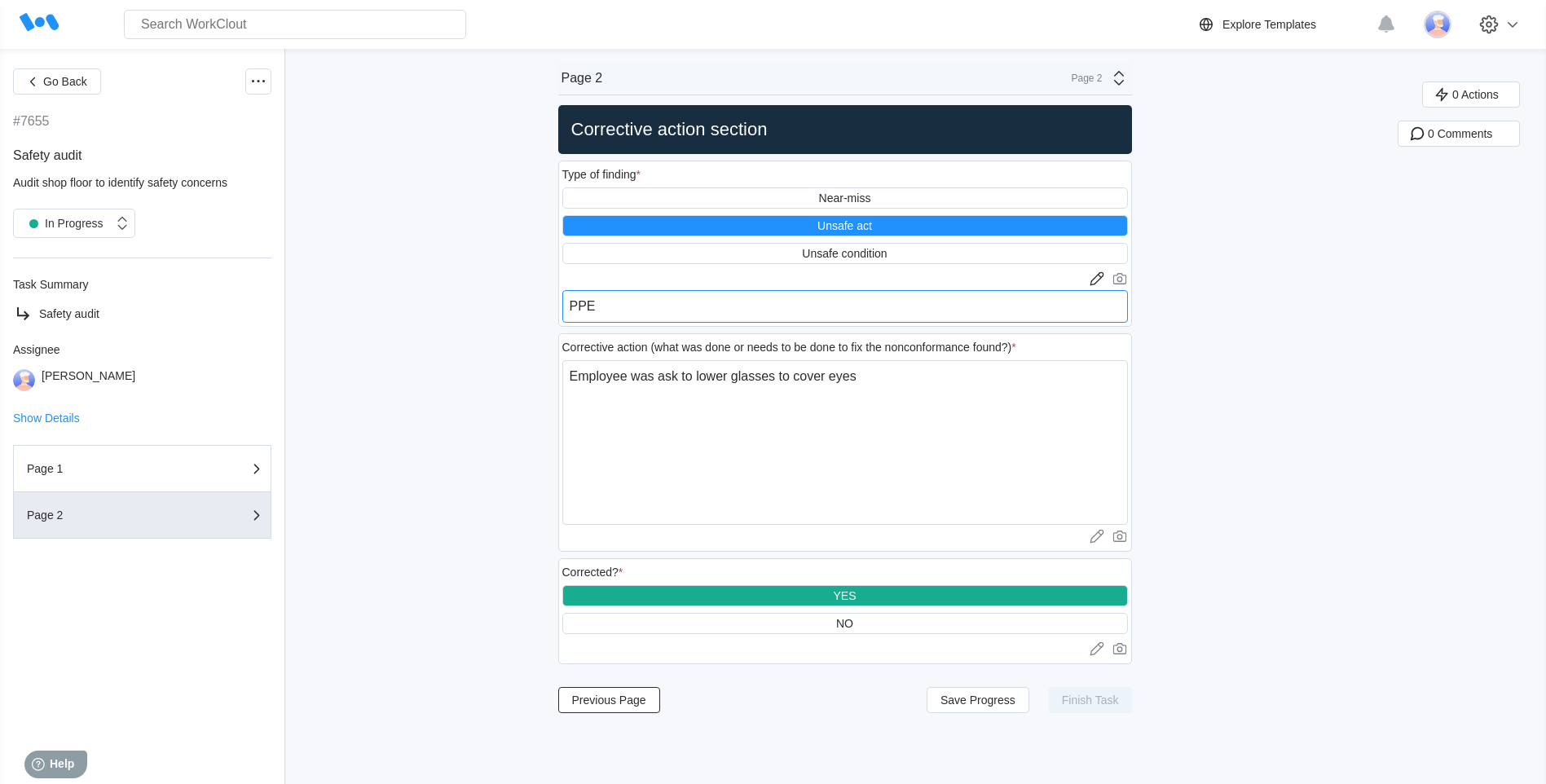
type textarea "x"
type textarea "PPE mu"
type textarea "x"
type textarea "PPE mus"
type textarea "x"
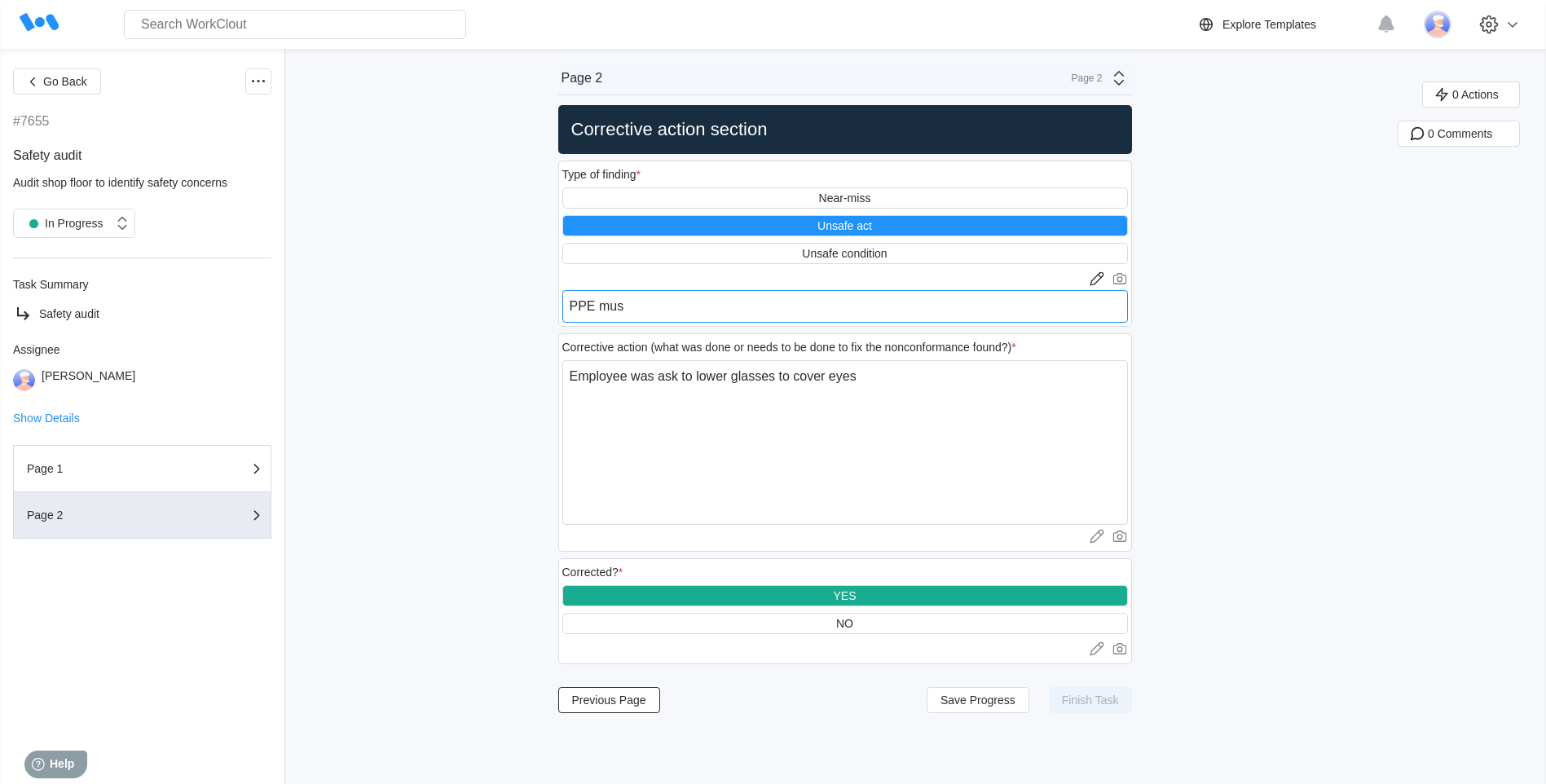
type textarea "PPE must"
type textarea "x"
type textarea "PPE must"
type textarea "x"
type textarea "PPE must b"
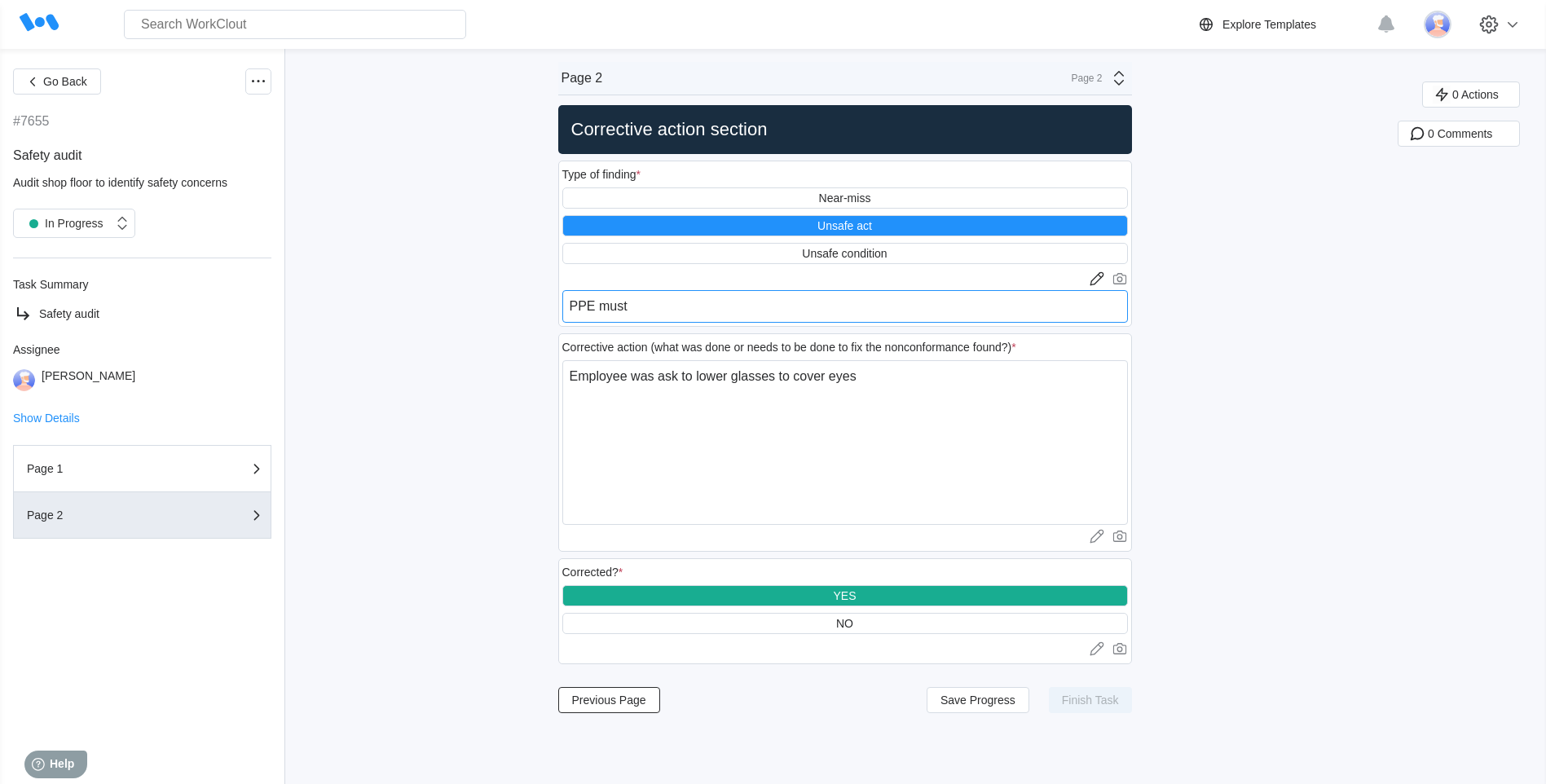
type textarea "x"
type textarea "PPE must be"
type textarea "x"
type textarea "PPE must be"
type textarea "x"
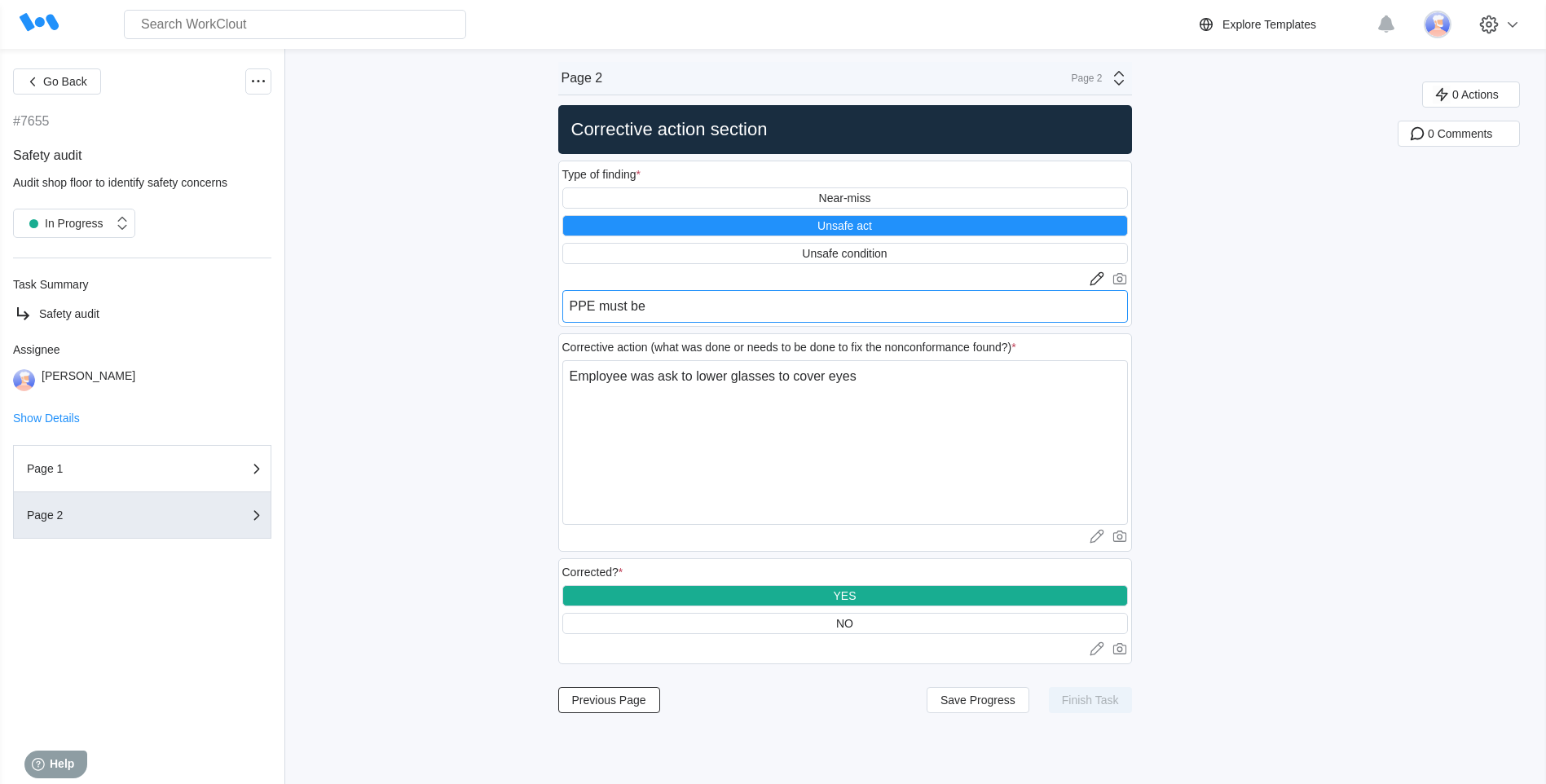
type textarea "PPE must be w"
type textarea "x"
type textarea "PPE must be wo"
type textarea "x"
type textarea "PPE must be wor"
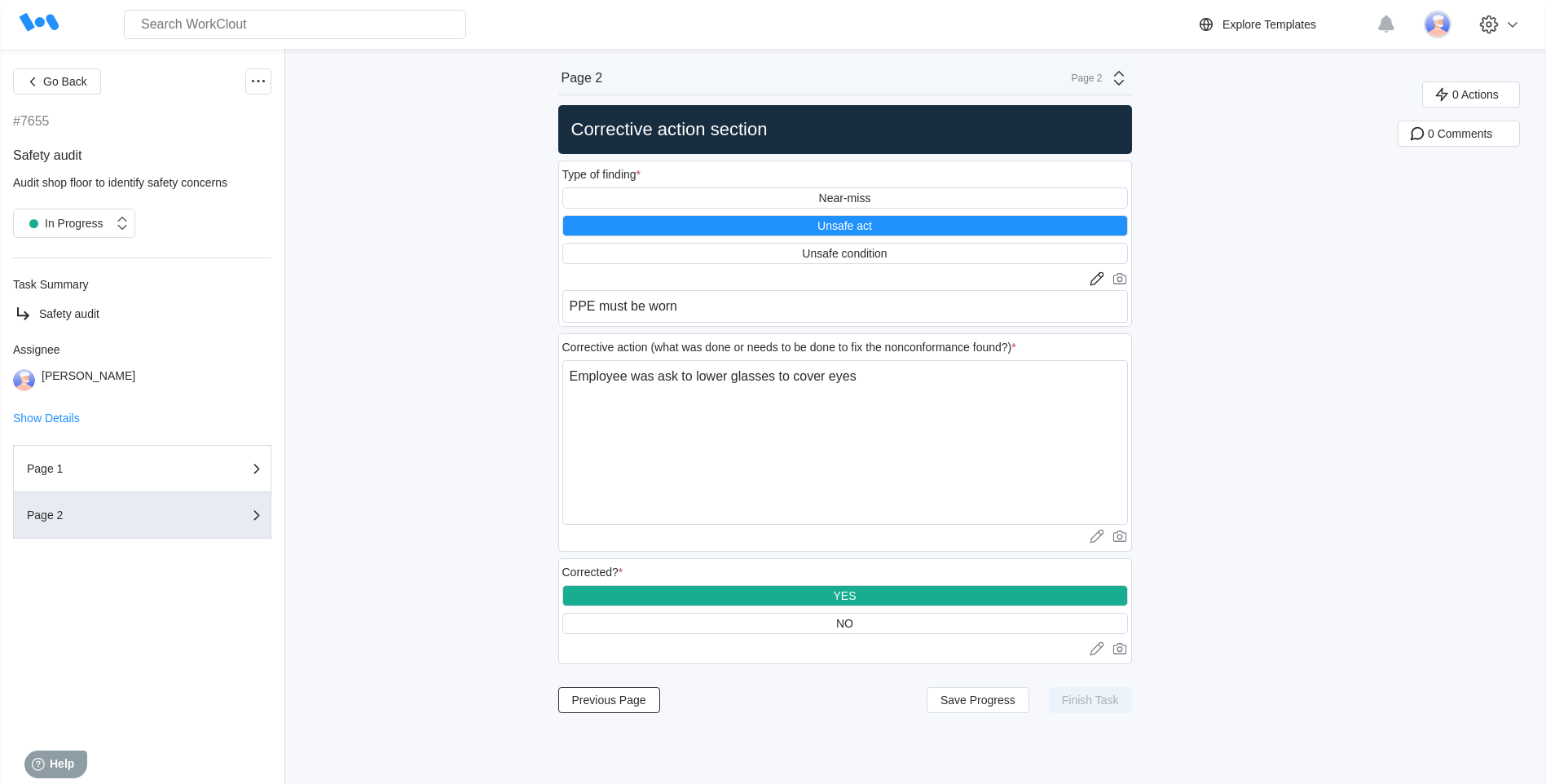
click at [1256, 422] on div "Go Back #7655 Safety audit Audit shop floor to identify safety concerns In Prog…" at bounding box center [773, 416] width 1546 height 735
click at [784, 493] on textarea "Employee was ask to lower glasses to cover eyes" at bounding box center [845, 442] width 566 height 164
click at [874, 591] on div "YES" at bounding box center [845, 596] width 566 height 21
click at [871, 620] on div "NO" at bounding box center [845, 623] width 566 height 21
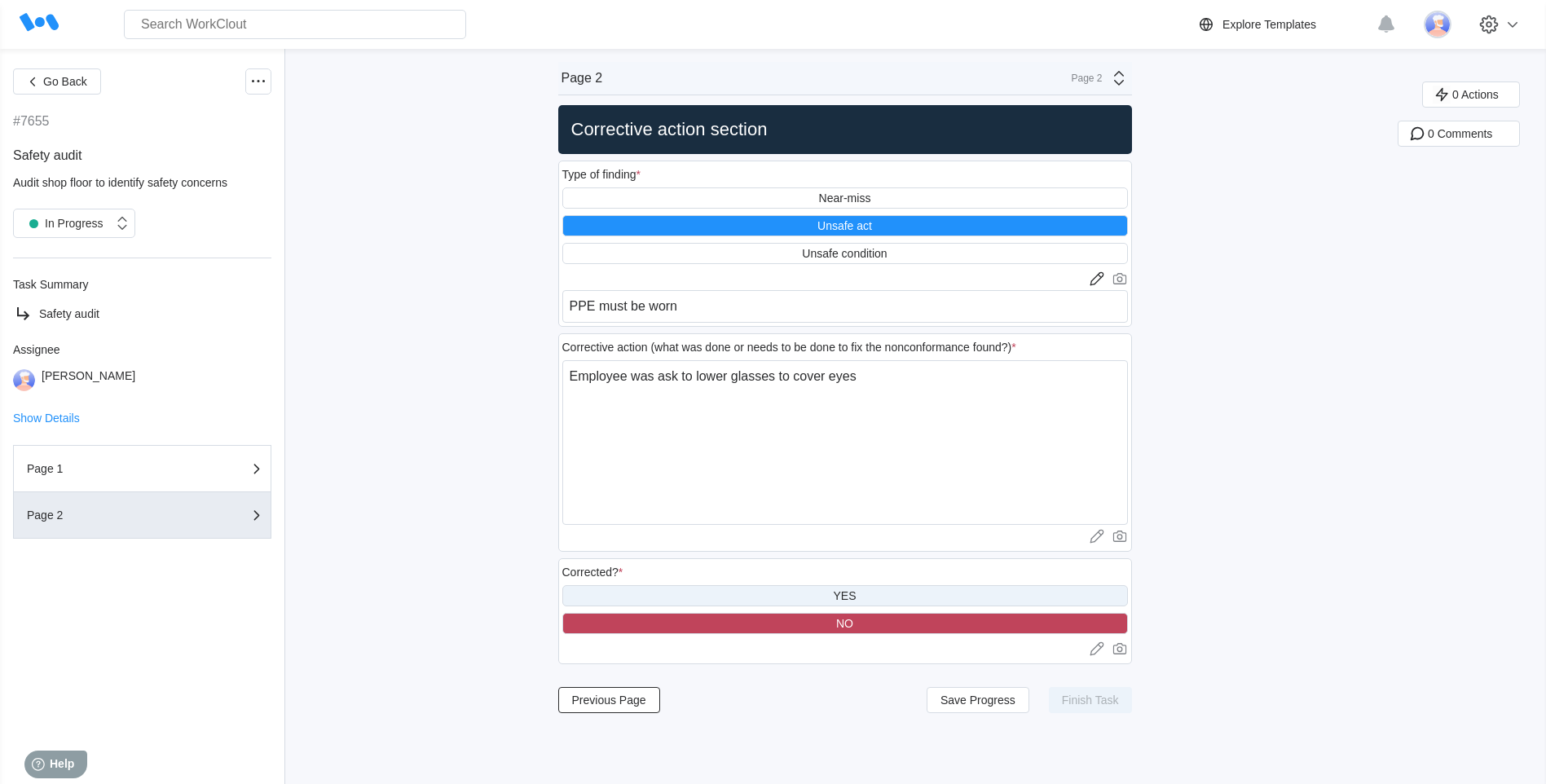
click at [871, 593] on div "YES" at bounding box center [845, 596] width 566 height 21
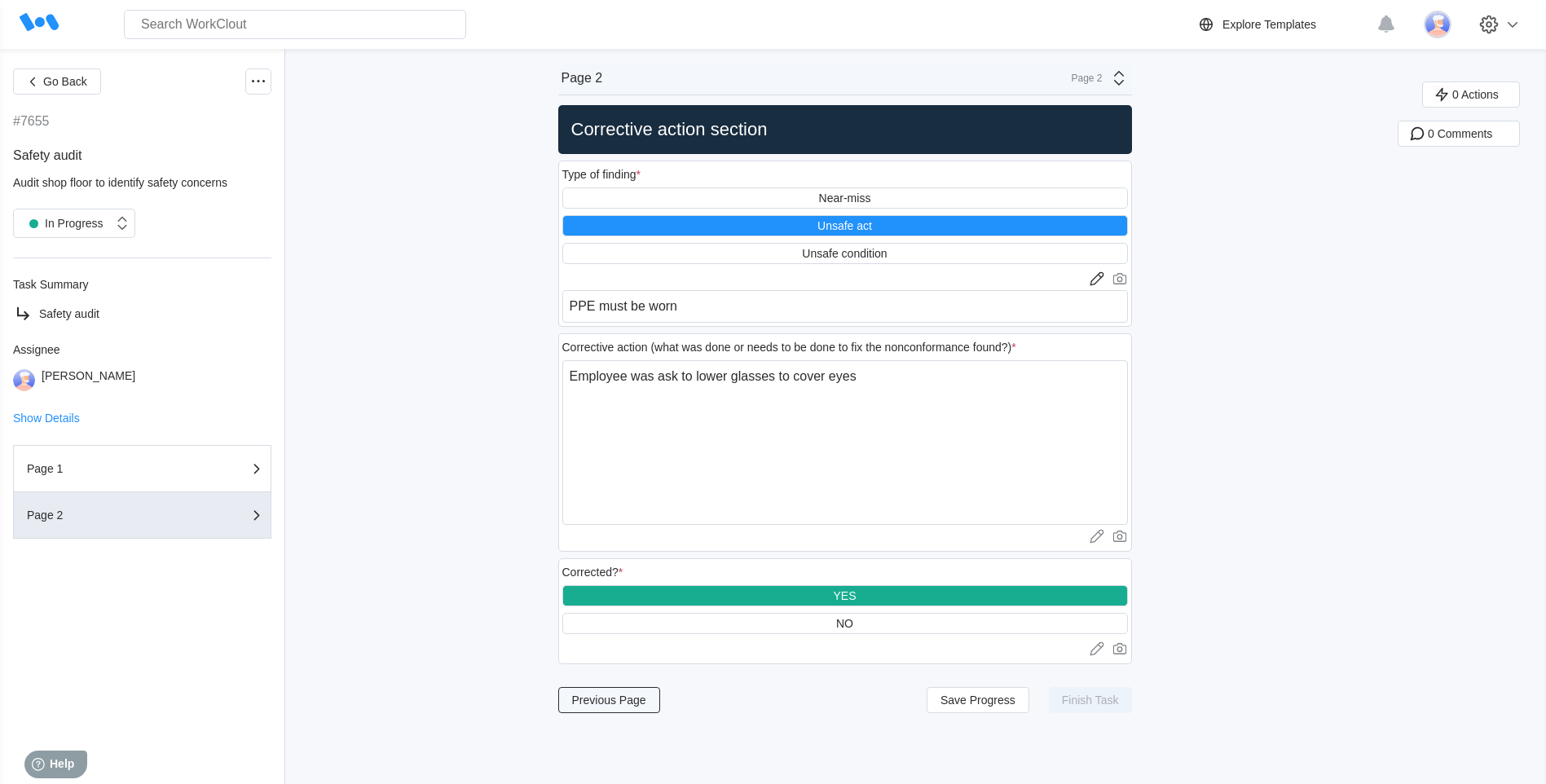
click at [622, 704] on span "Previous Page" at bounding box center [609, 700] width 74 height 11
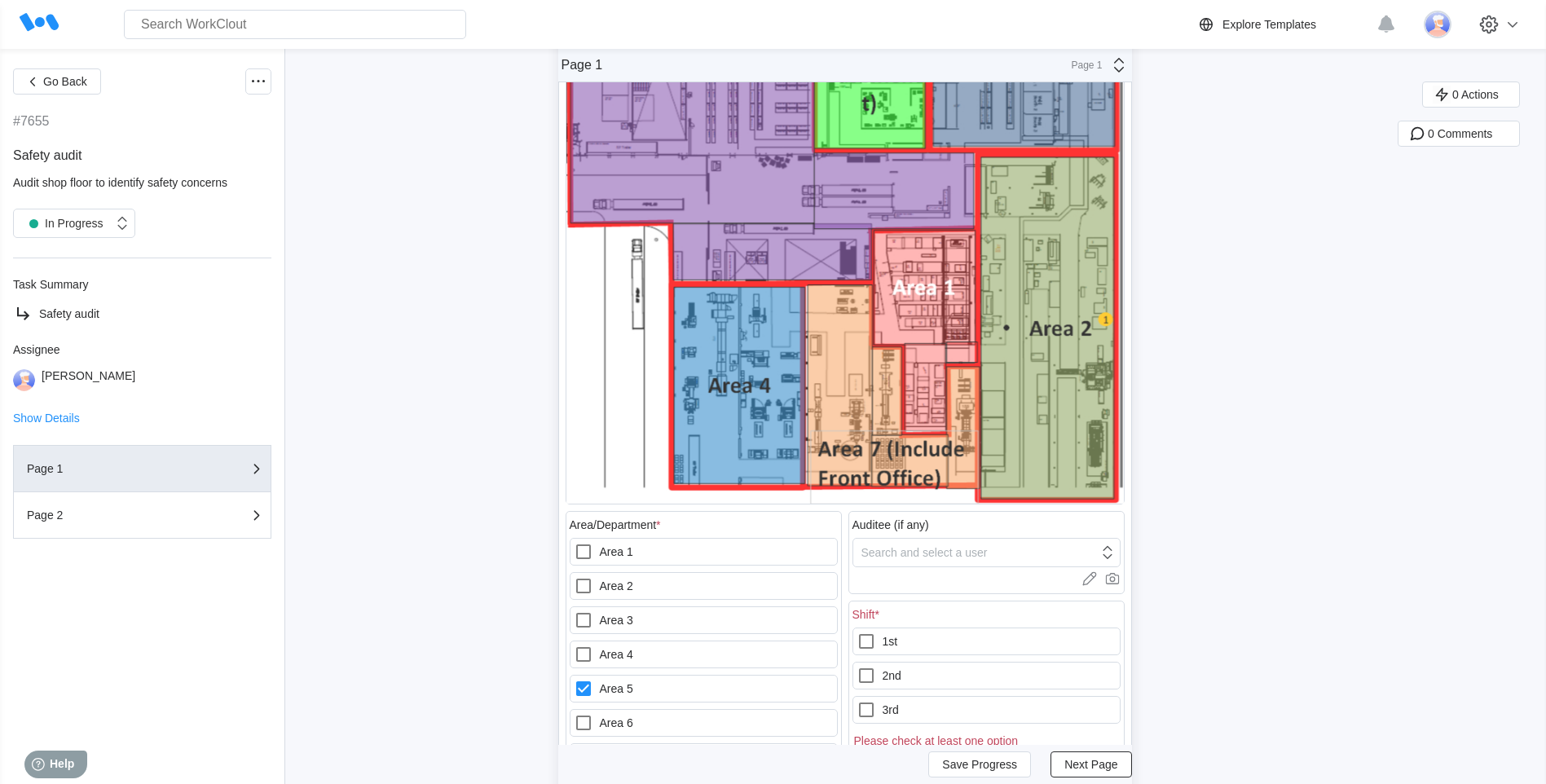
scroll to position [407, 0]
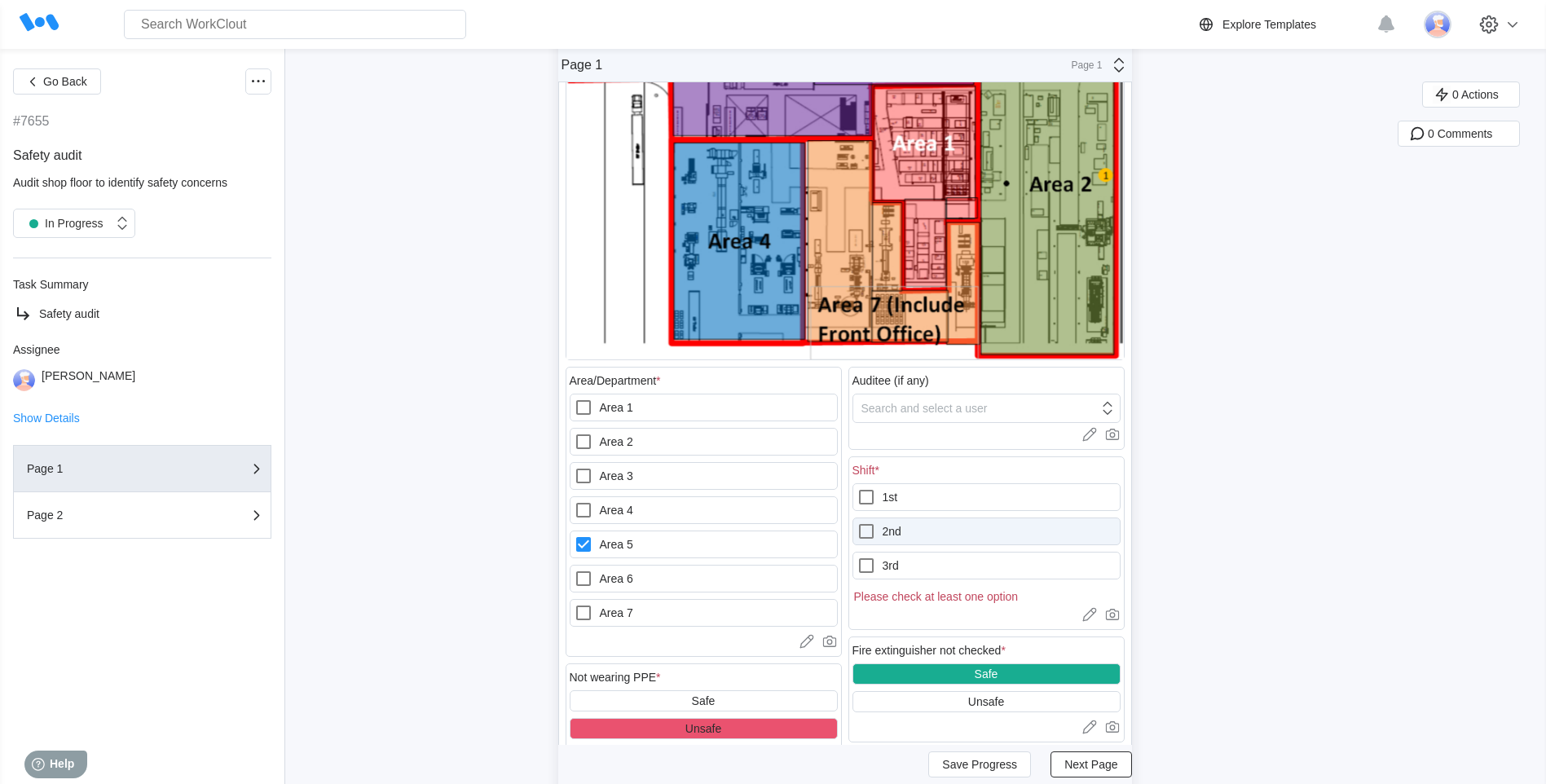
click at [872, 531] on icon at bounding box center [866, 531] width 20 height 20
click at [857, 522] on input "2nd" at bounding box center [857, 522] width 1 height 1
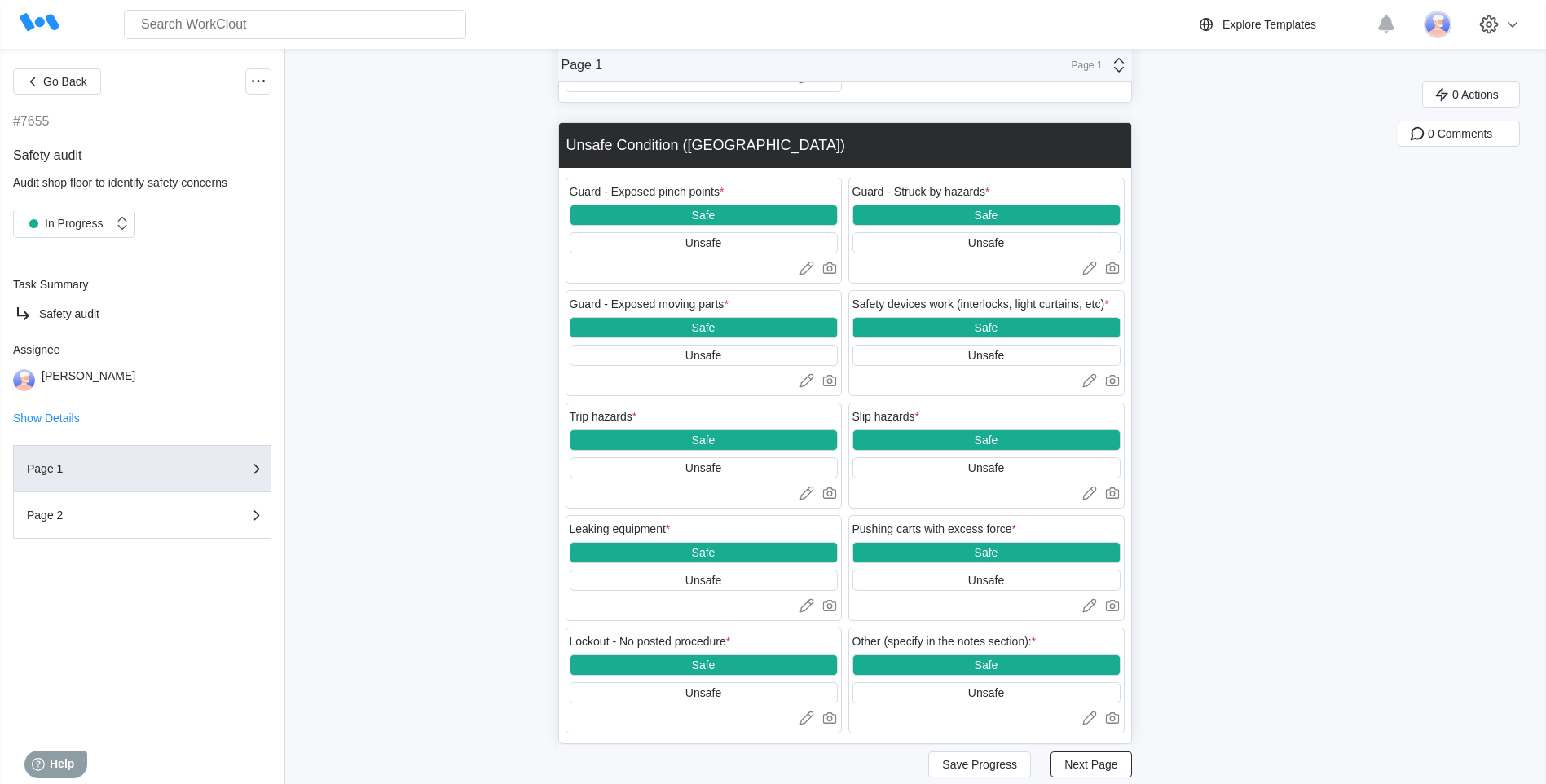
scroll to position [2277, 0]
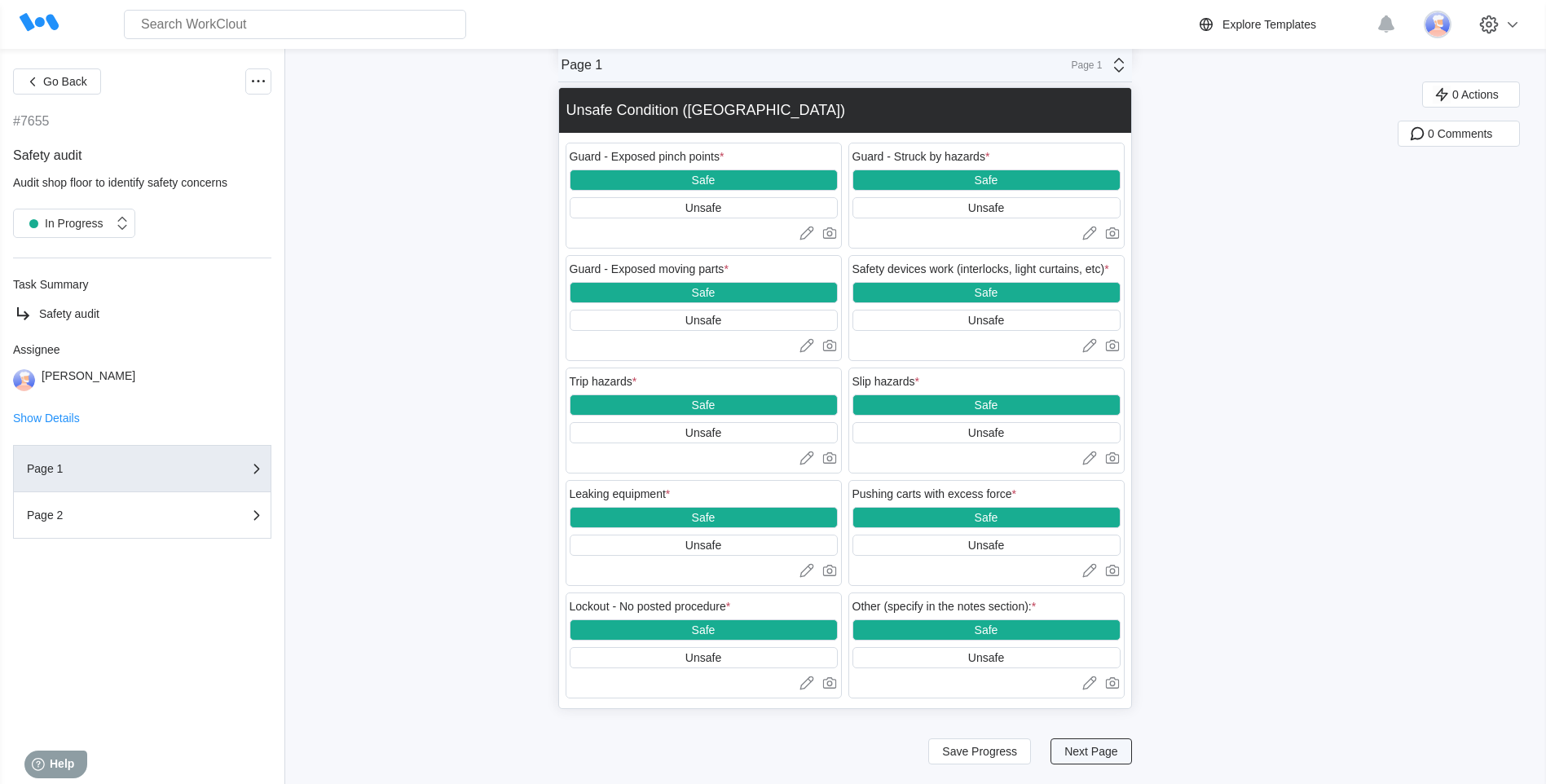
click at [1099, 752] on span "Next Page" at bounding box center [1091, 751] width 53 height 11
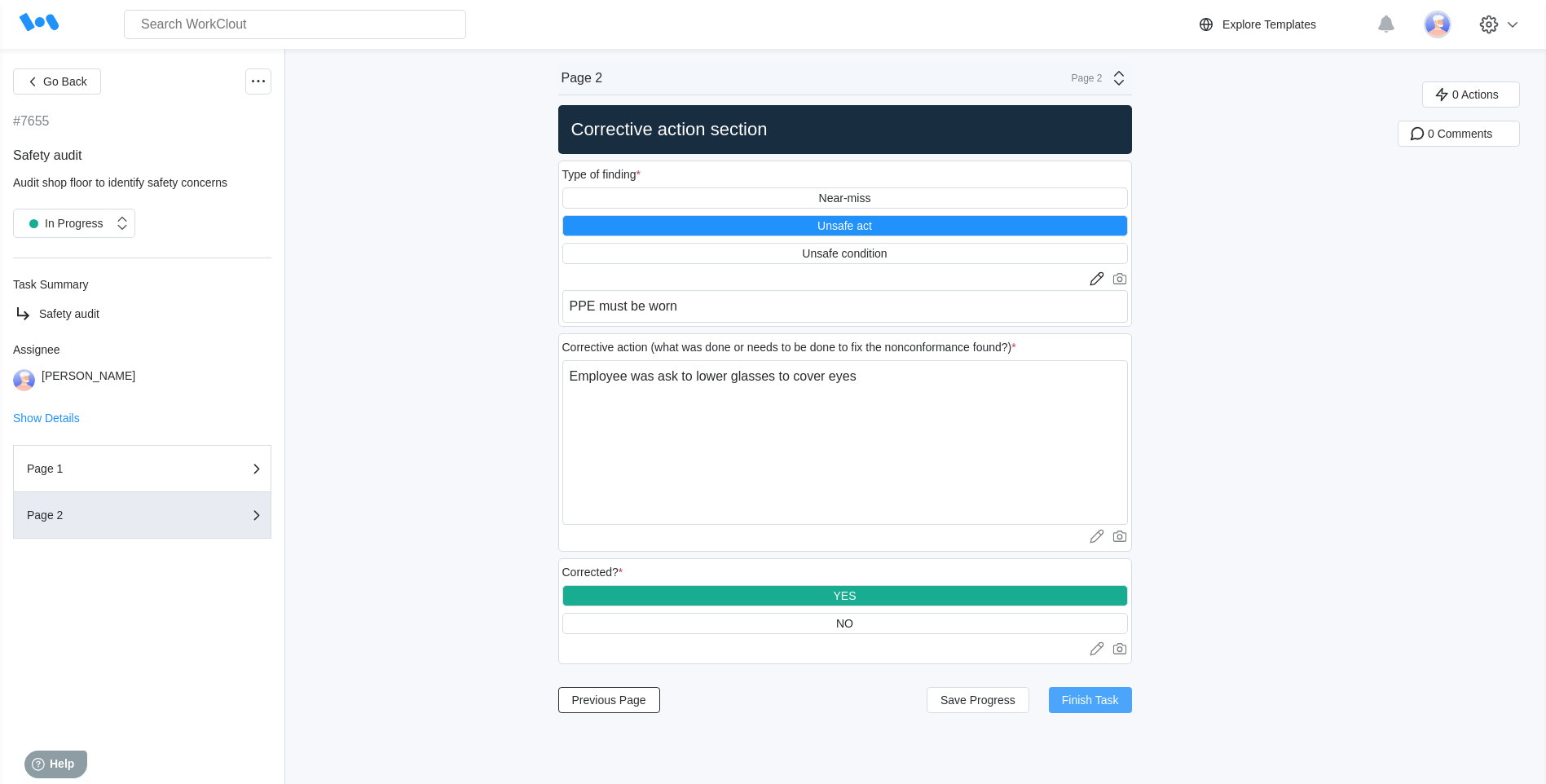
click at [1087, 701] on span "Finish Task" at bounding box center [1090, 700] width 57 height 11
